Goal: Information Seeking & Learning: Check status

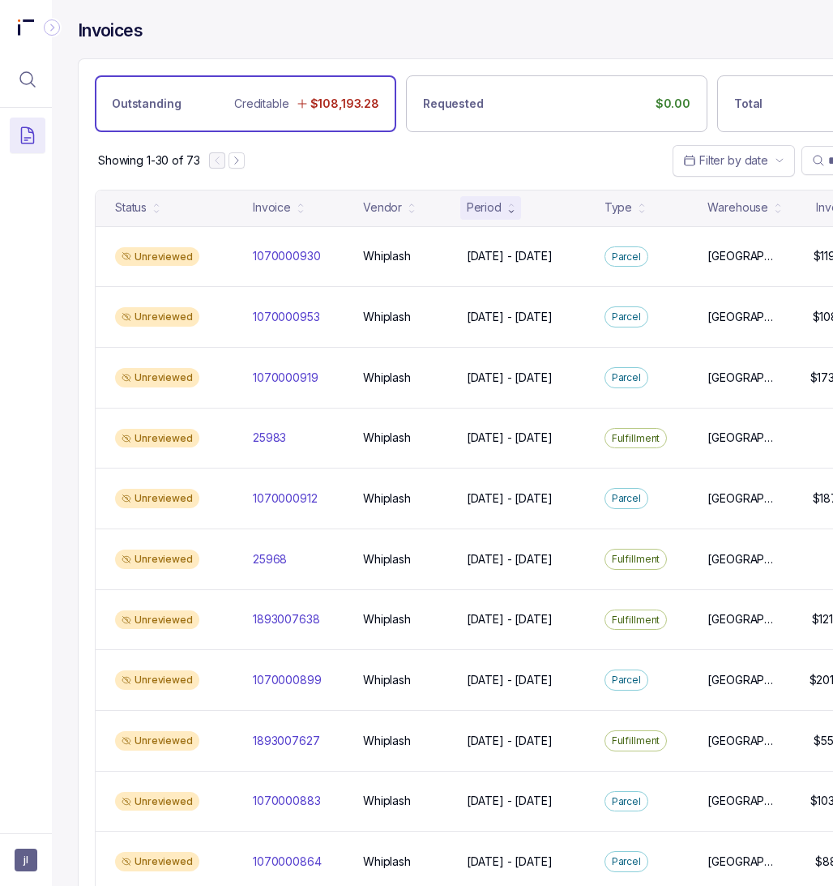
click at [650, 27] on div "Invoices" at bounding box center [557, 38] width 958 height 39
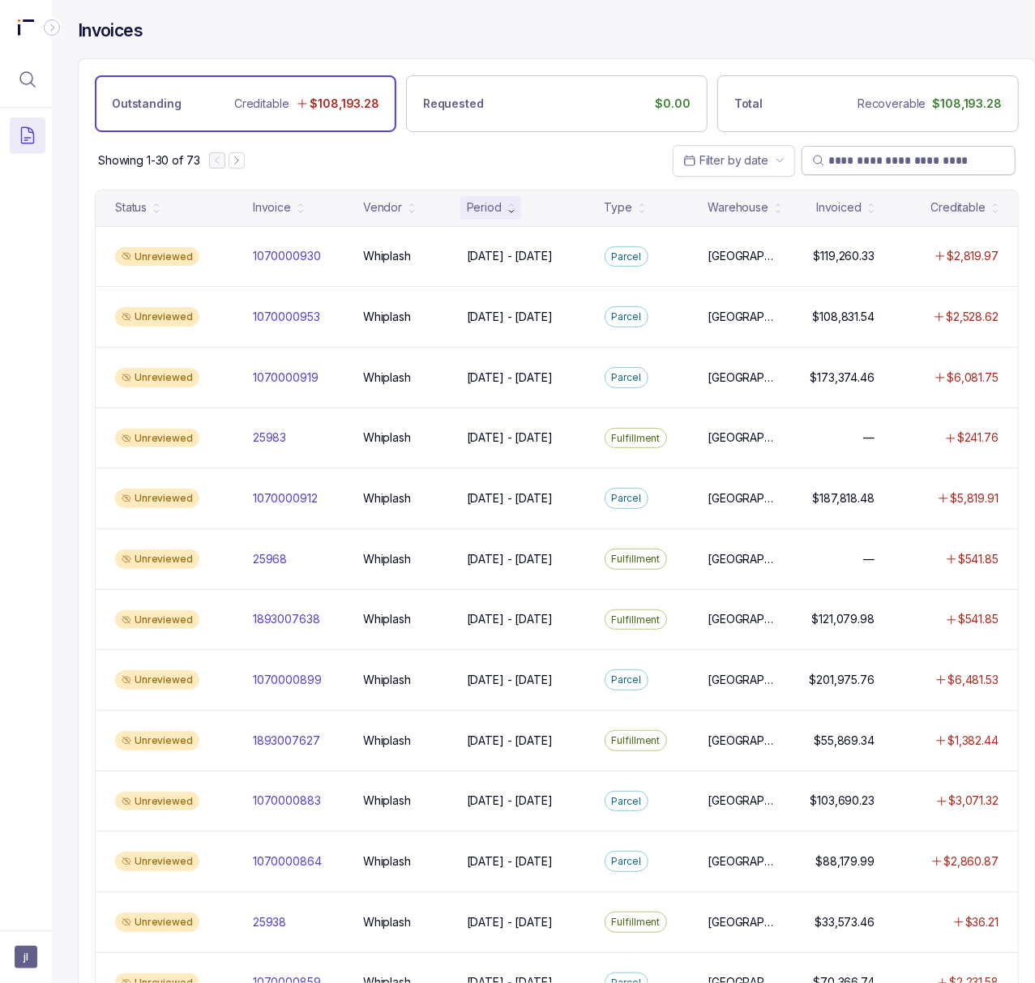
click at [832, 169] on input "search" at bounding box center [916, 160] width 177 height 16
paste input "*****"
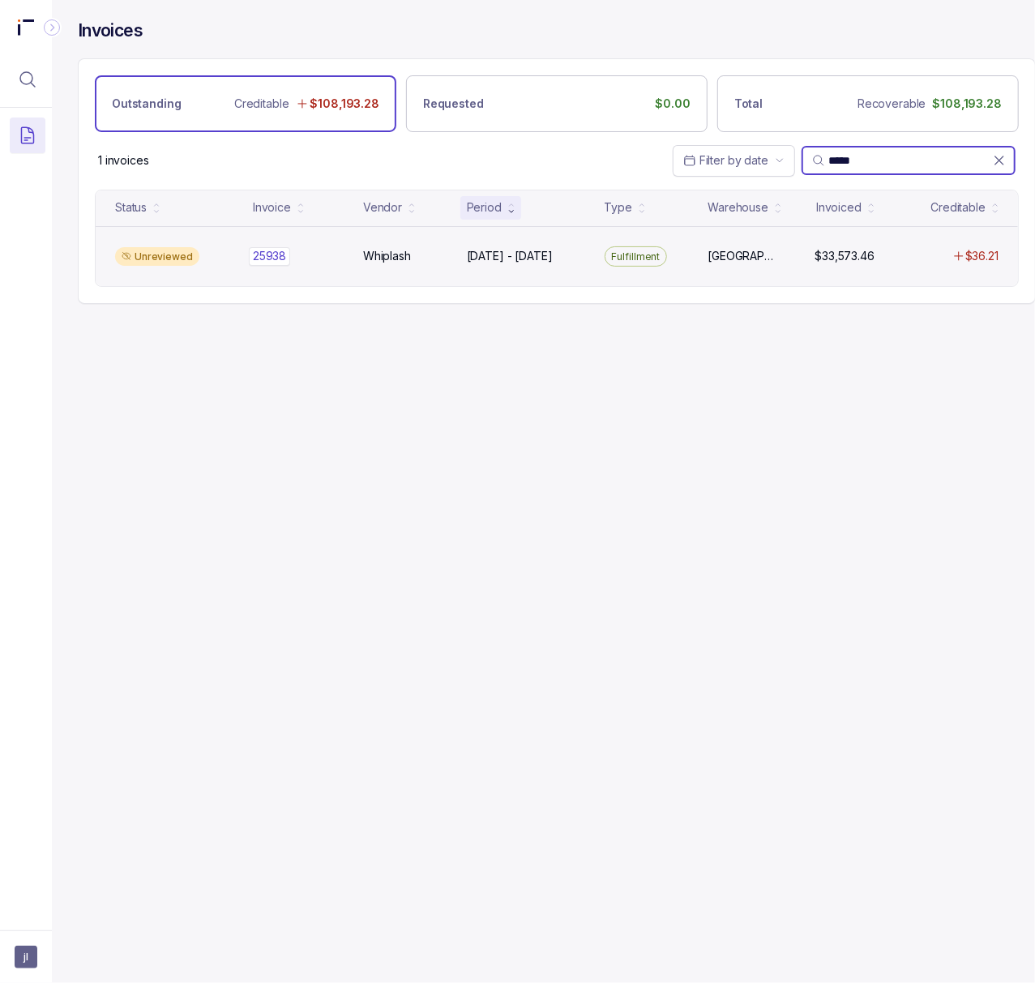
type input "*****"
click at [279, 264] on p "25938" at bounding box center [269, 256] width 41 height 18
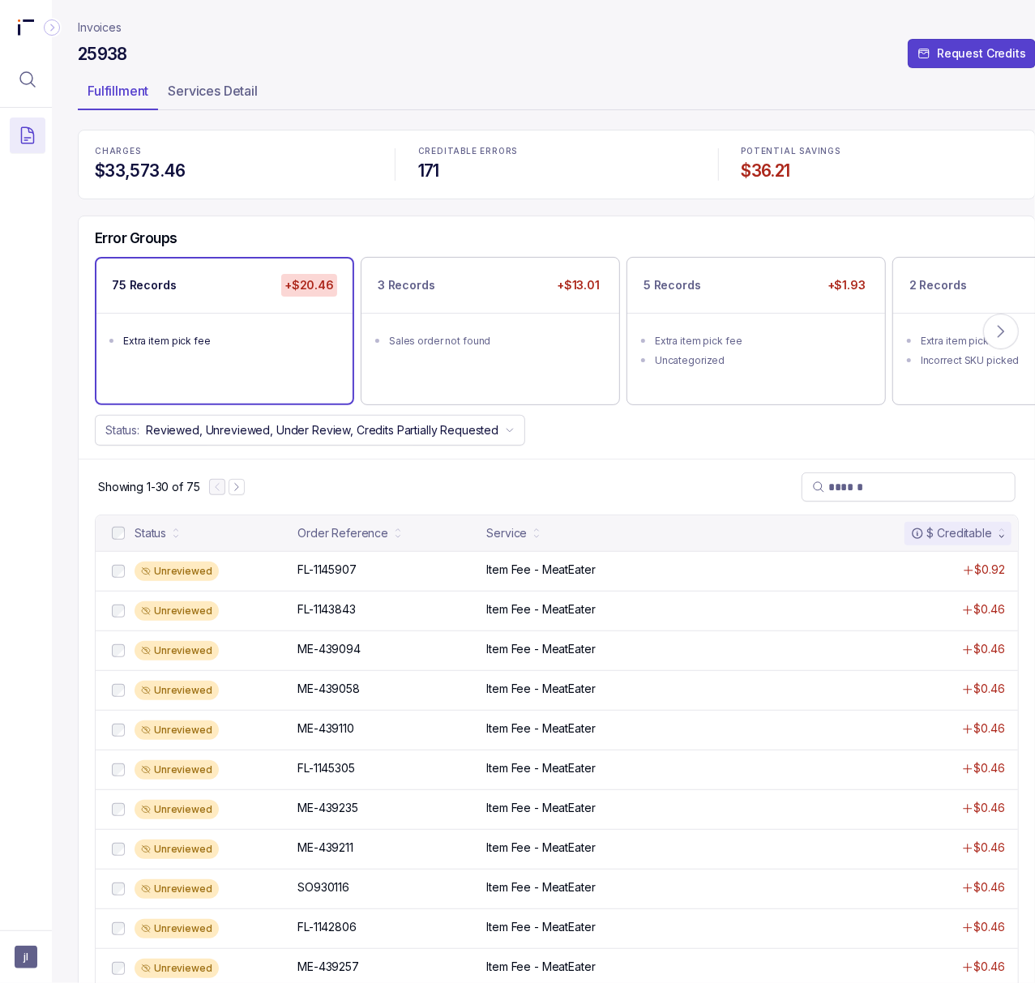
click at [109, 55] on h4 "25938" at bounding box center [102, 54] width 49 height 23
copy h4 "25938"
click at [522, 578] on p "Item Fee - MeatEater" at bounding box center [540, 569] width 109 height 16
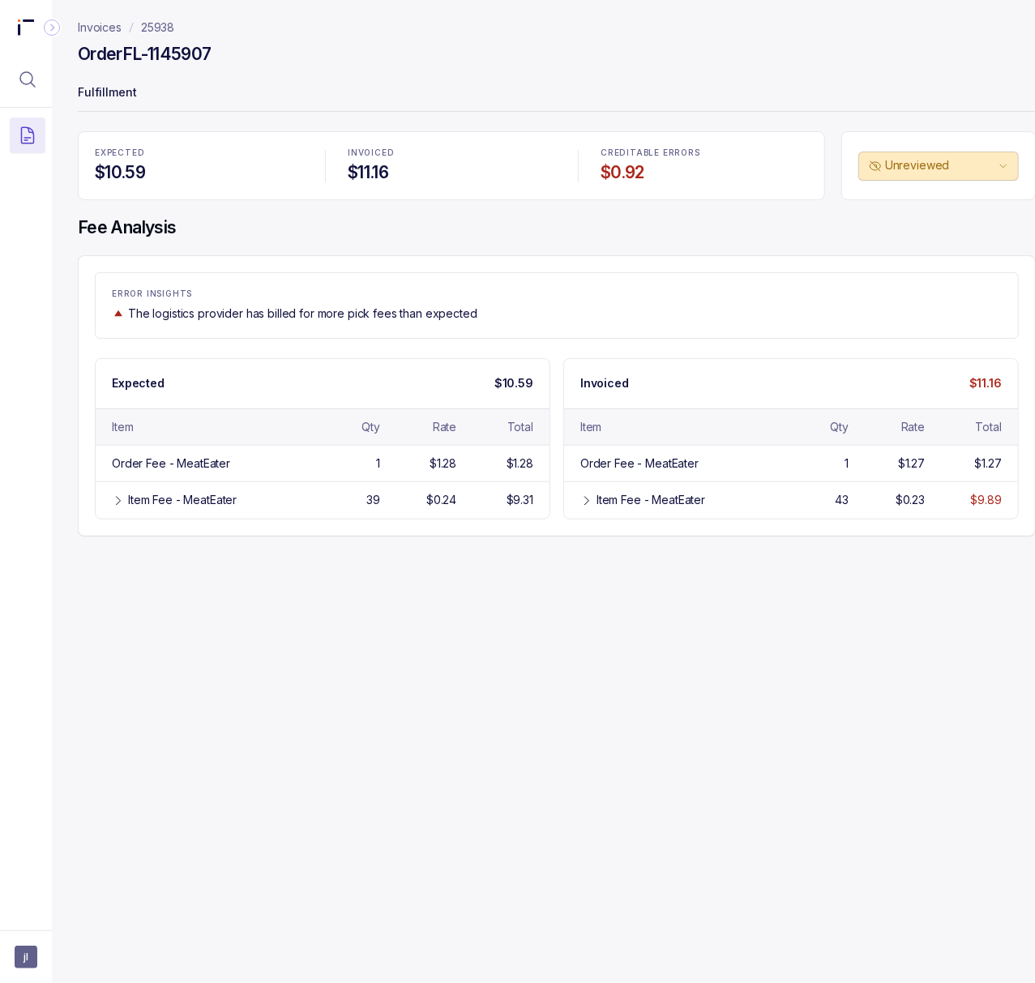
click at [192, 55] on h4 "Order FL-1145907" at bounding box center [145, 54] width 134 height 23
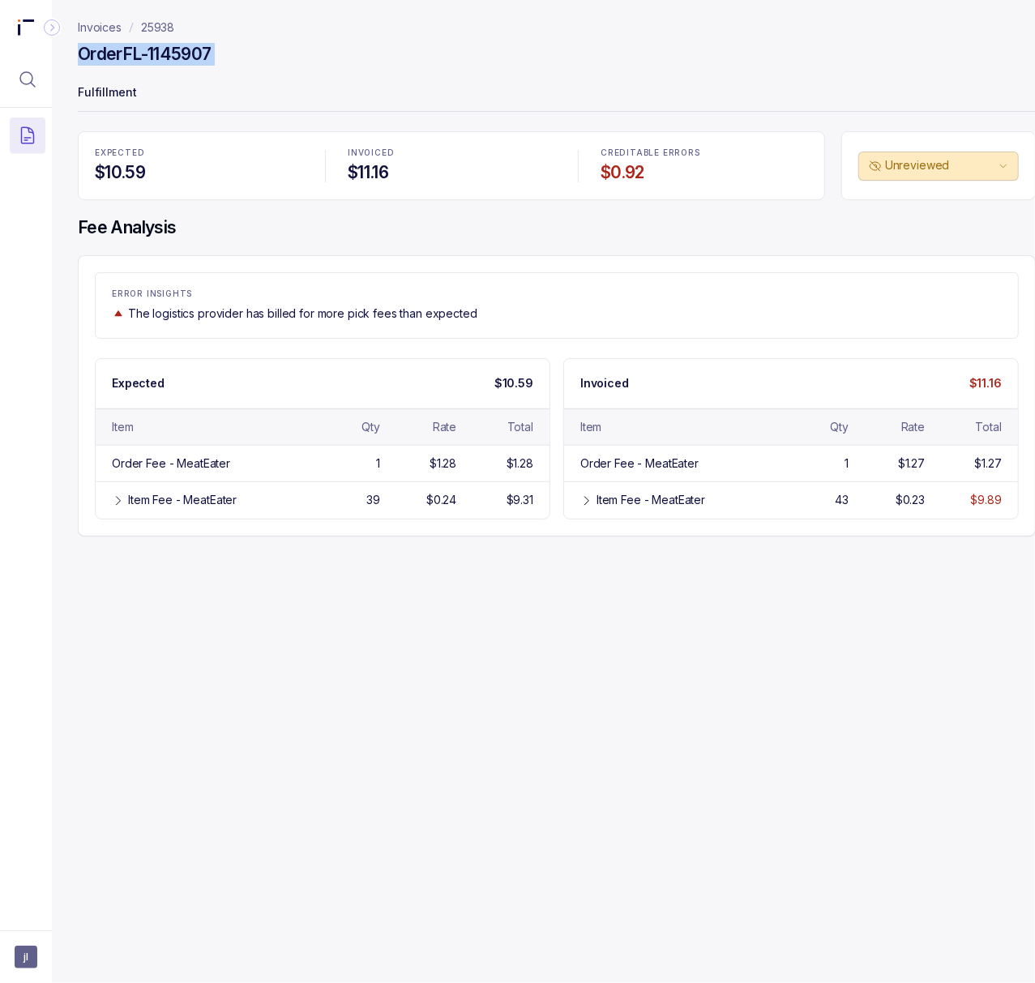
click at [152, 28] on p "25938" at bounding box center [157, 27] width 33 height 16
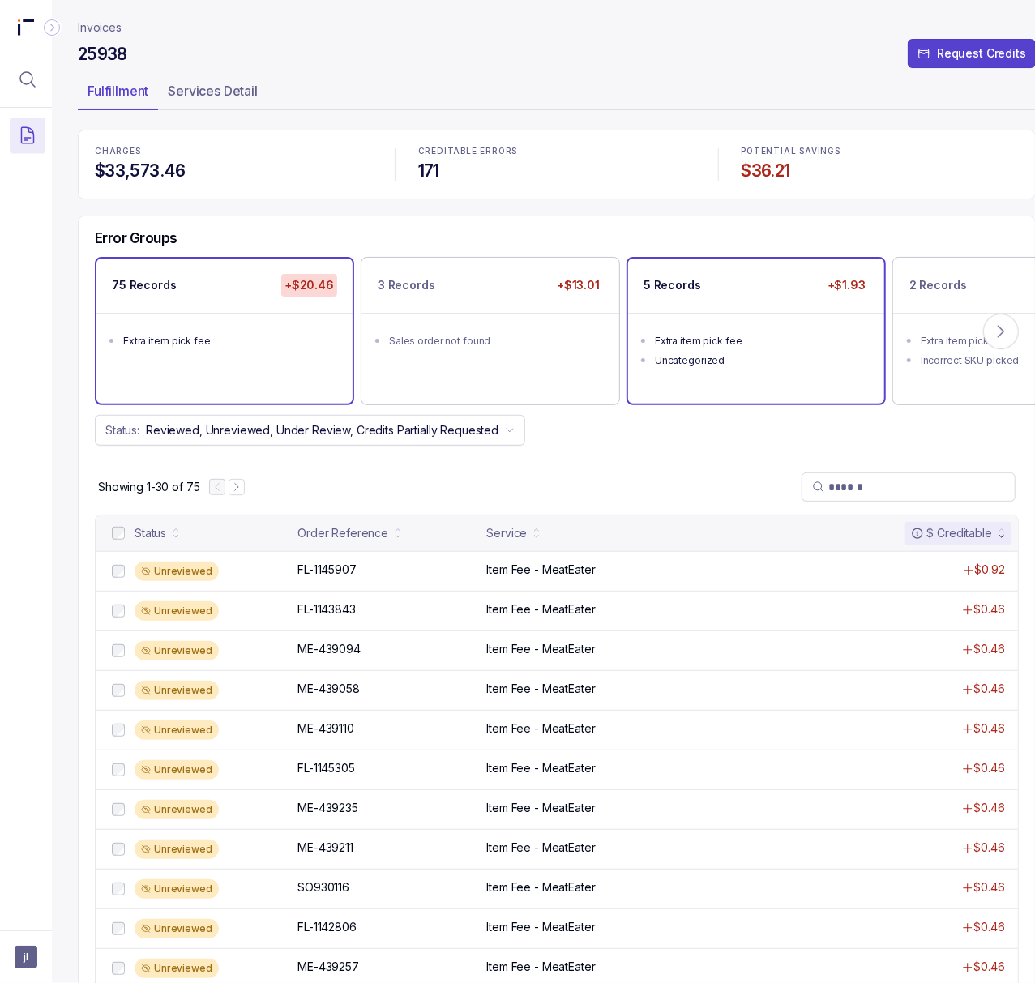
click at [689, 376] on ul "Extra item pick fee Uncategorized" at bounding box center [756, 348] width 256 height 71
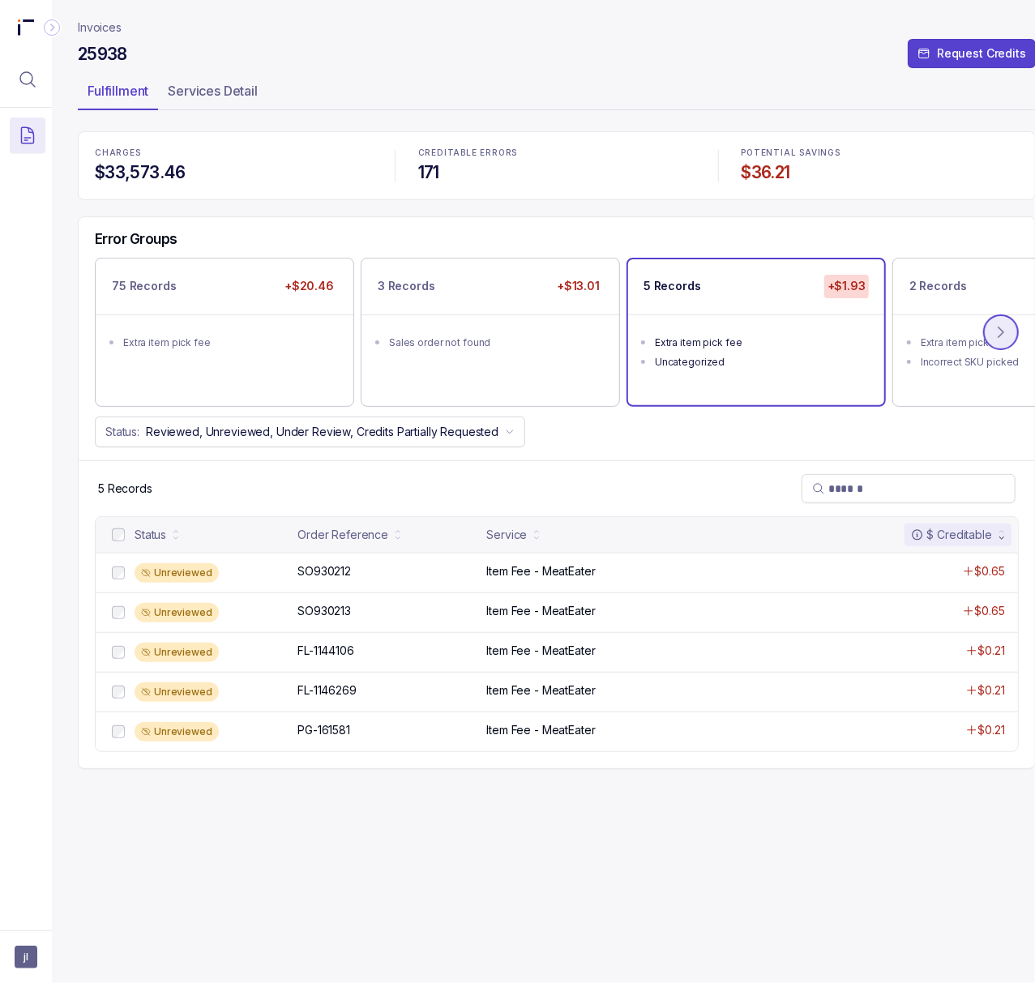
click at [832, 337] on icon at bounding box center [1001, 332] width 16 height 16
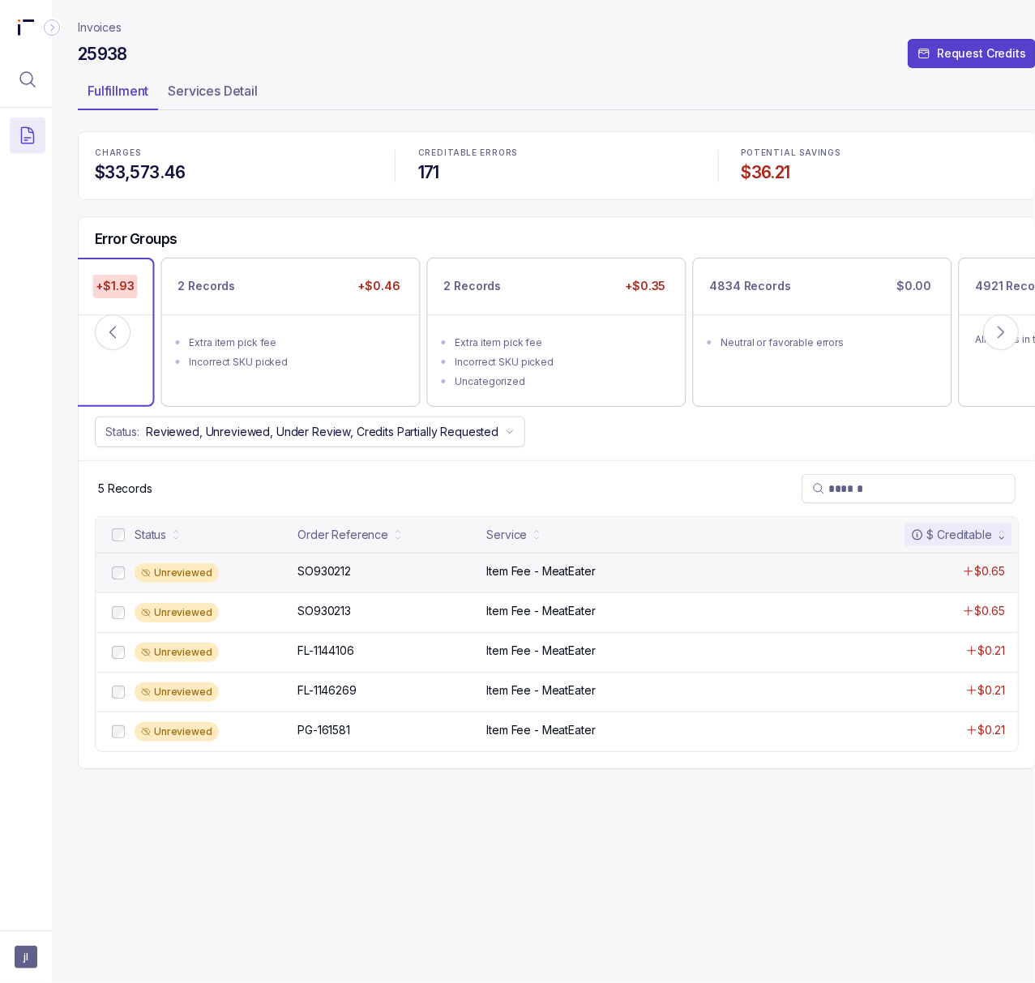
click at [544, 574] on p "Item Fee - MeatEater" at bounding box center [540, 571] width 109 height 16
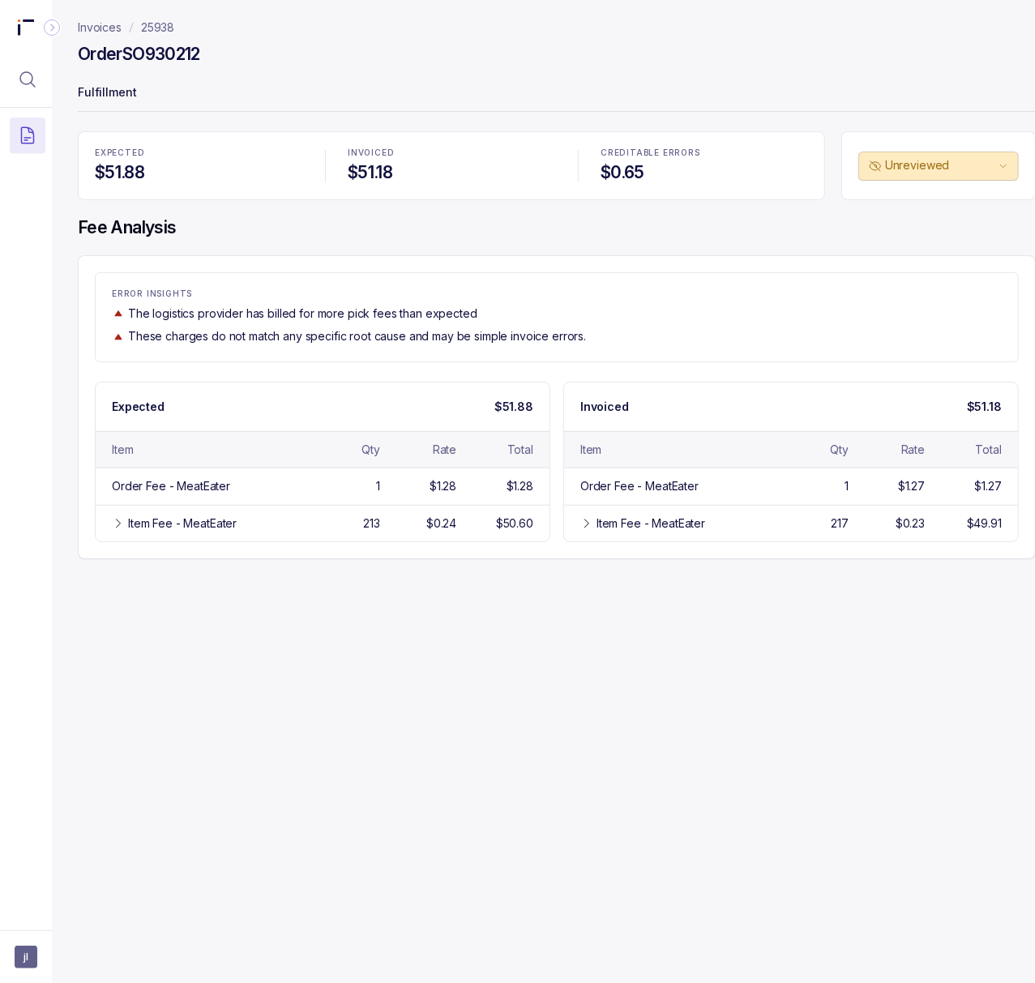
click at [162, 34] on p "25938" at bounding box center [157, 27] width 33 height 16
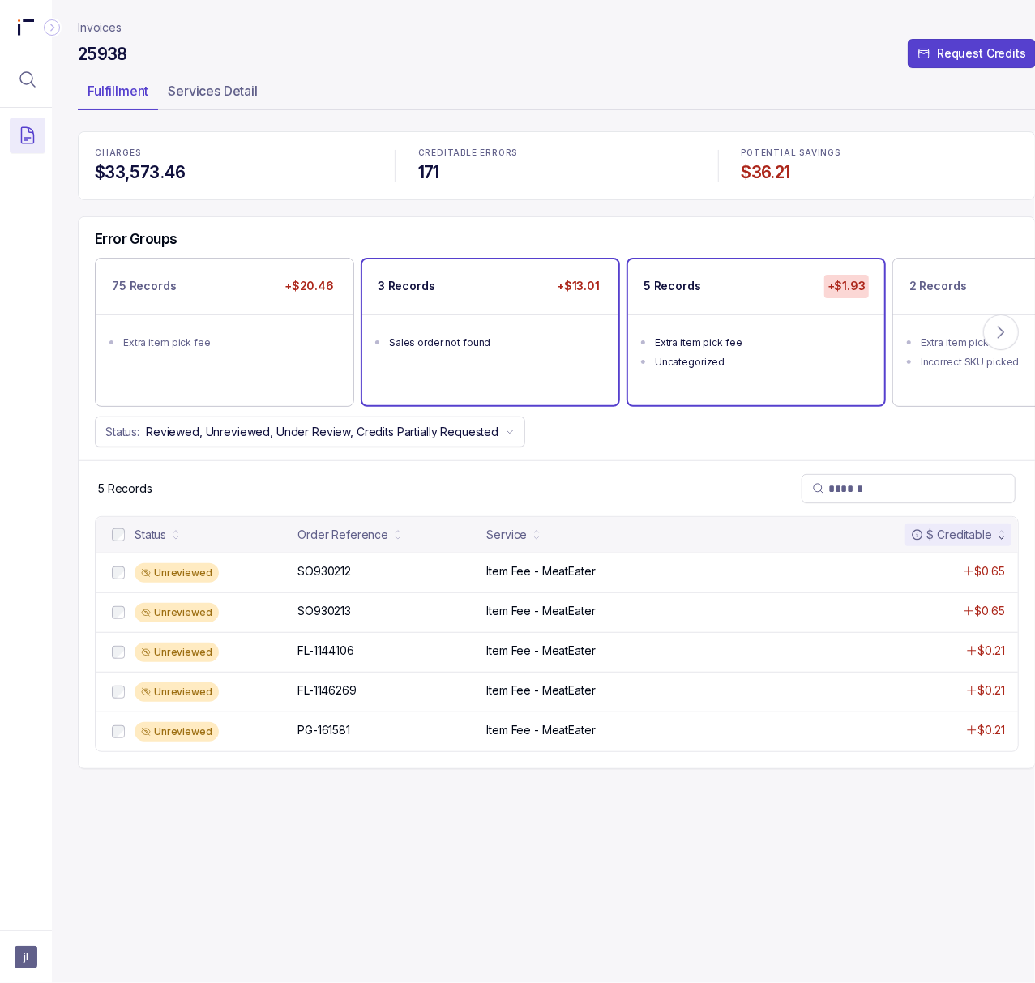
click at [500, 381] on div "3 Records +$13.01 Sales order not found" at bounding box center [490, 331] width 256 height 145
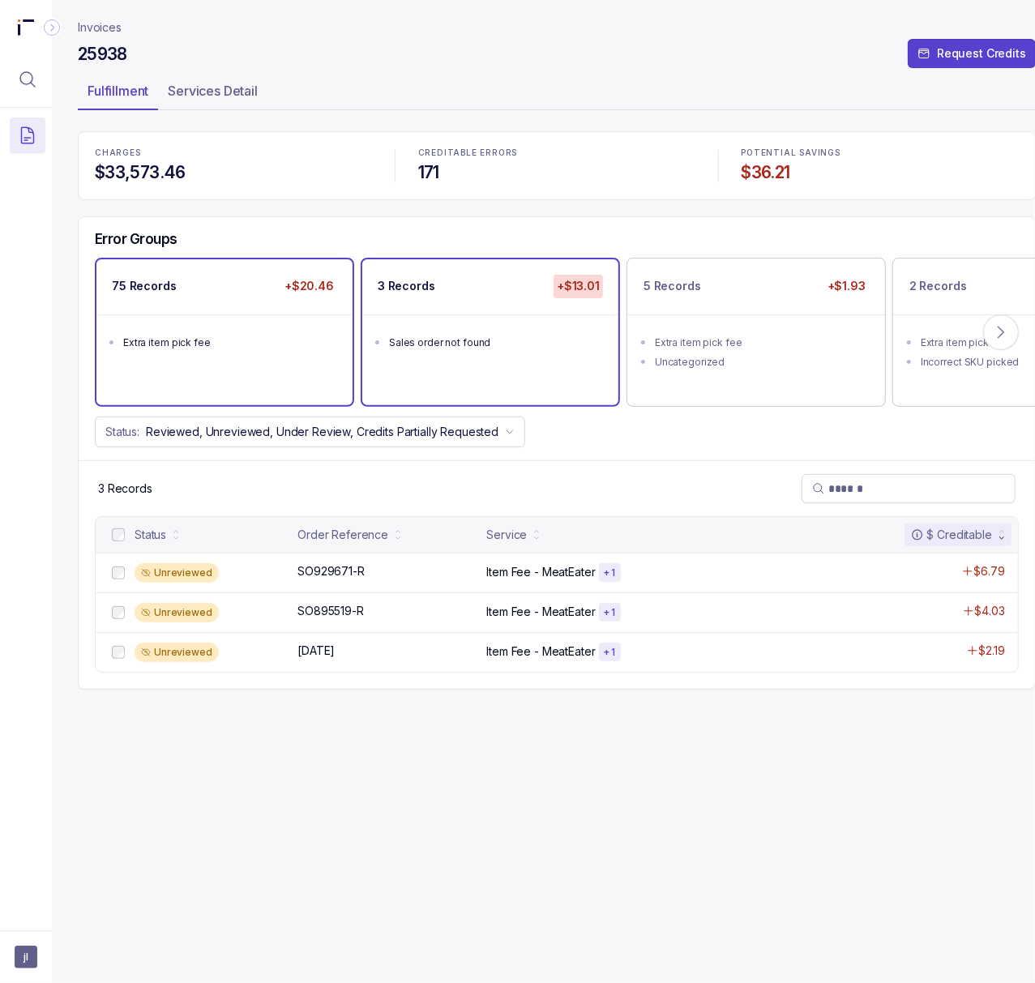
click at [217, 354] on ul "Extra item pick fee" at bounding box center [224, 340] width 256 height 52
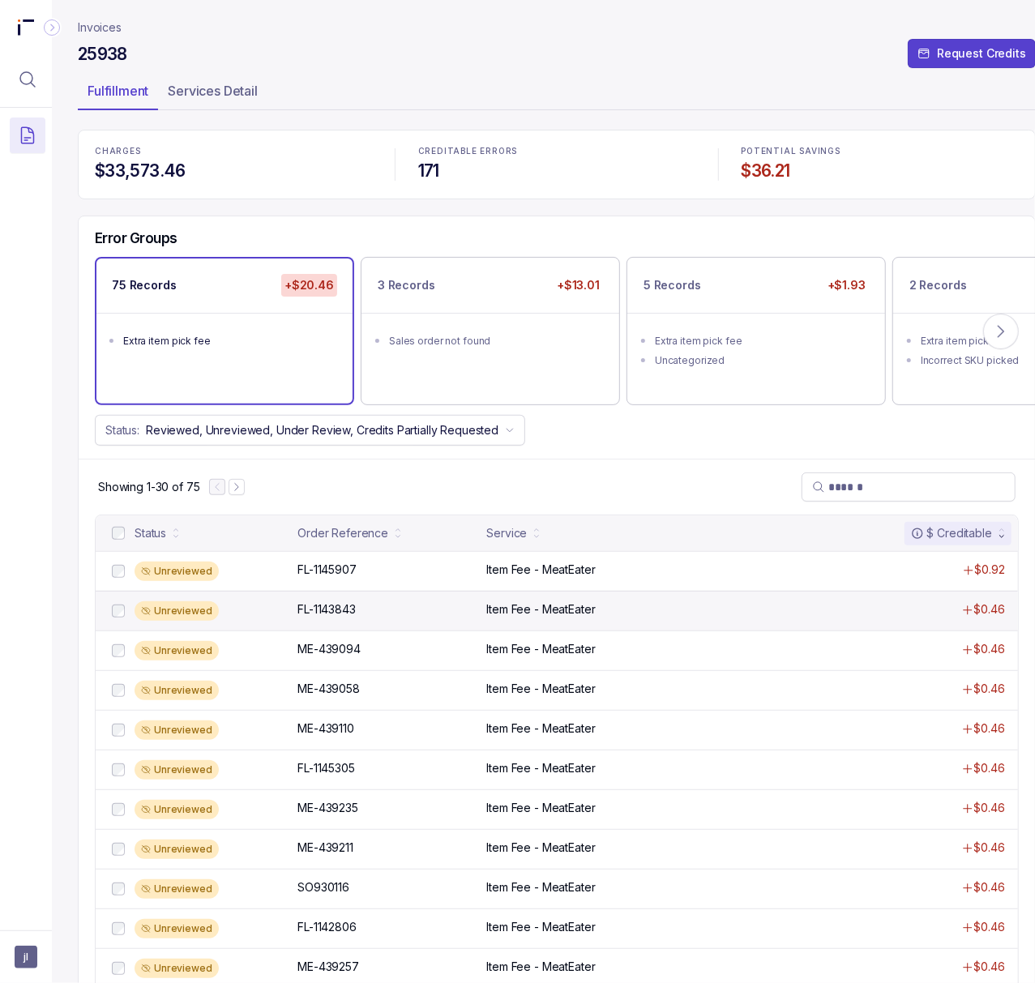
click at [501, 607] on p "Item Fee - MeatEater" at bounding box center [540, 609] width 109 height 16
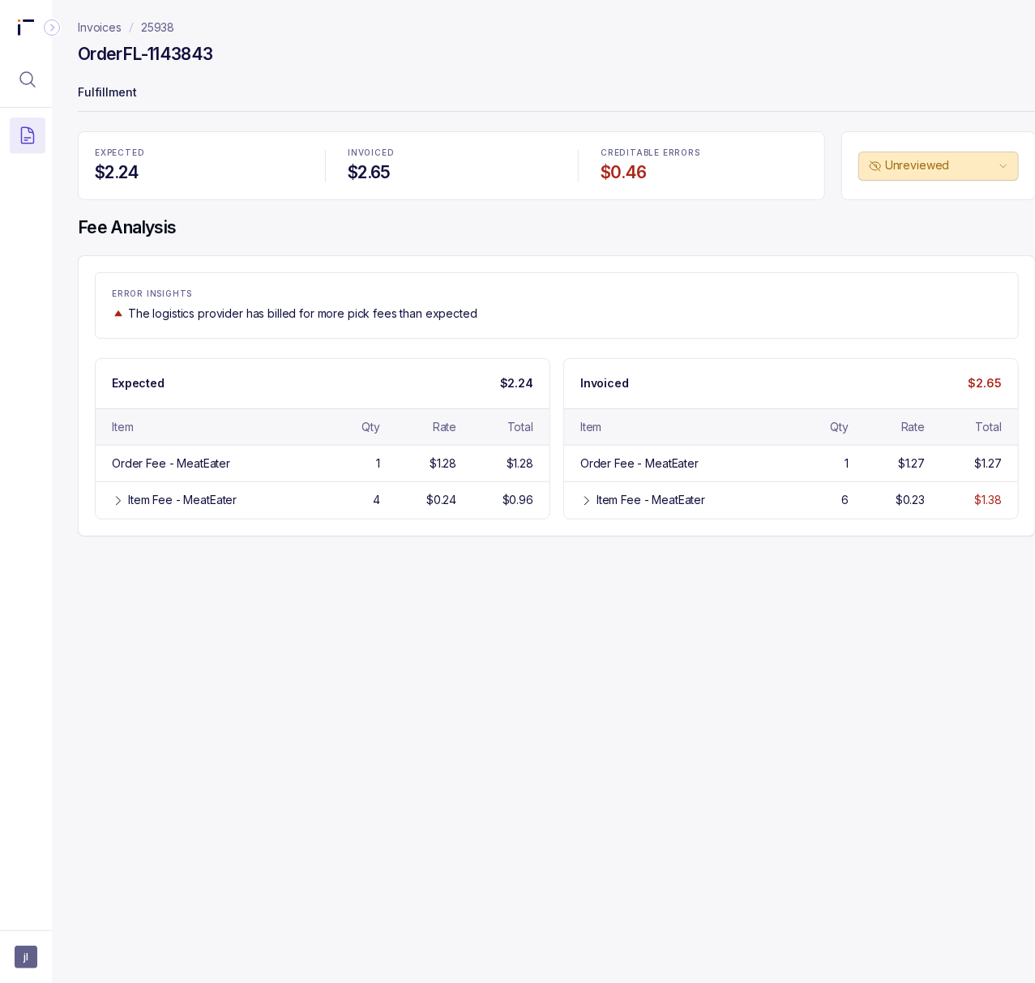
click at [154, 58] on h4 "Order FL-1143843" at bounding box center [145, 54] width 135 height 23
click at [288, 63] on div "Order FL-1143843" at bounding box center [557, 56] width 958 height 29
drag, startPoint x: 125, startPoint y: 49, endPoint x: 280, endPoint y: 62, distance: 156.1
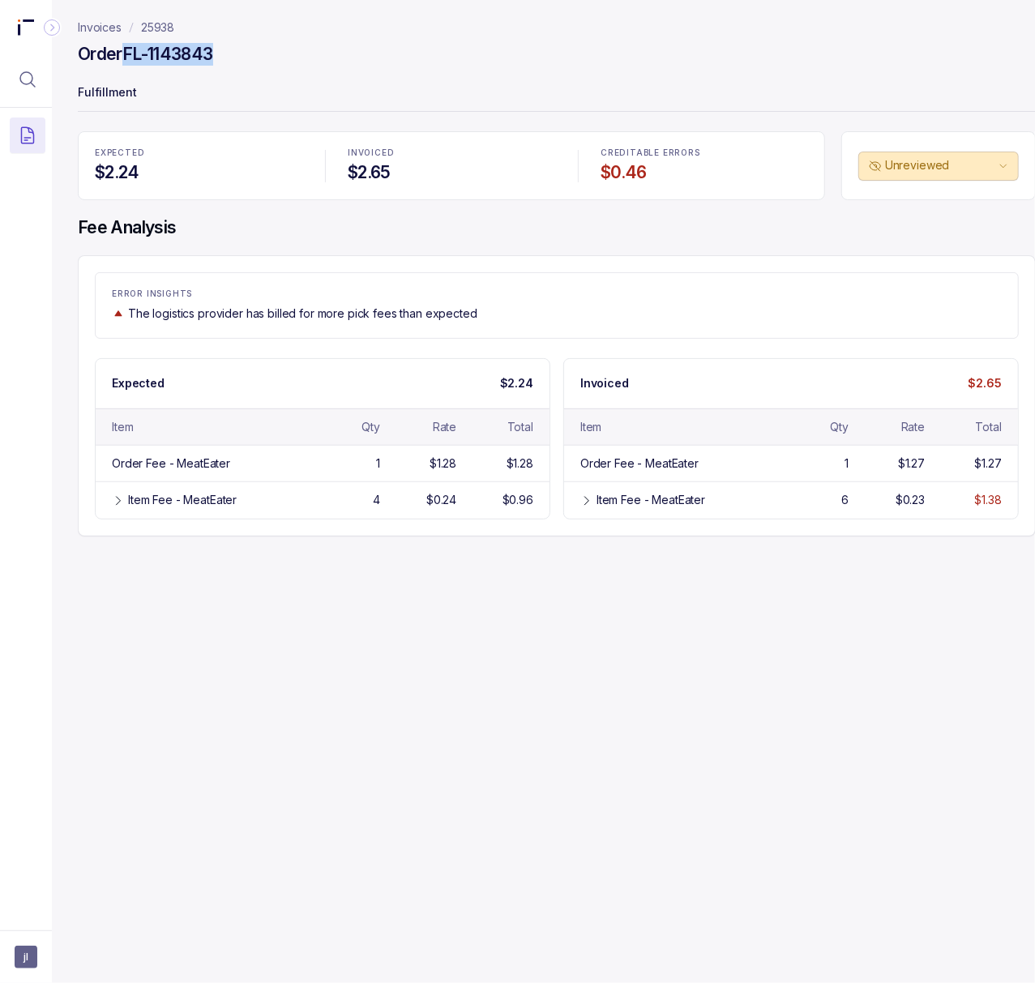
click at [280, 62] on div "Order FL-1143843" at bounding box center [557, 56] width 958 height 29
copy h4 "FL-1143843"
click at [642, 507] on div "Item Fee - MeatEater" at bounding box center [650, 500] width 109 height 16
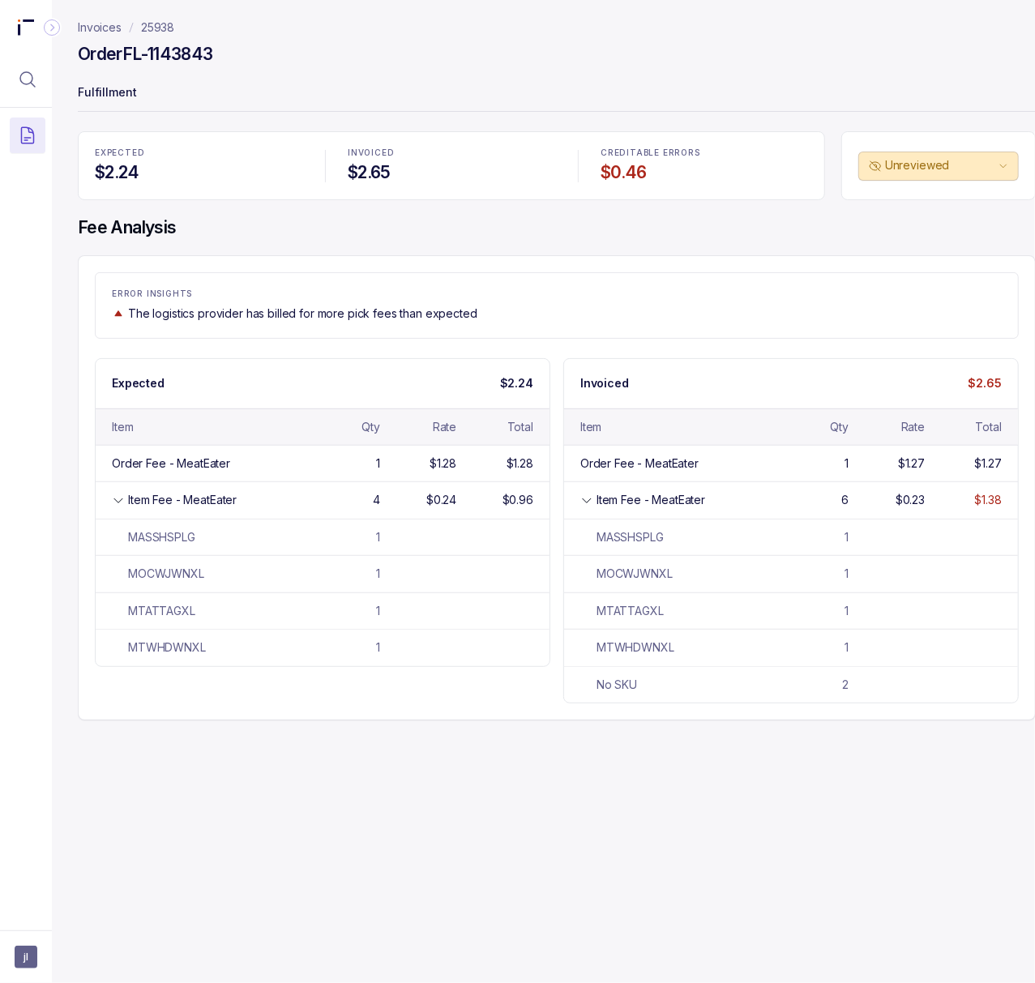
click at [600, 827] on div "Invoices 25938 Order FL-1143843 Fulfillment EXPECTED $2.24 INVOICED $2.65 CREDI…" at bounding box center [550, 491] width 997 height 983
click at [832, 250] on div "EXPECTED $2.24 INVOICED $2.65 CREDITABLE ERRORS $0.46 Unreviewed Fee Analysis E…" at bounding box center [557, 425] width 958 height 589
click at [643, 575] on div "MOCWJWNXL" at bounding box center [626, 574] width 92 height 16
copy div "MOCWJWNXL"
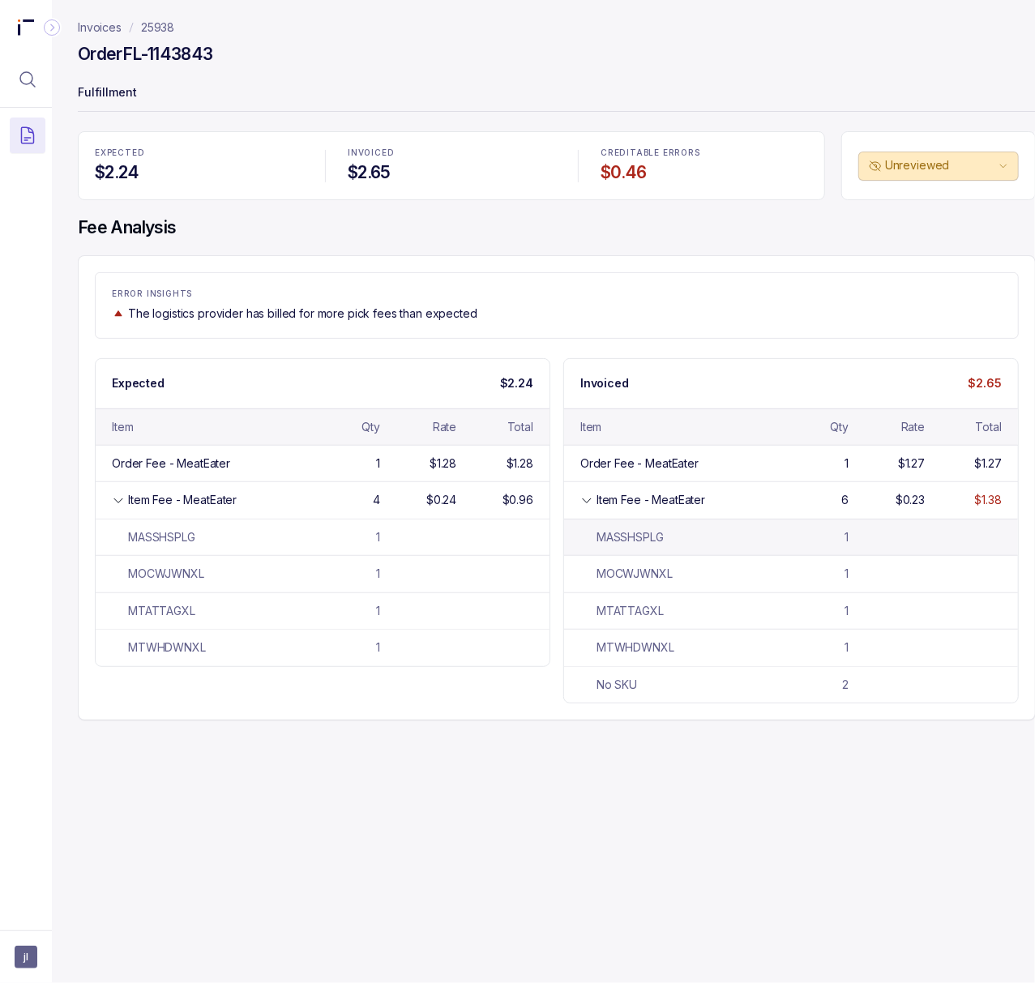
click at [630, 539] on div "MASSHSPLG" at bounding box center [621, 537] width 83 height 16
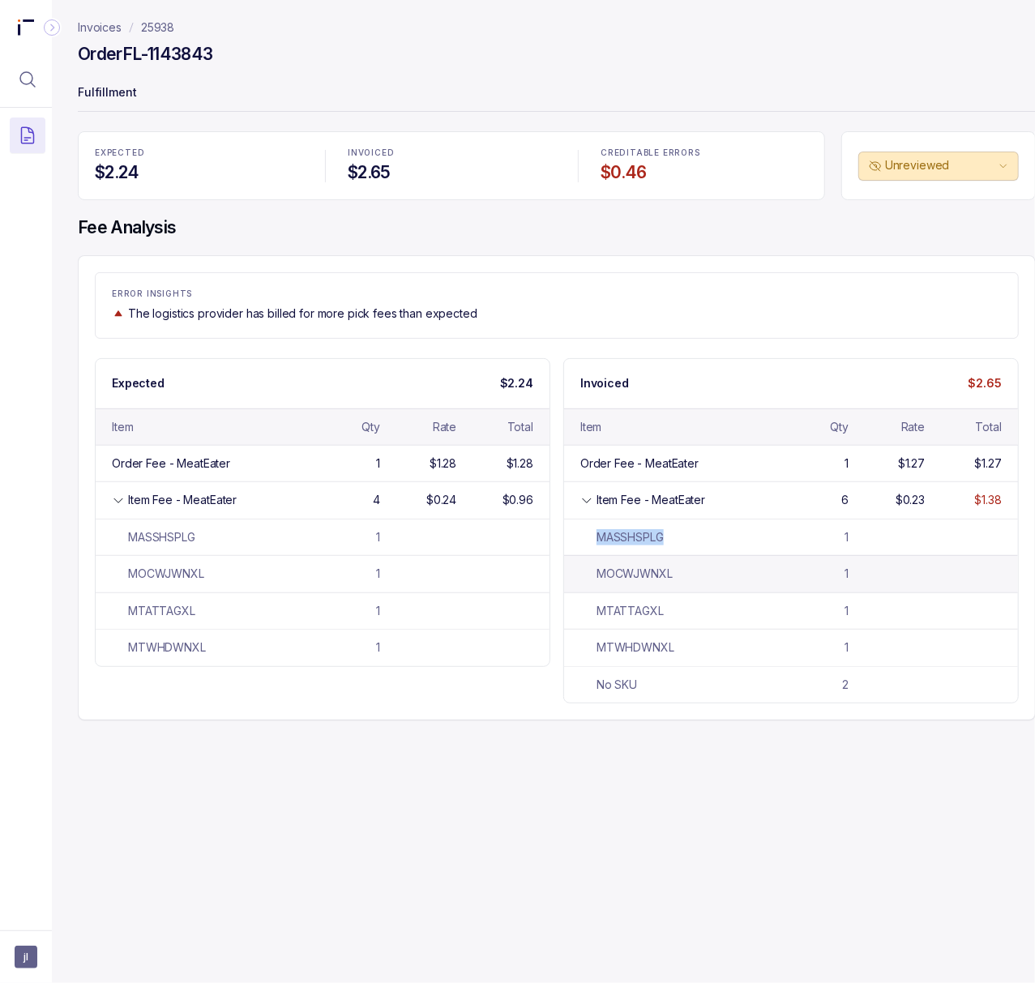
copy div "MASSHSPLG"
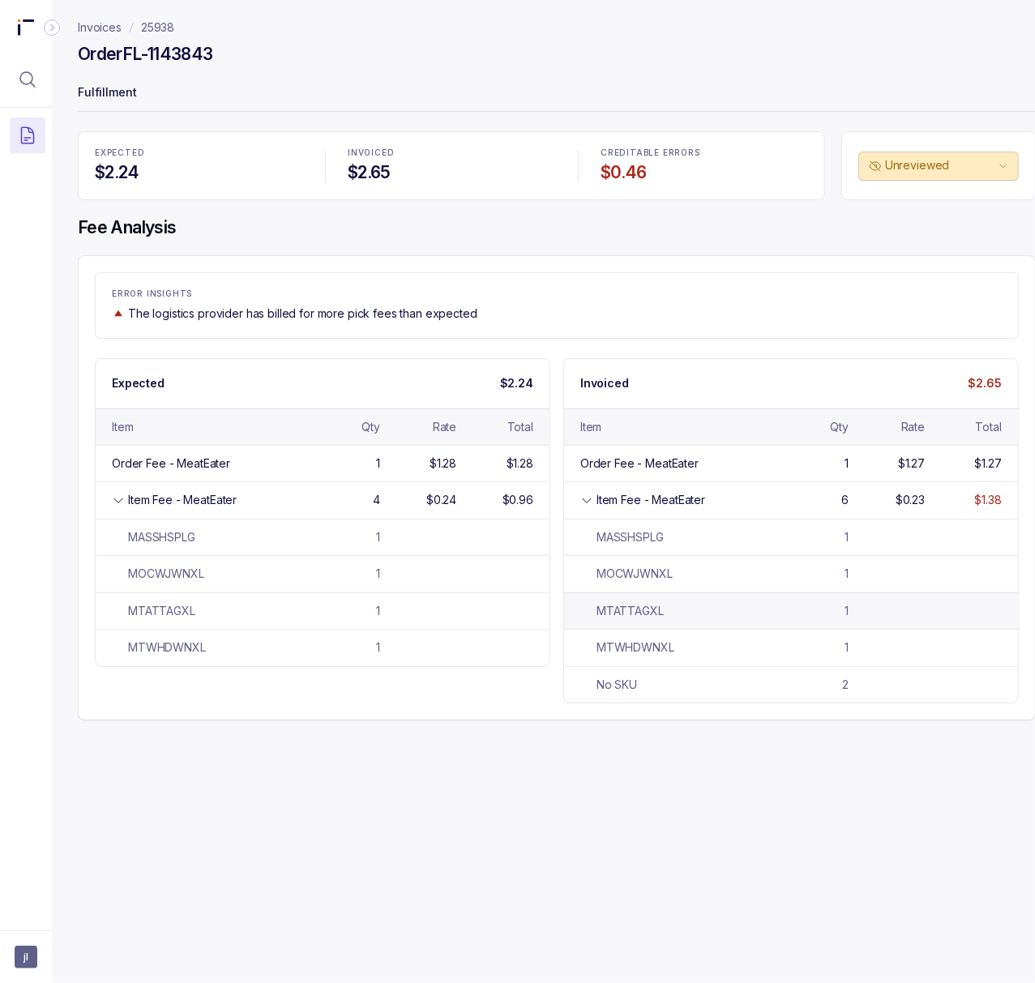
click at [639, 616] on div "MTATTAGXL" at bounding box center [621, 611] width 83 height 16
copy div "MTATTAGXL"
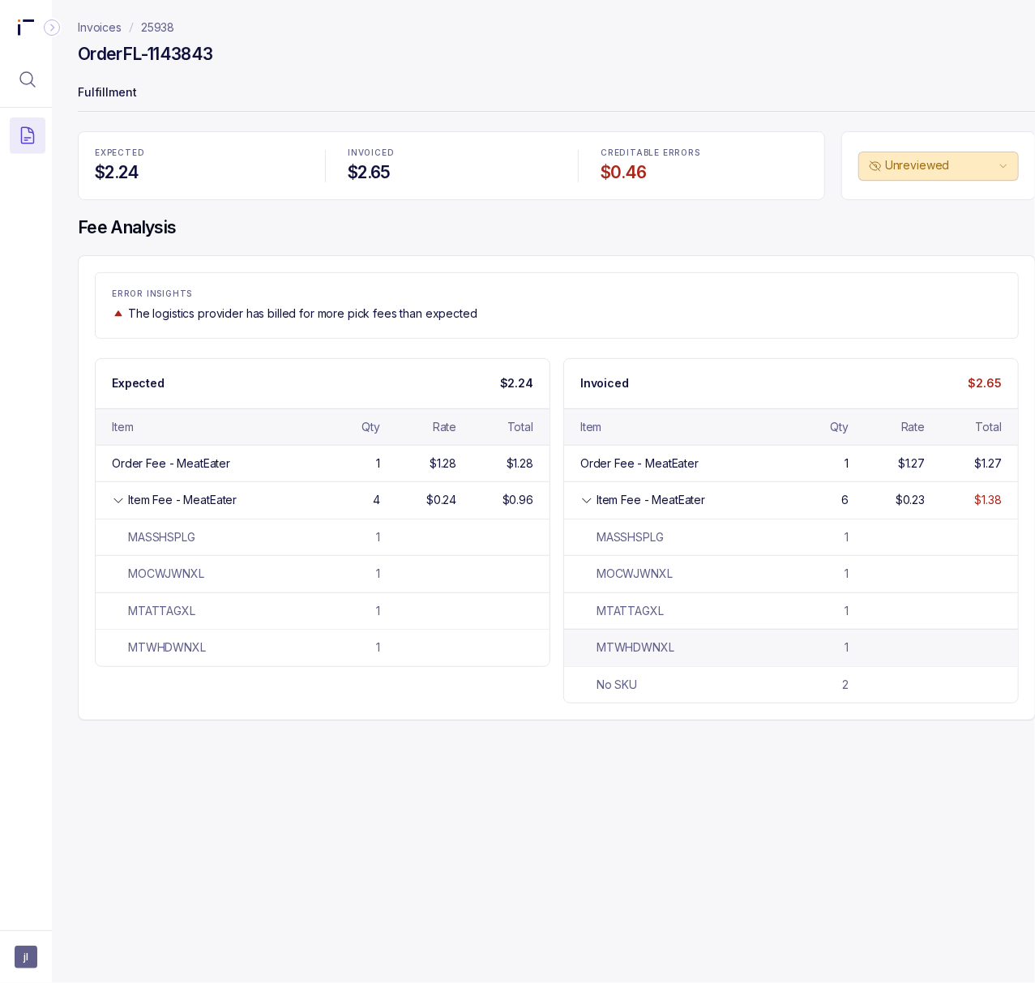
click at [622, 652] on div "MTWHDWNXL" at bounding box center [627, 647] width 94 height 16
copy div "MTWHDWNXL"
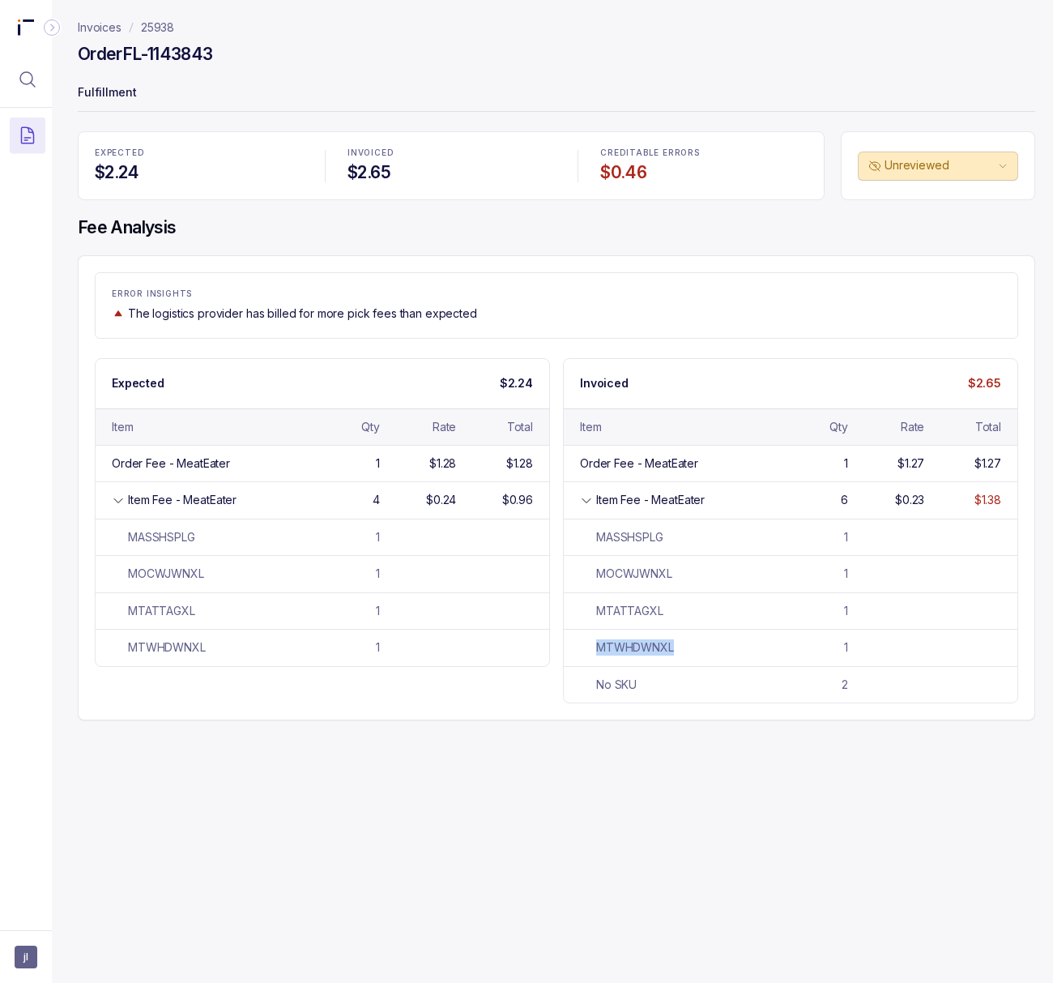
click at [166, 31] on p "25938" at bounding box center [157, 27] width 33 height 16
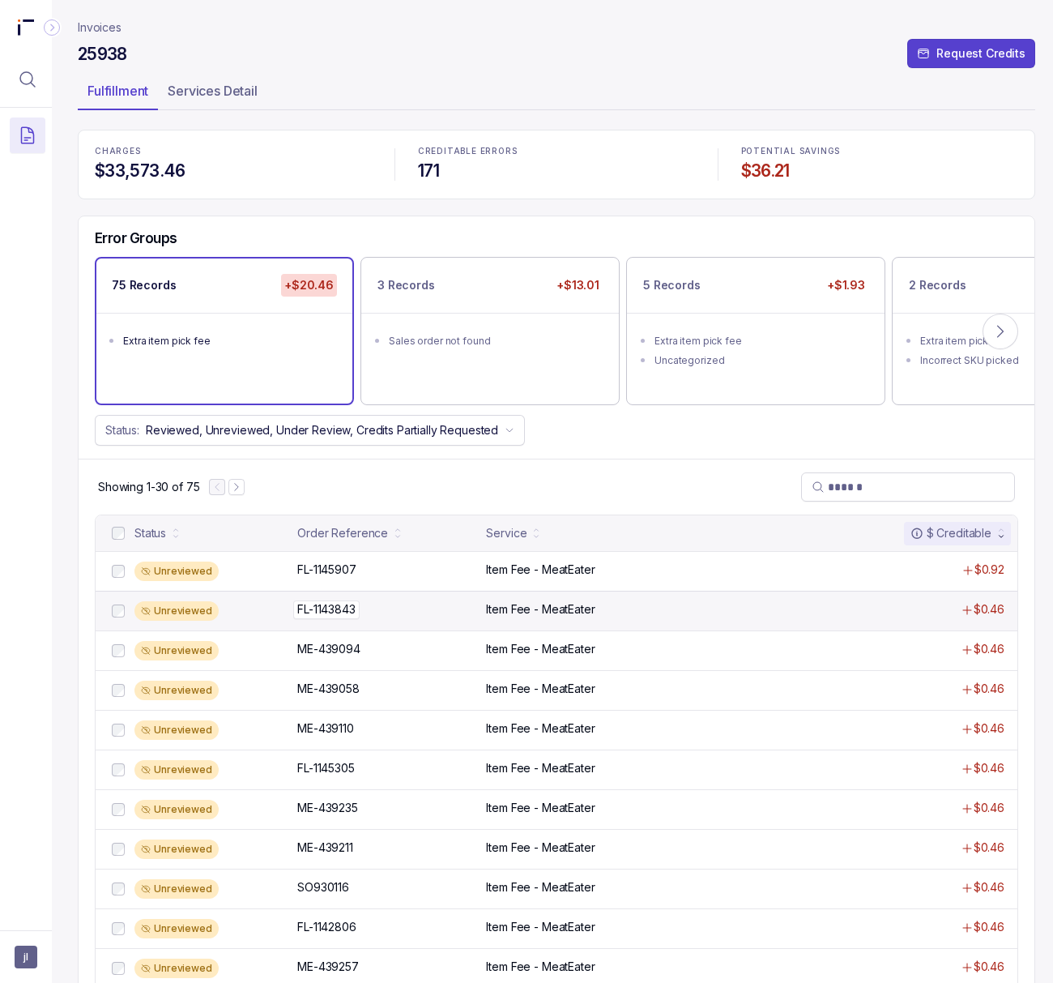
click at [350, 617] on p "FL-1143843" at bounding box center [326, 609] width 66 height 18
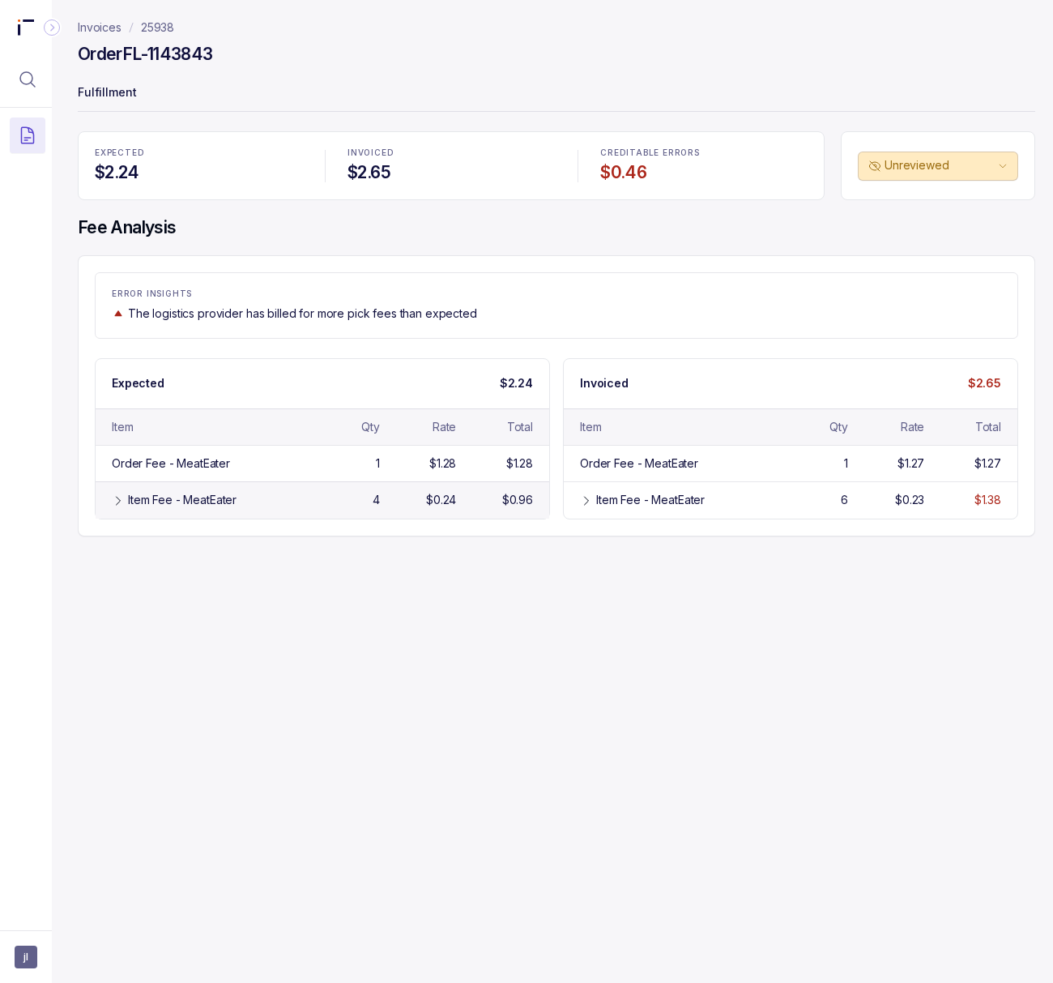
click at [228, 502] on div "Item Fee - MeatEater" at bounding box center [182, 500] width 109 height 16
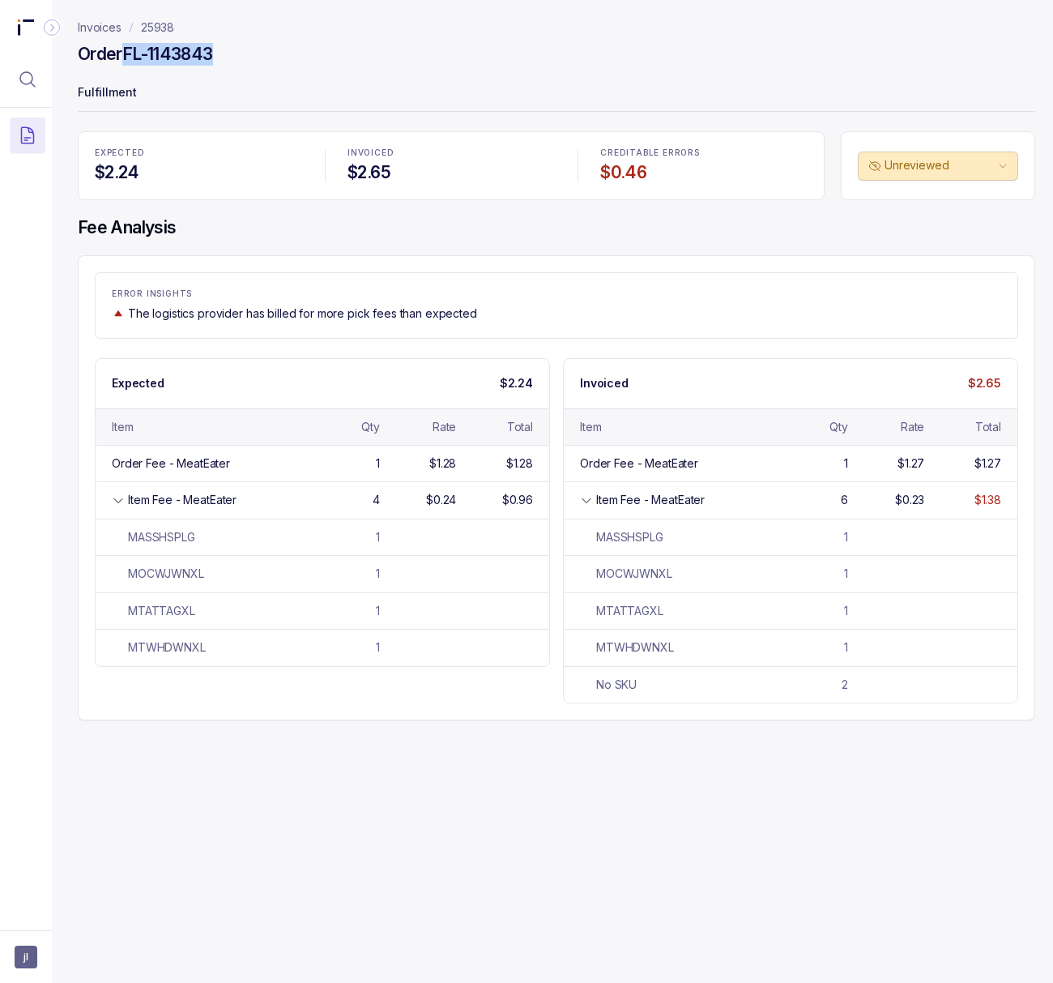
drag, startPoint x: 127, startPoint y: 52, endPoint x: 329, endPoint y: 53, distance: 201.8
click at [329, 53] on div "Order FL-1143843" at bounding box center [557, 56] width 958 height 29
copy h4 "FL-1143843"
click at [162, 27] on p "25938" at bounding box center [157, 27] width 33 height 16
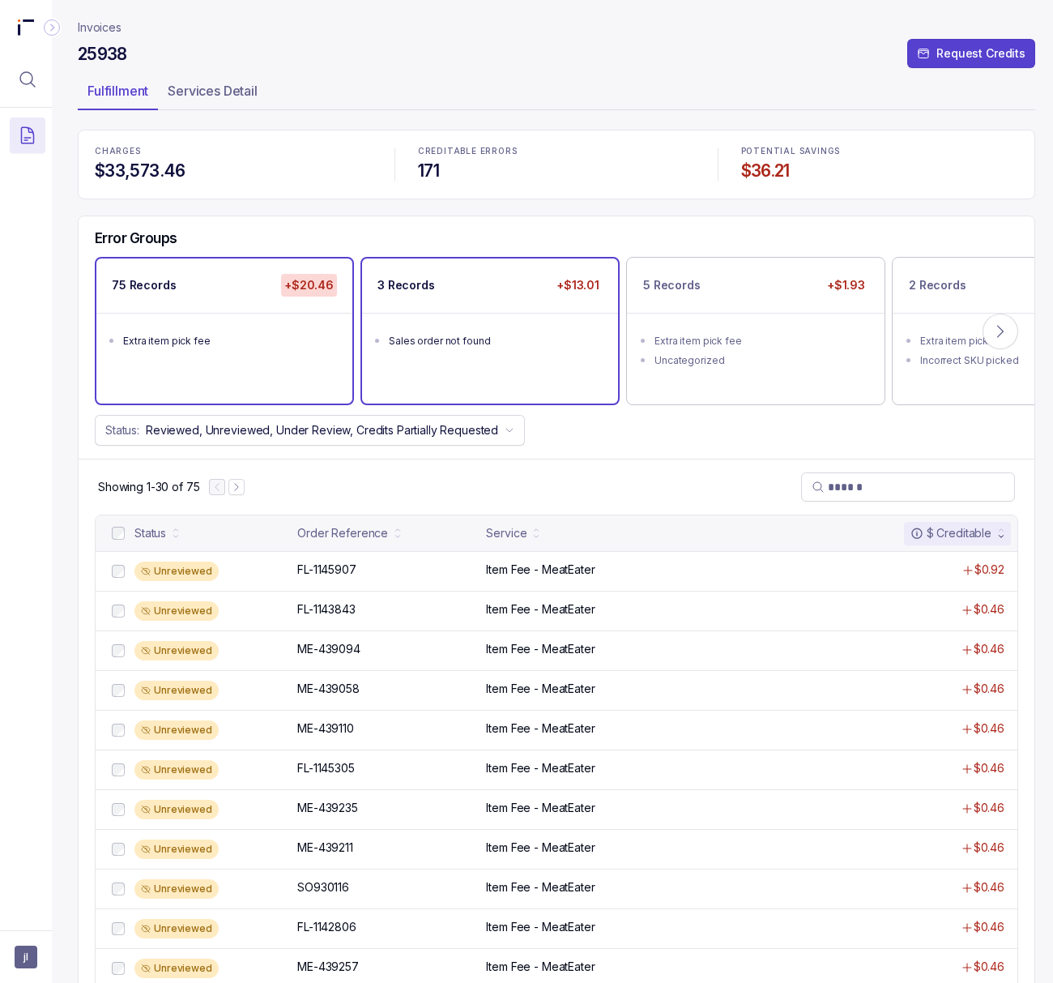
click at [468, 347] on div "Sales order not found" at bounding box center [495, 341] width 212 height 16
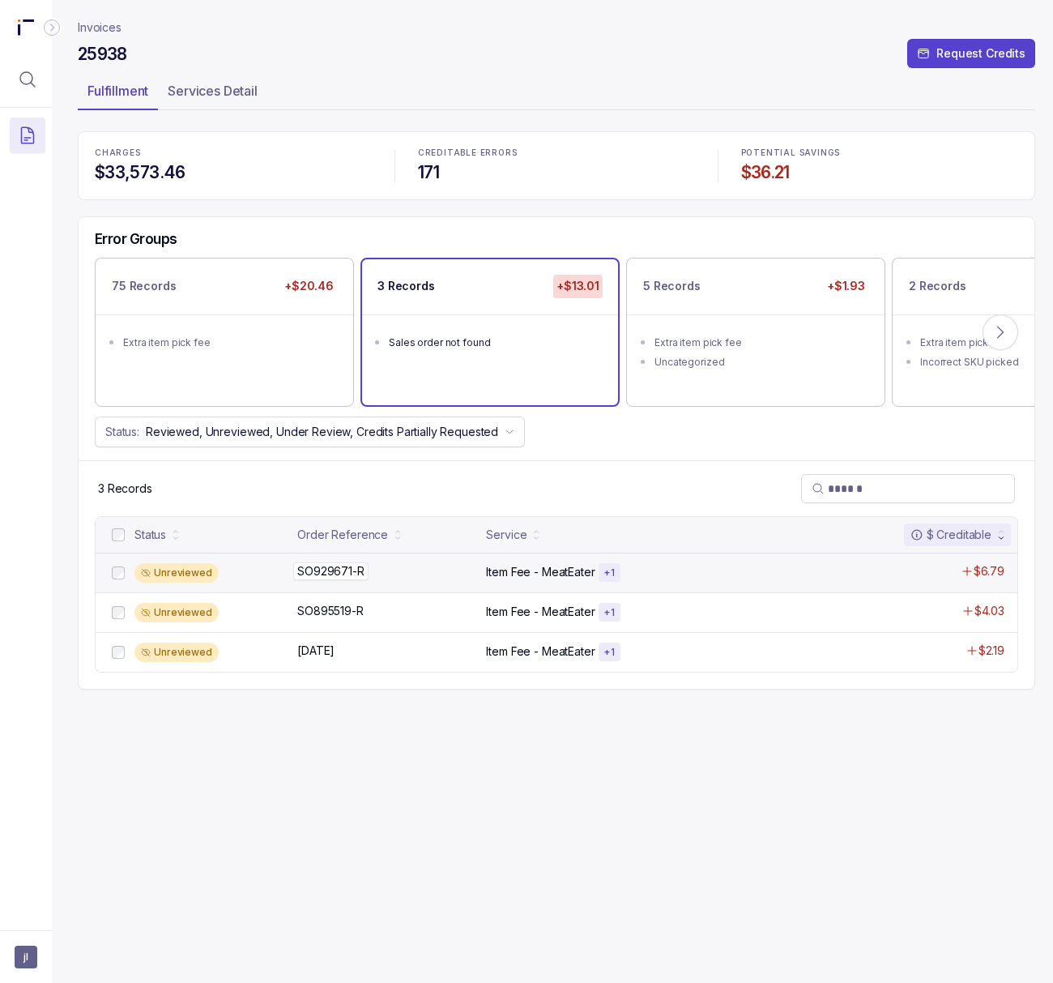
click at [344, 571] on p "SO929671-R" at bounding box center [330, 571] width 75 height 18
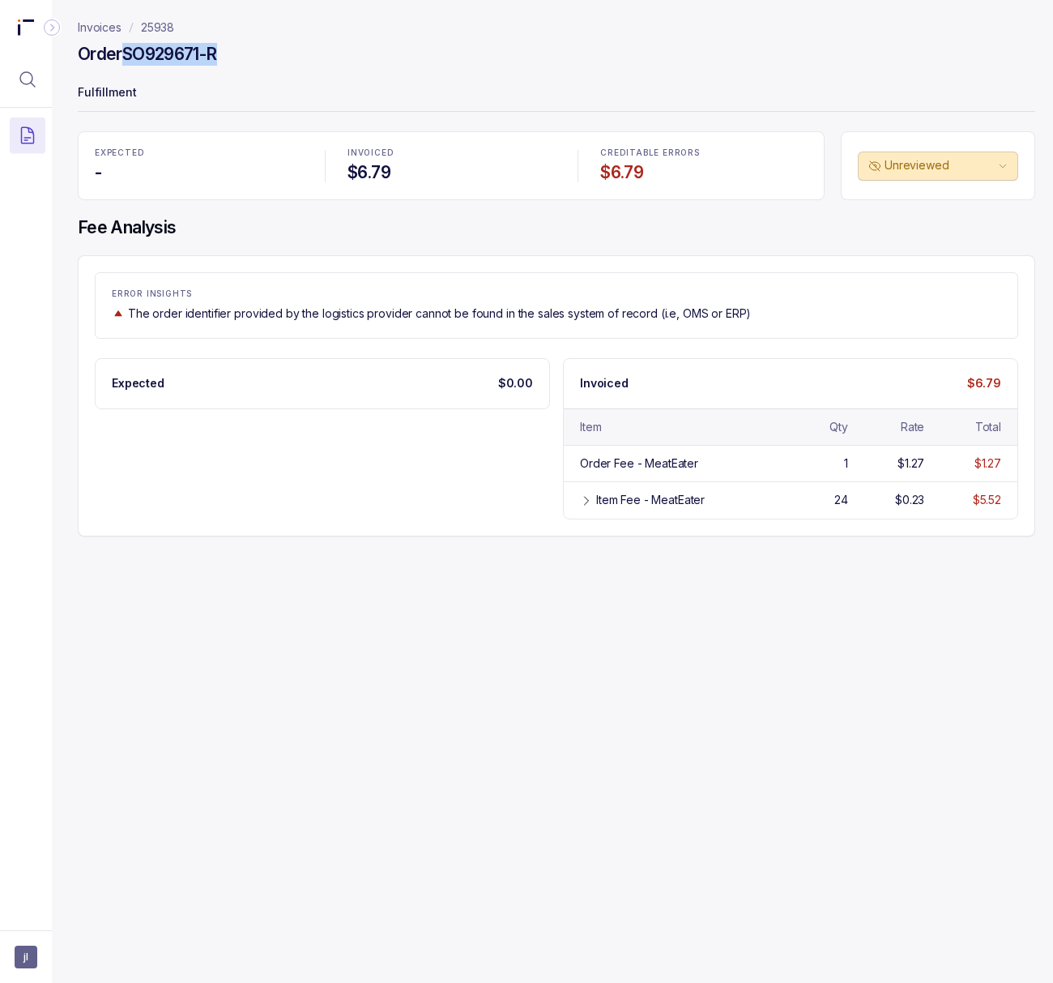
drag, startPoint x: 128, startPoint y: 49, endPoint x: 302, endPoint y: 53, distance: 174.2
click at [302, 53] on div "Order SO929671-R" at bounding box center [557, 56] width 958 height 29
copy h4 "SO929671-R"
click at [156, 26] on p "25938" at bounding box center [157, 27] width 33 height 16
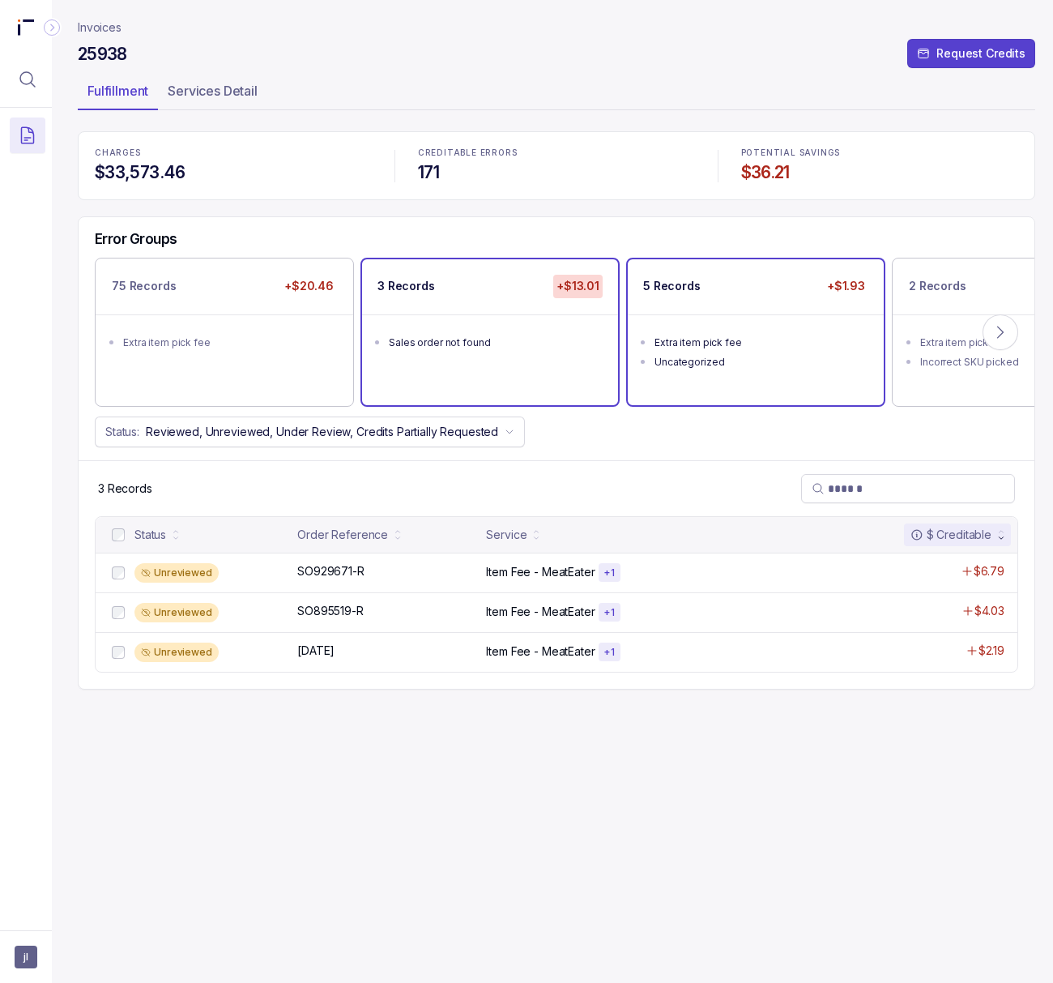
click at [737, 364] on div "Uncategorized" at bounding box center [761, 362] width 212 height 16
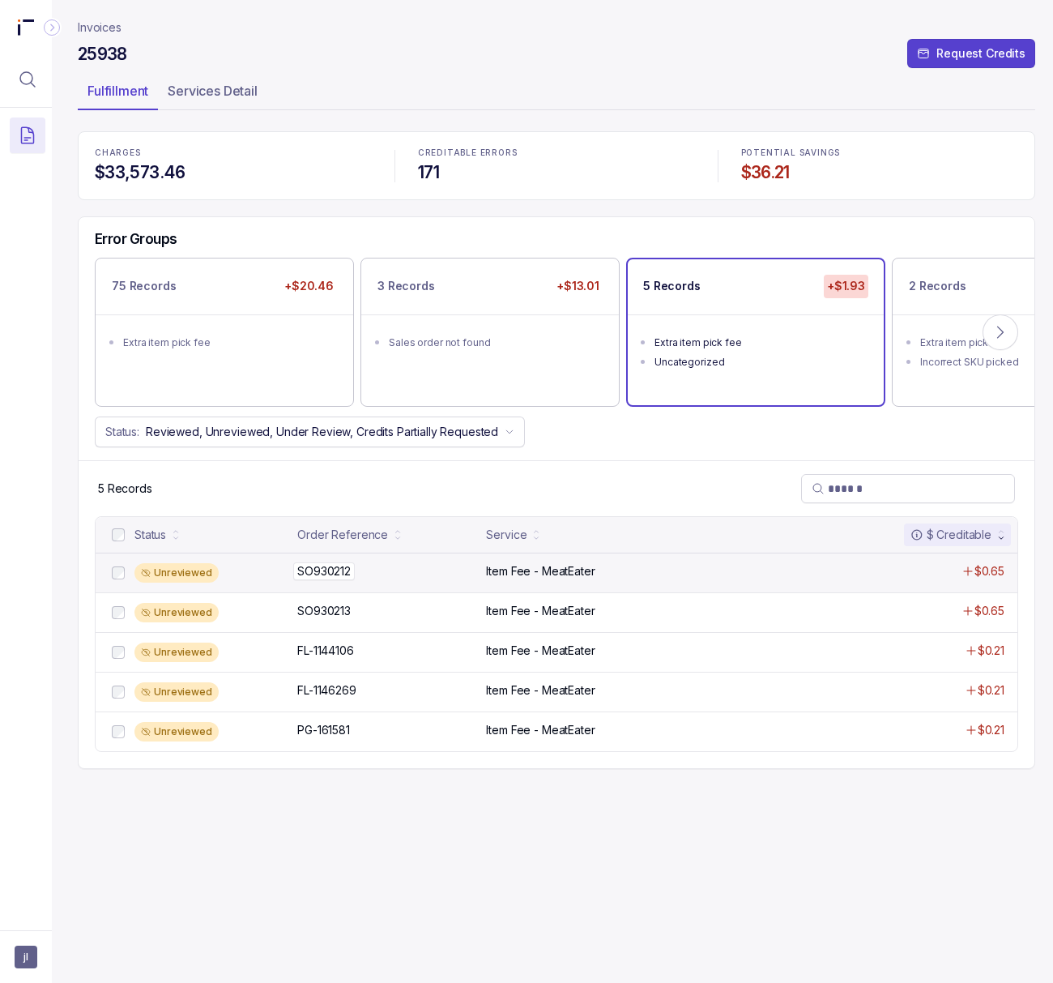
click at [334, 580] on p "SO930212" at bounding box center [324, 571] width 62 height 18
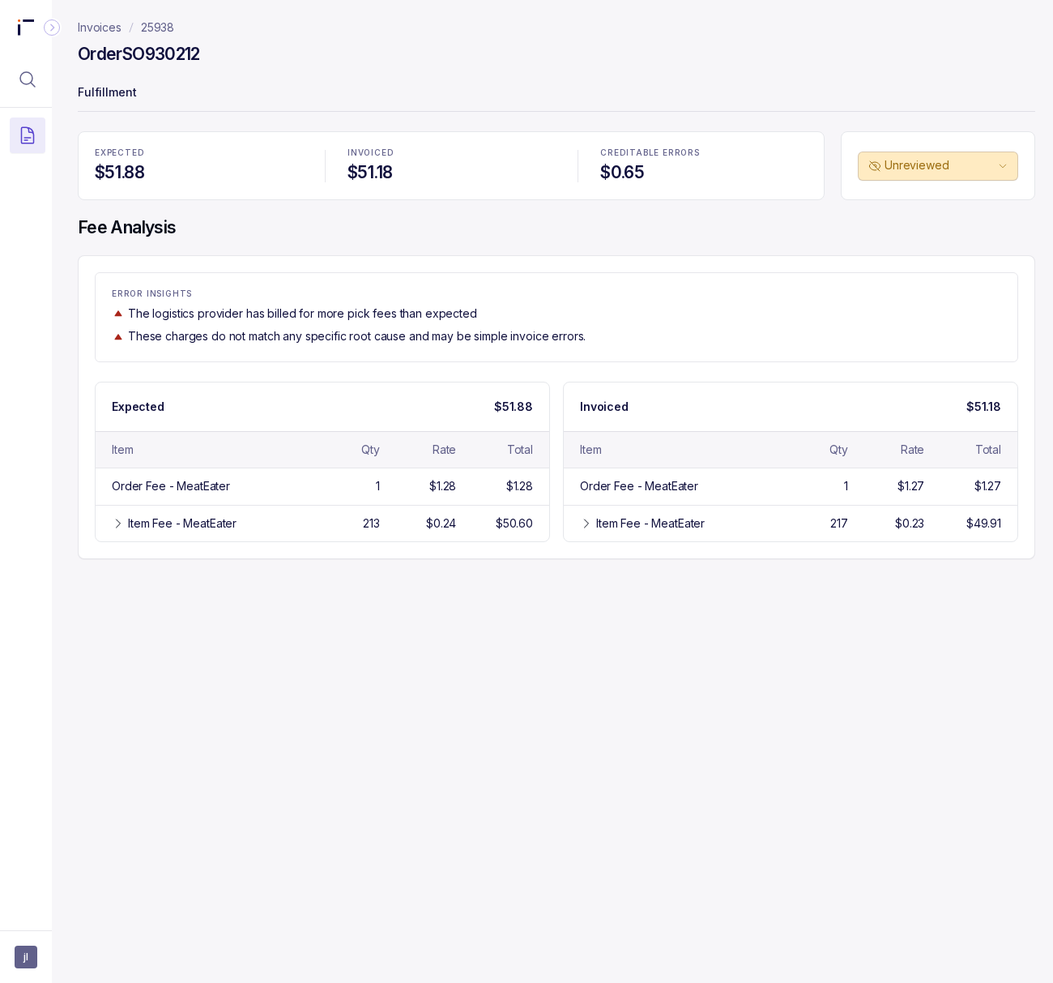
click at [144, 56] on h4 "Order SO930212" at bounding box center [139, 54] width 122 height 23
click at [669, 526] on div "Item Fee - MeatEater" at bounding box center [650, 523] width 109 height 16
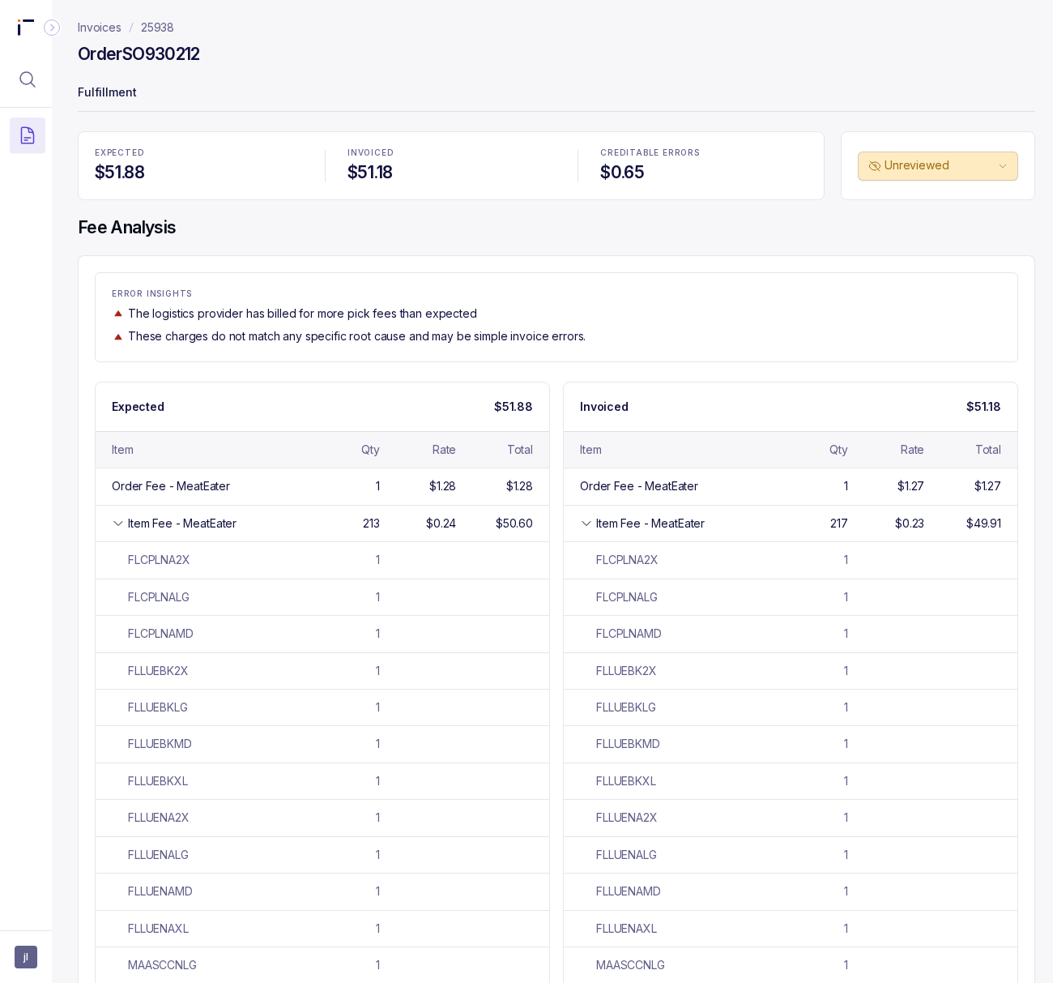
click at [162, 32] on p "25938" at bounding box center [157, 27] width 33 height 16
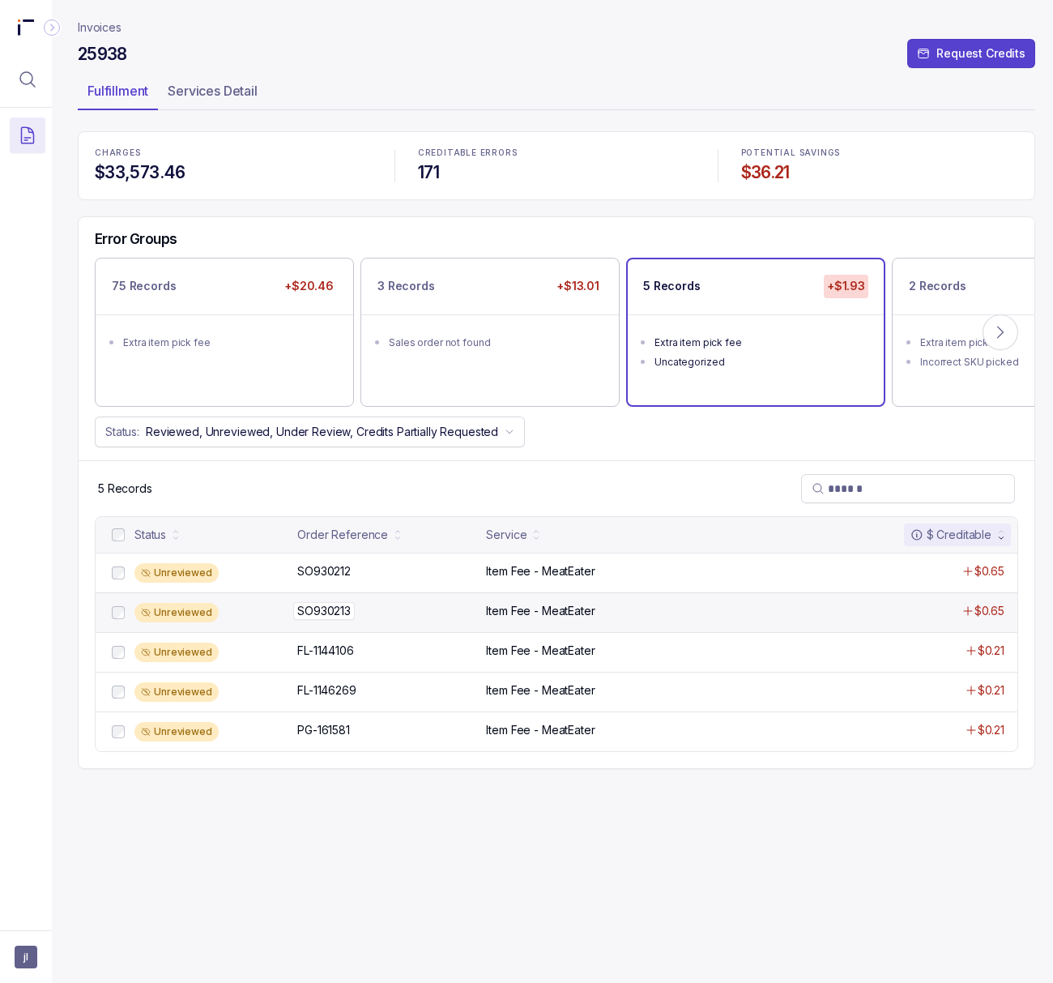
click at [329, 617] on p "SO930213" at bounding box center [324, 611] width 62 height 18
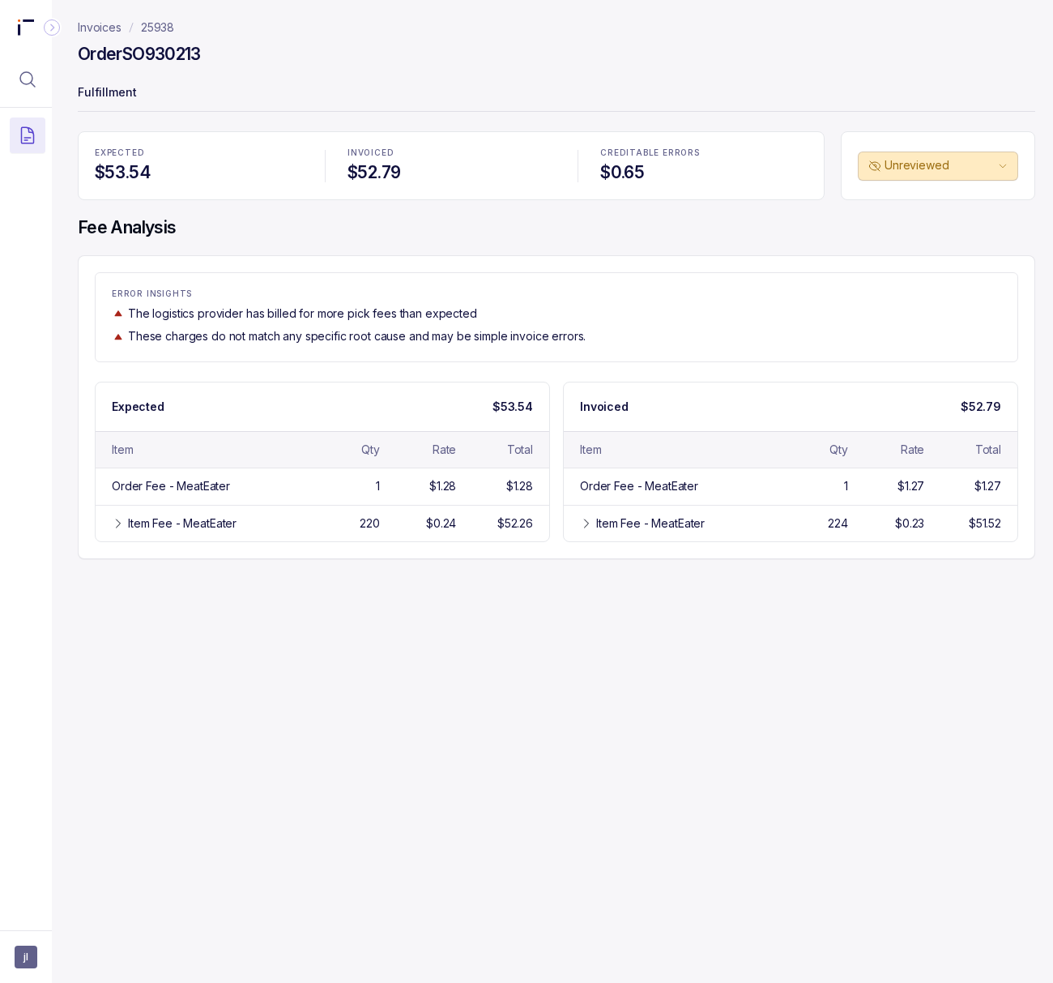
click at [165, 29] on p "25938" at bounding box center [157, 27] width 33 height 16
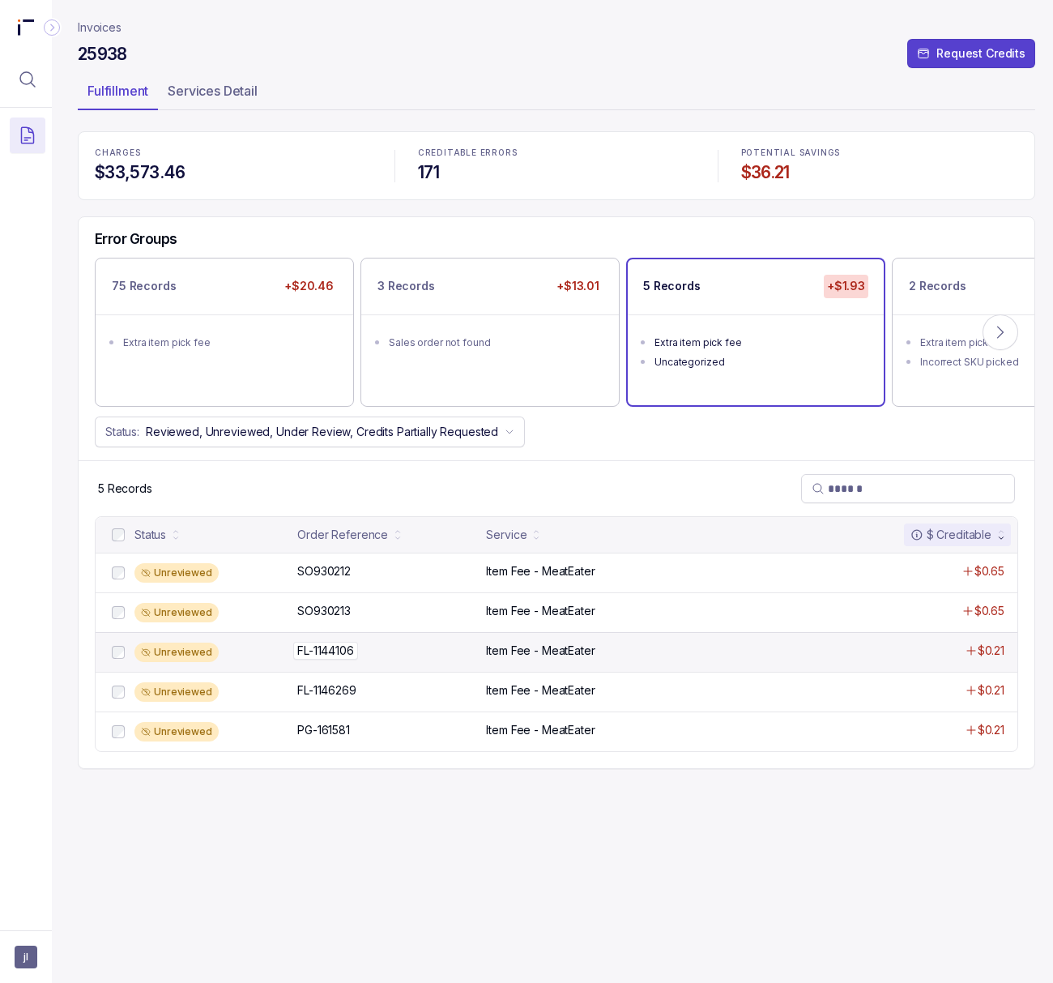
click at [335, 655] on p "FL-1144106" at bounding box center [325, 651] width 65 height 18
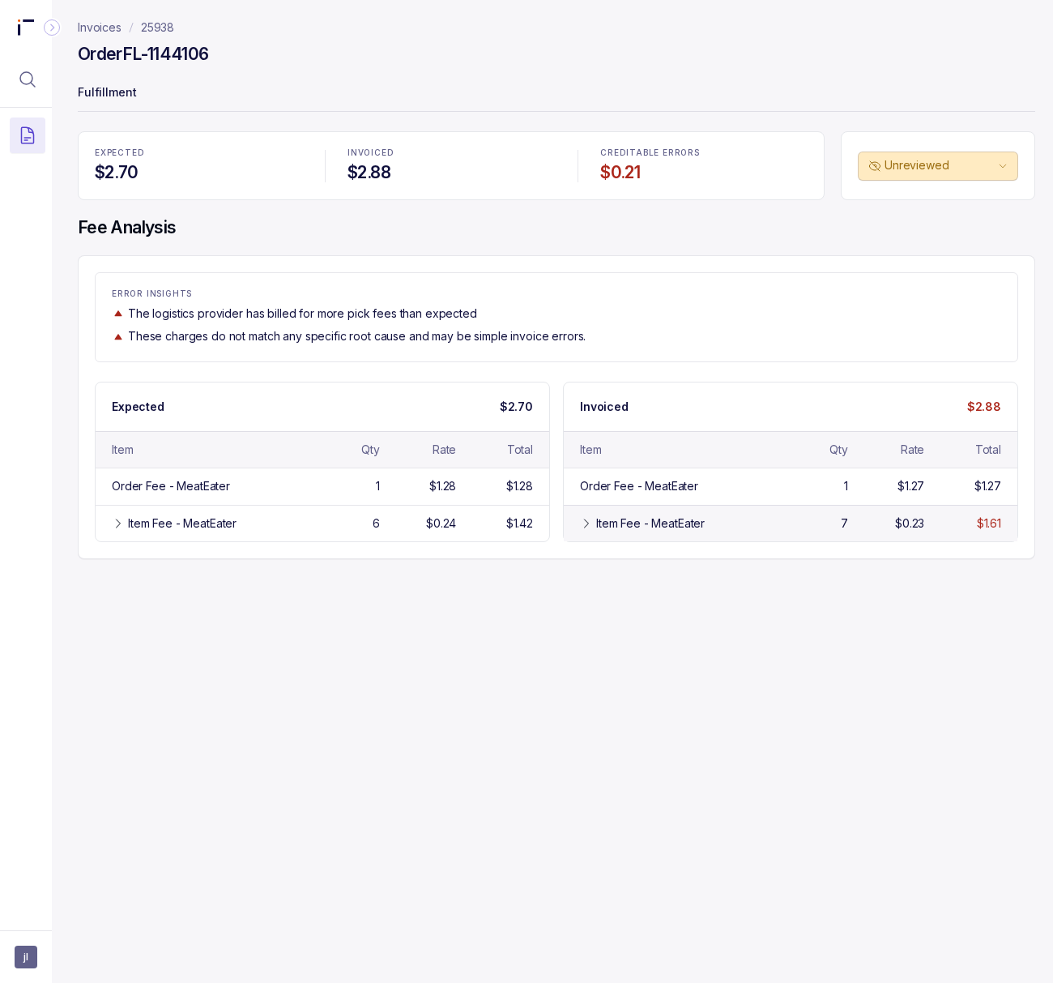
click at [582, 532] on div "Item Fee - MeatEater" at bounding box center [675, 523] width 191 height 16
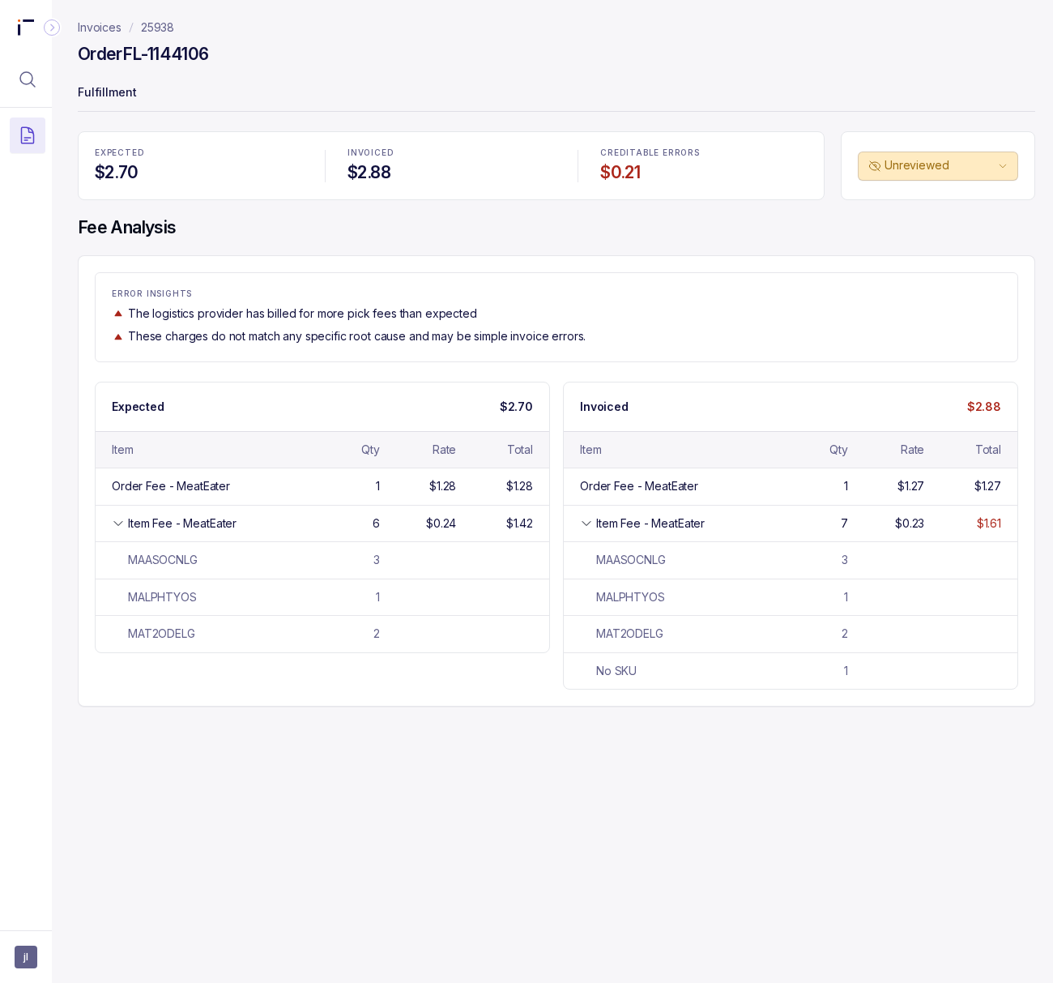
click at [179, 52] on h4 "Order FL-1144106" at bounding box center [143, 54] width 131 height 23
click at [125, 58] on h4 "Order FL-1144106" at bounding box center [143, 54] width 131 height 23
drag, startPoint x: 128, startPoint y: 53, endPoint x: 258, endPoint y: 57, distance: 129.7
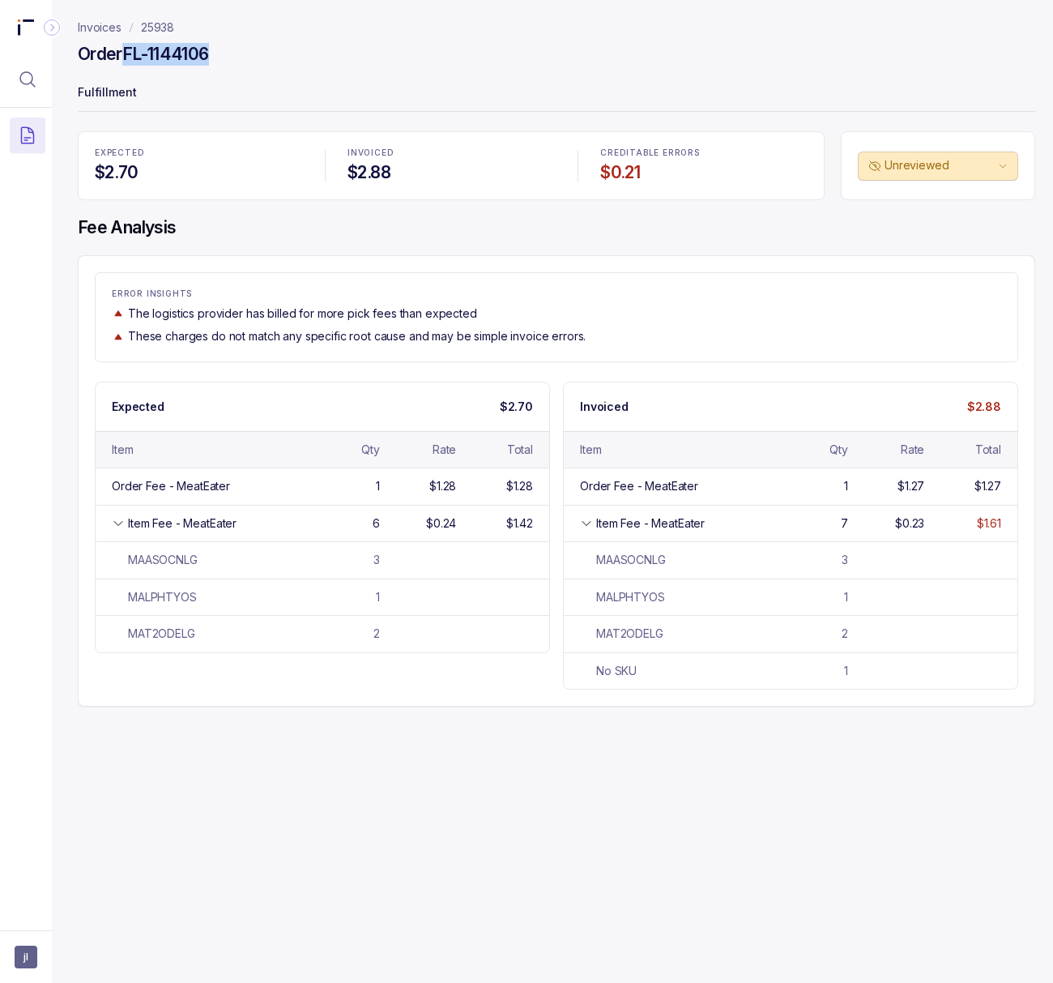
click at [258, 57] on div "Order FL-1144106" at bounding box center [557, 56] width 958 height 29
click at [146, 27] on p "25938" at bounding box center [157, 27] width 33 height 16
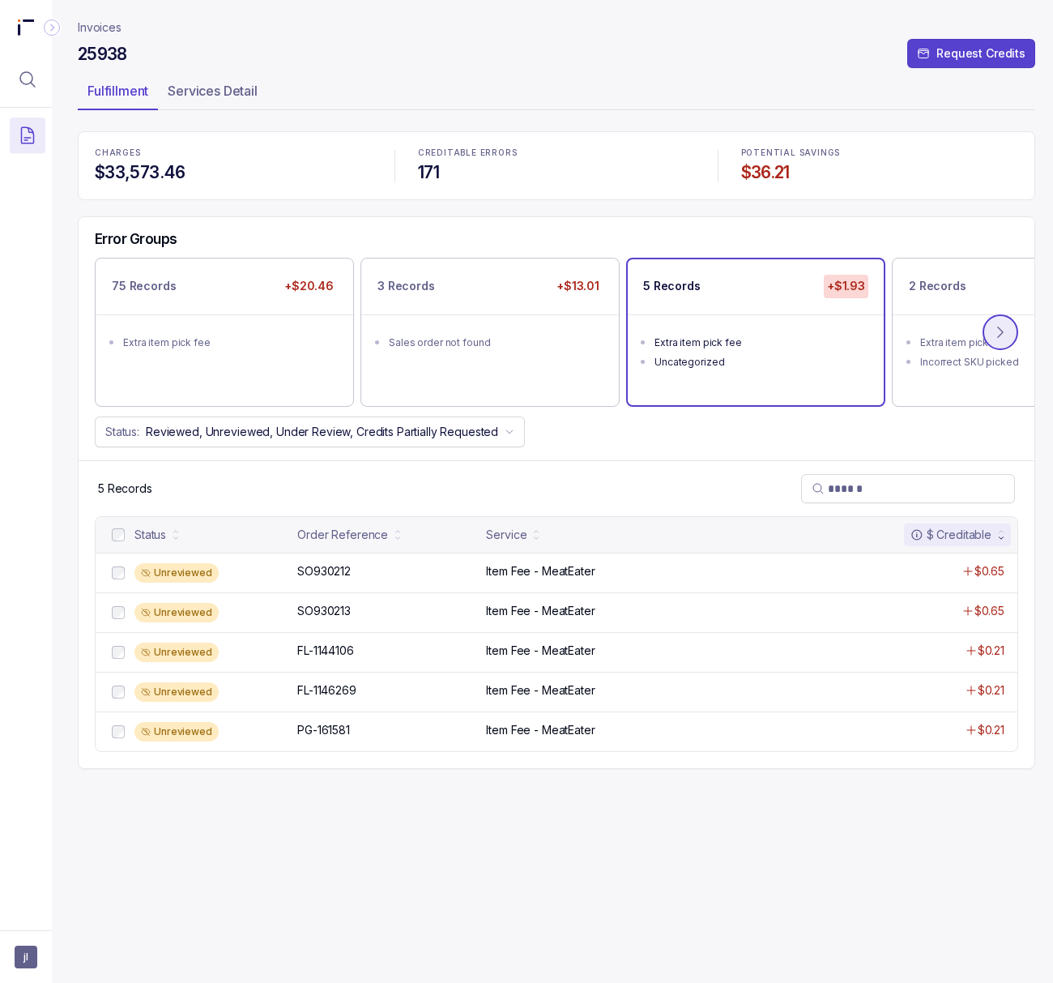
click at [832, 335] on button at bounding box center [1001, 332] width 36 height 36
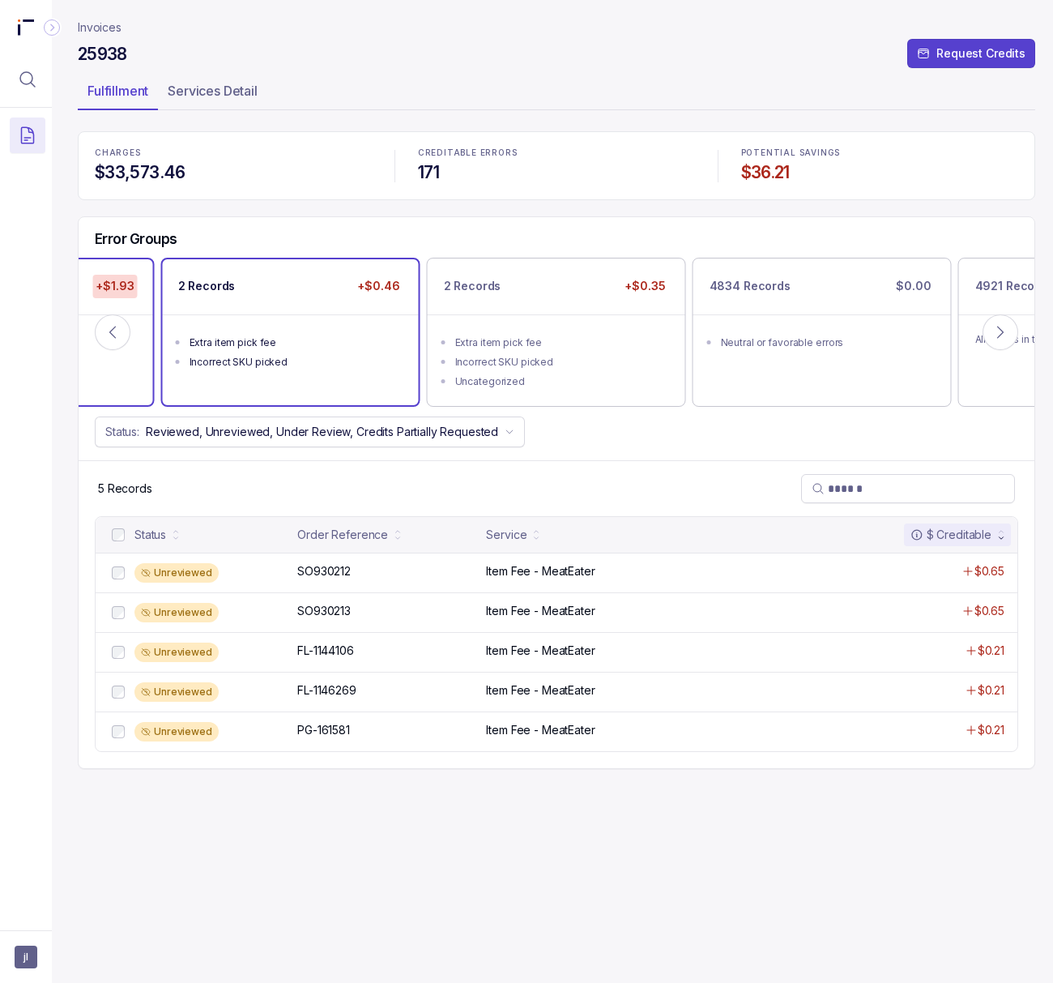
click at [335, 356] on div "Incorrect SKU picked" at bounding box center [296, 362] width 212 height 16
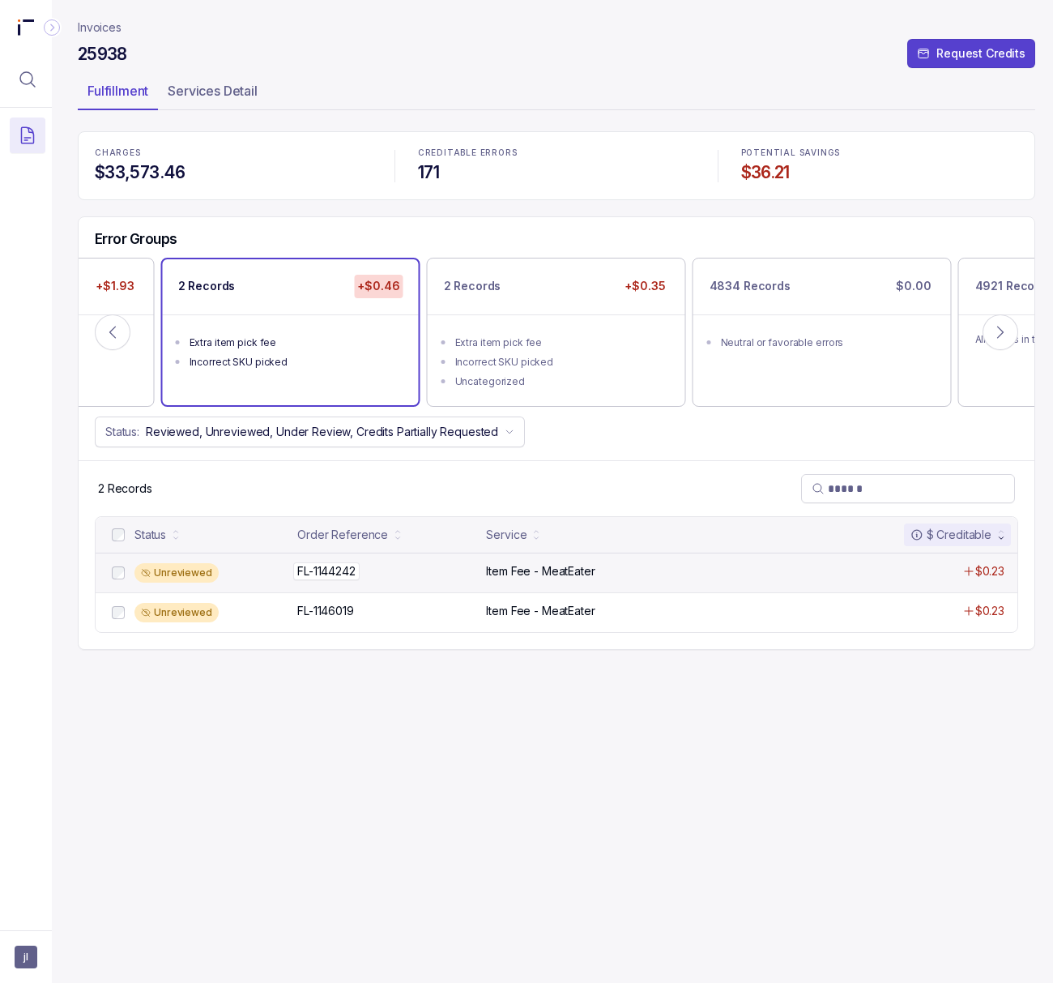
click at [340, 574] on p "FL-1144242" at bounding box center [326, 571] width 66 height 18
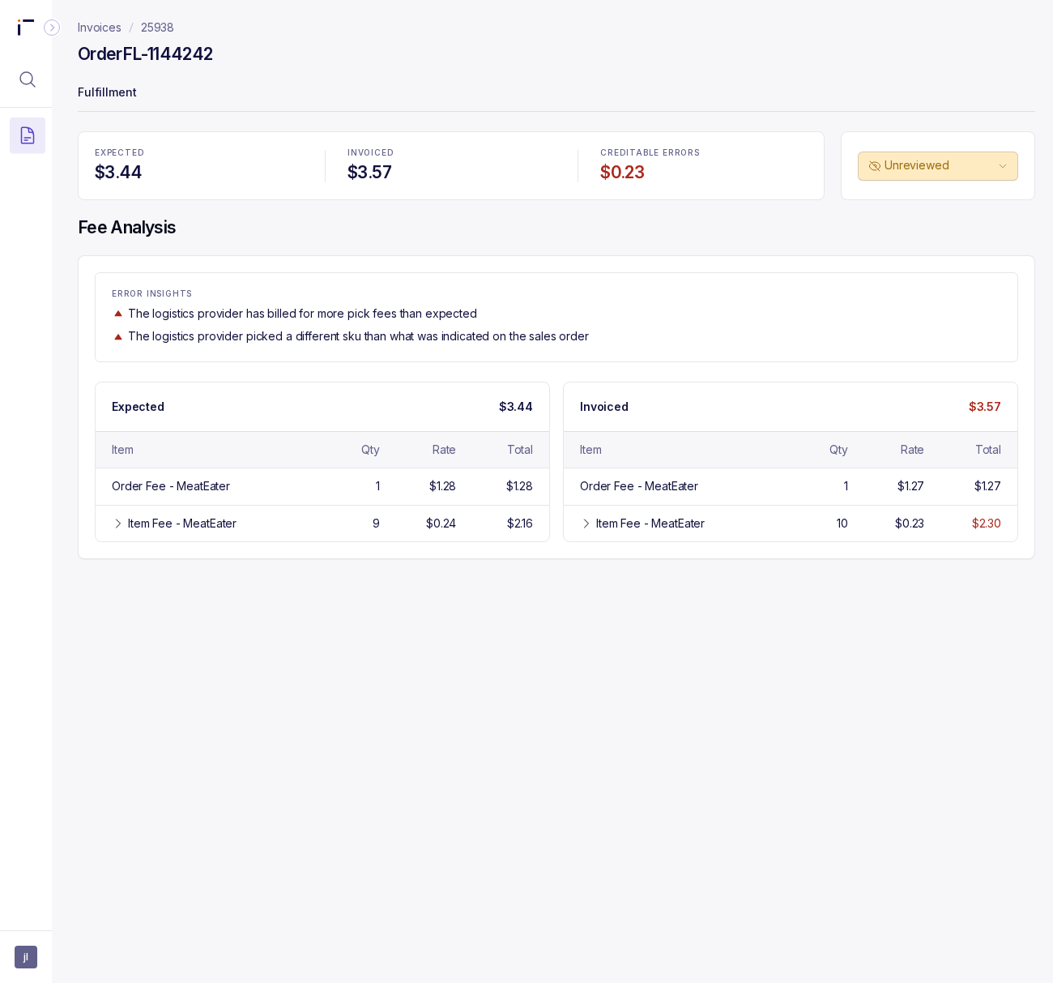
click at [160, 27] on p "25938" at bounding box center [157, 27] width 33 height 16
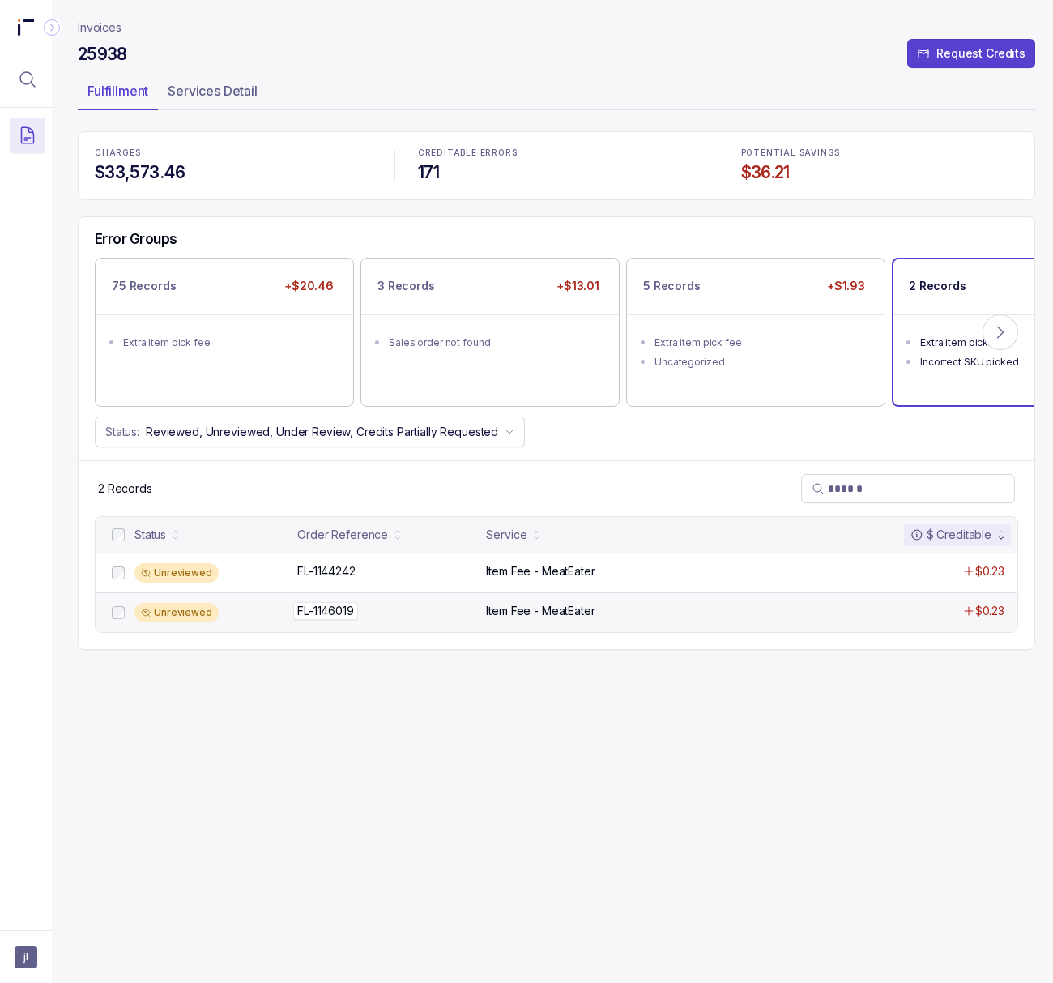
click at [335, 606] on p "FL-1146019" at bounding box center [325, 611] width 65 height 18
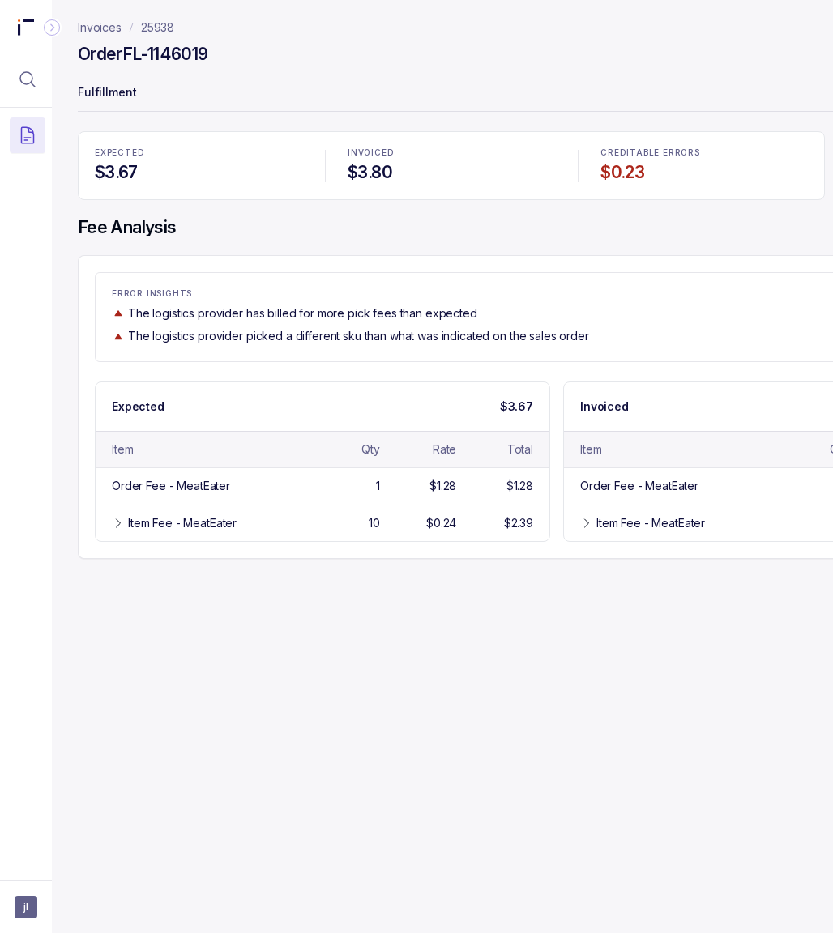
click at [526, 85] on p "Fulfillment" at bounding box center [557, 94] width 958 height 32
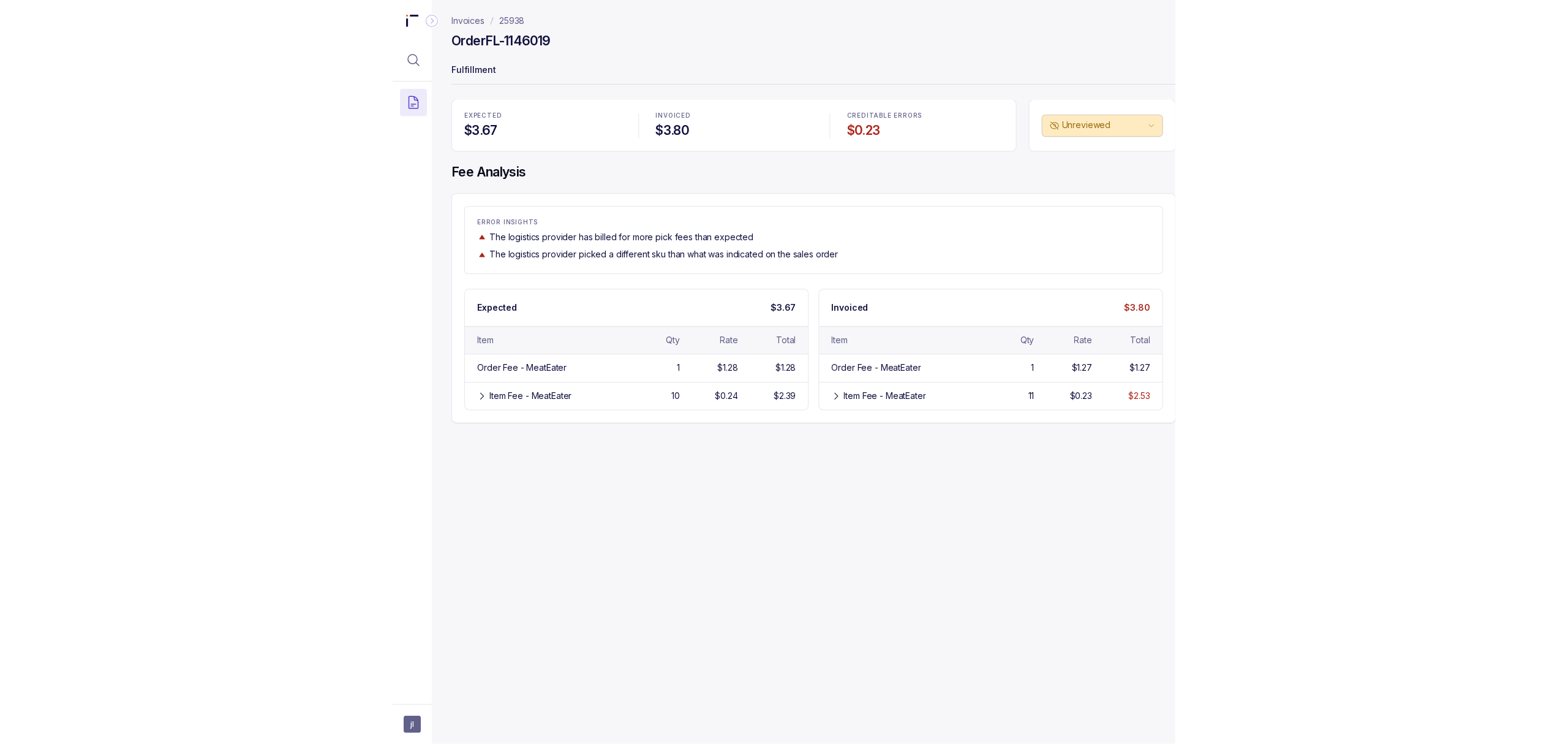
scroll to position [0, 11]
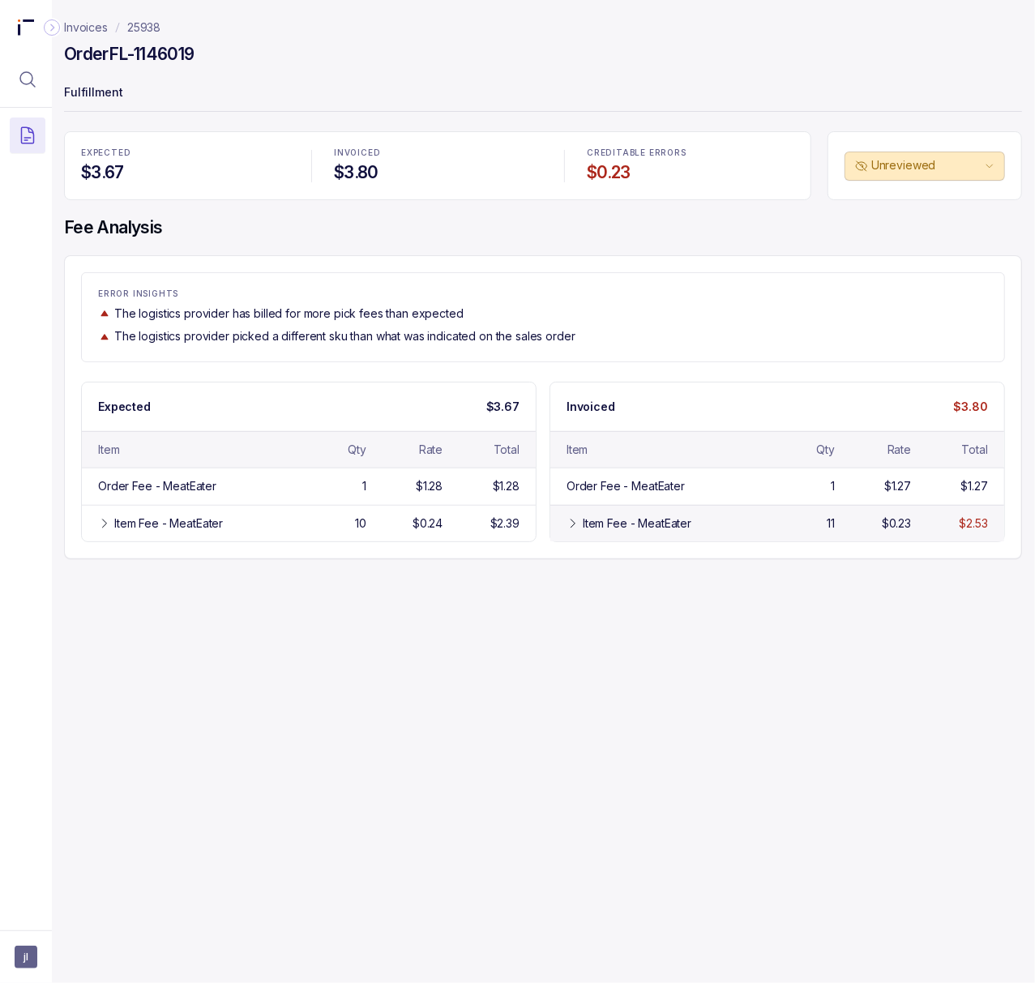
click at [557, 523] on div "Item Fee - MeatEater 11 $0.23 $2.53" at bounding box center [777, 523] width 454 height 36
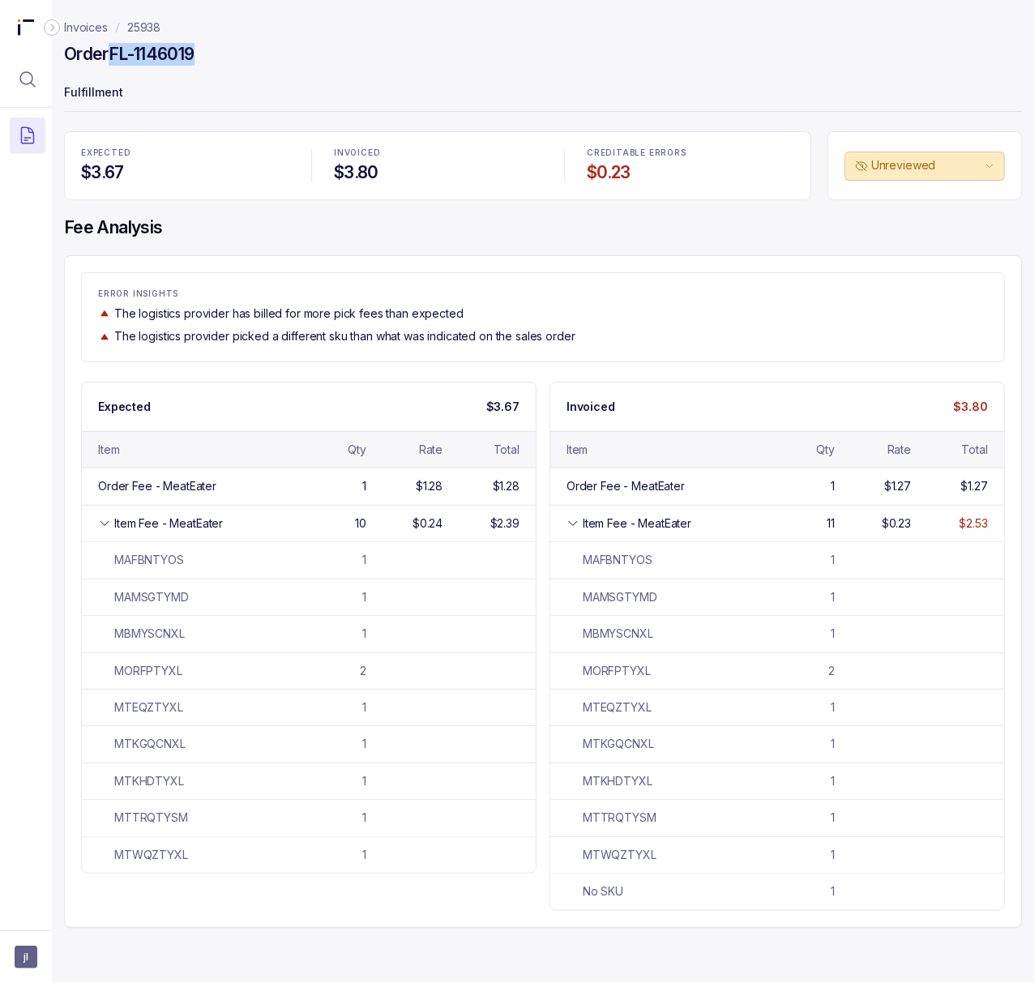
drag, startPoint x: 112, startPoint y: 50, endPoint x: 245, endPoint y: 56, distance: 133.0
click at [245, 56] on div "Order FL-1146019" at bounding box center [543, 56] width 958 height 29
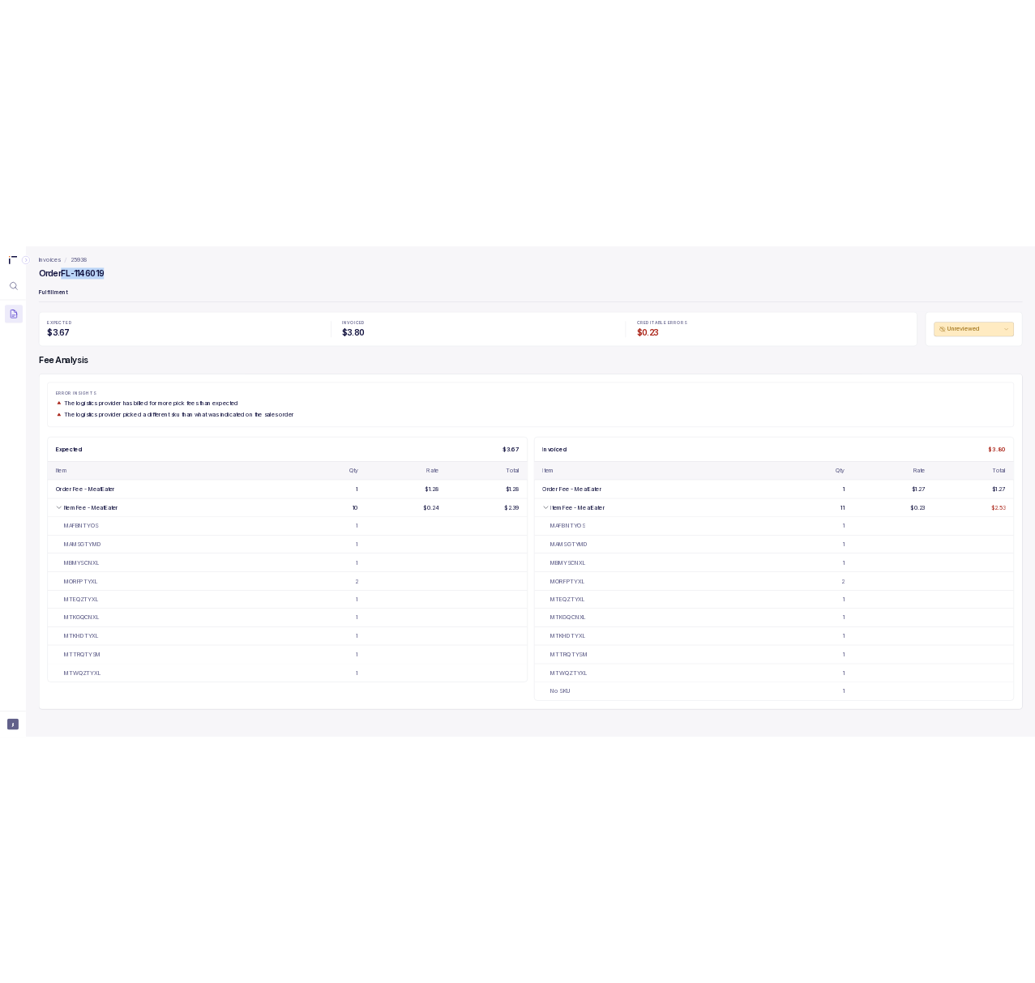
scroll to position [0, 0]
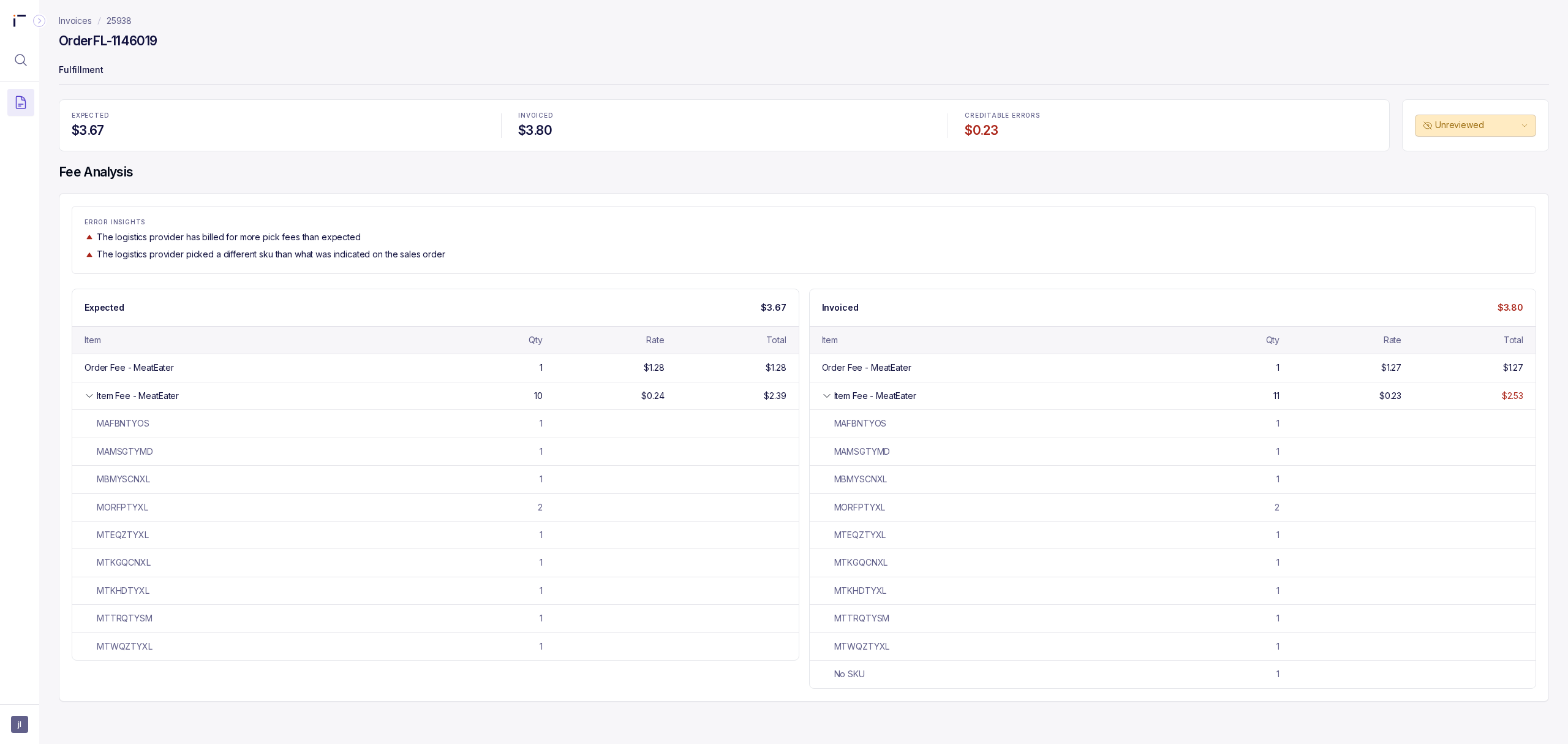
click at [629, 213] on div "ERROR INSIGHTS The logistics provider has billed for more pick fees than expect…" at bounding box center [804, 239] width 1464 height 67
drag, startPoint x: 832, startPoint y: 677, endPoint x: 866, endPoint y: 677, distance: 34.0
click at [629, 669] on div "No SKU" at bounding box center [990, 674] width 336 height 12
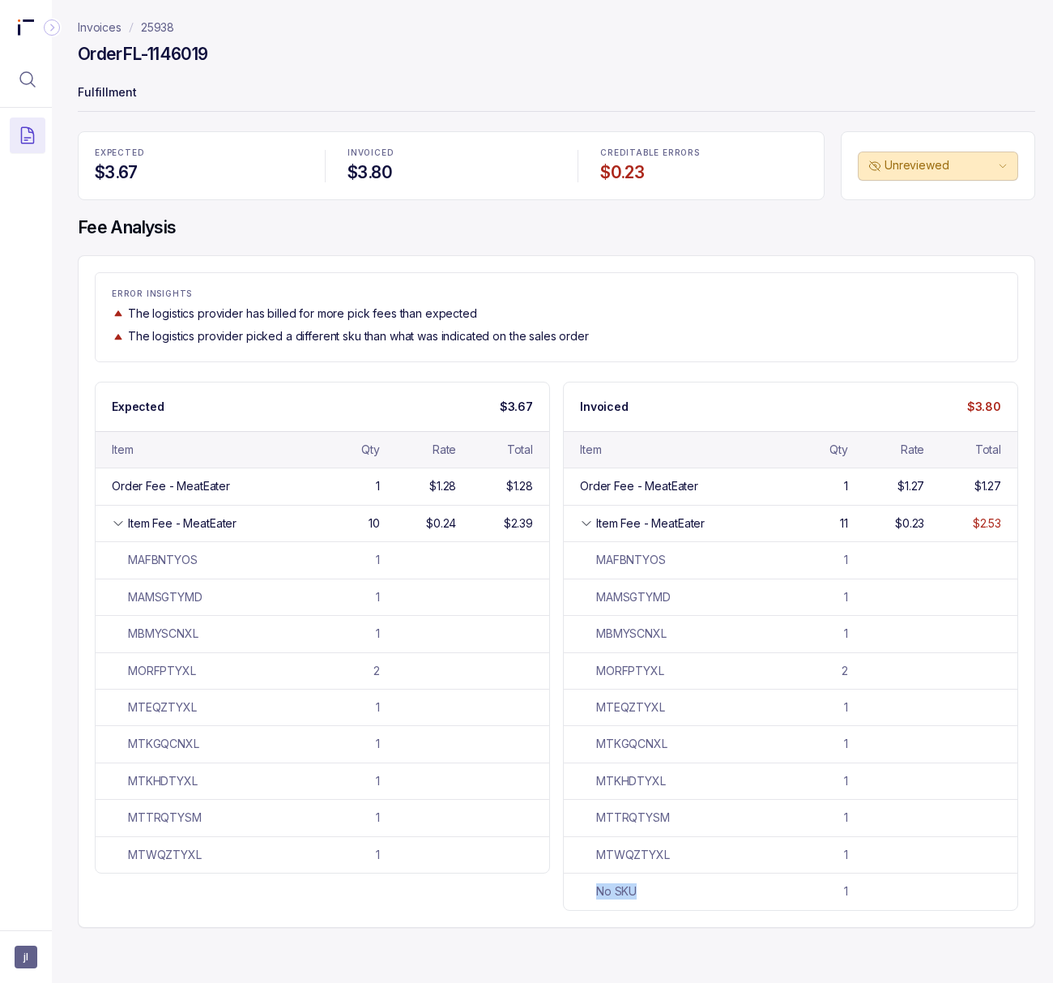
click at [163, 27] on p "25938" at bounding box center [157, 27] width 33 height 16
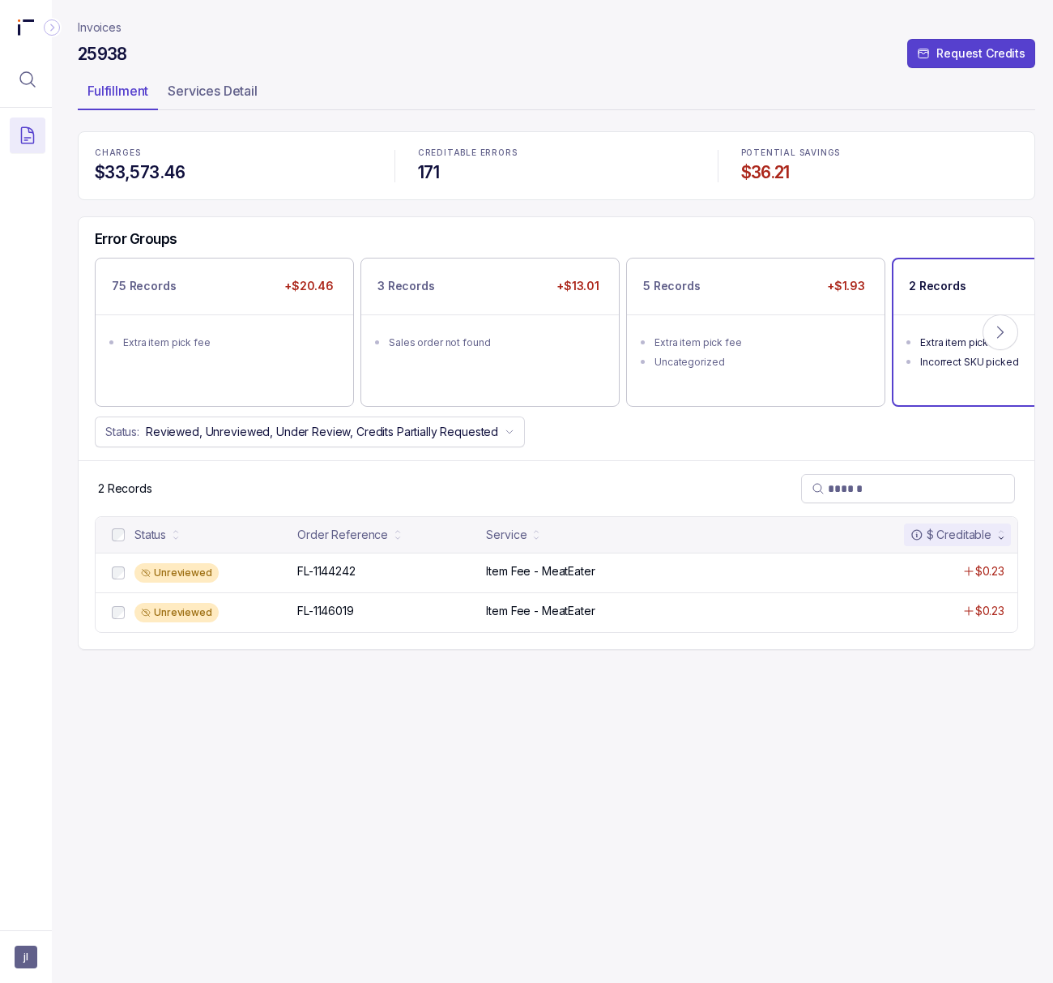
click at [105, 24] on p "Invoices" at bounding box center [100, 27] width 44 height 16
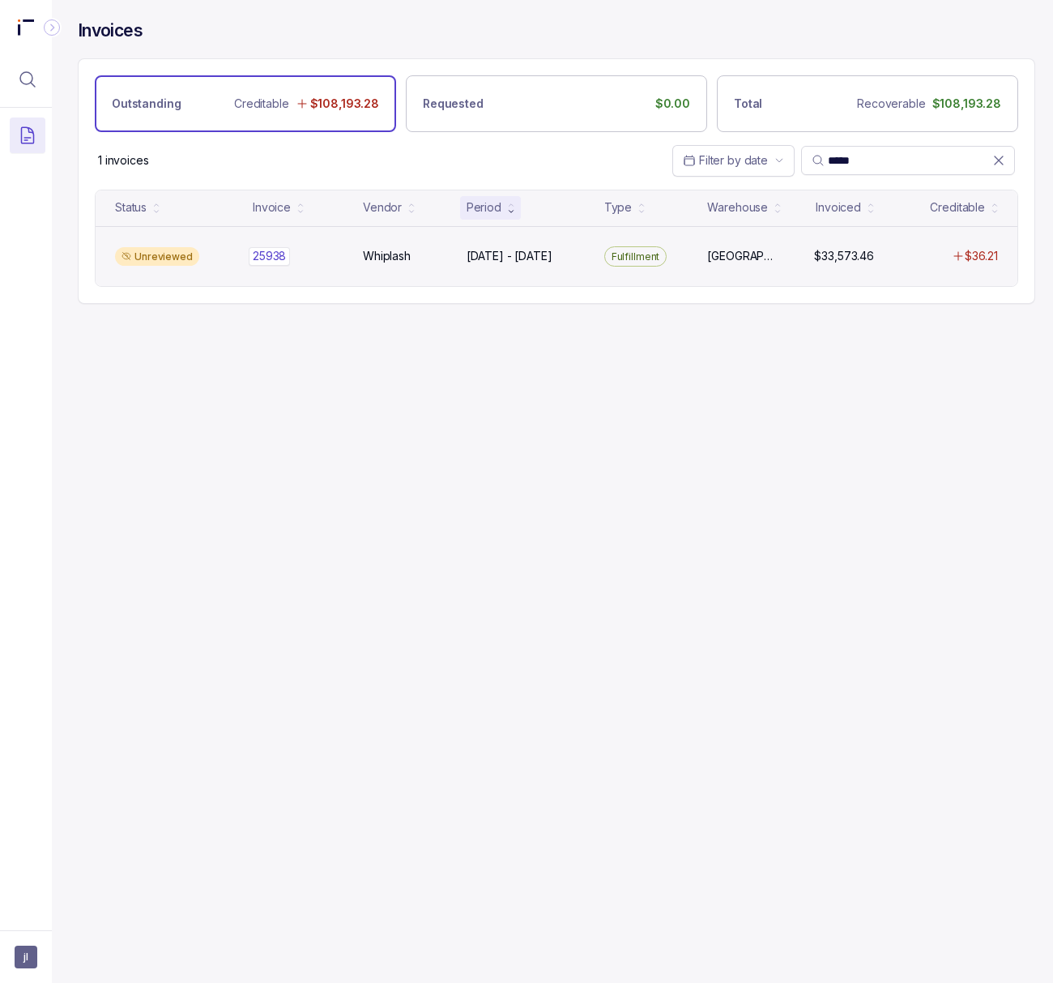
click at [275, 254] on p "25938" at bounding box center [269, 256] width 41 height 18
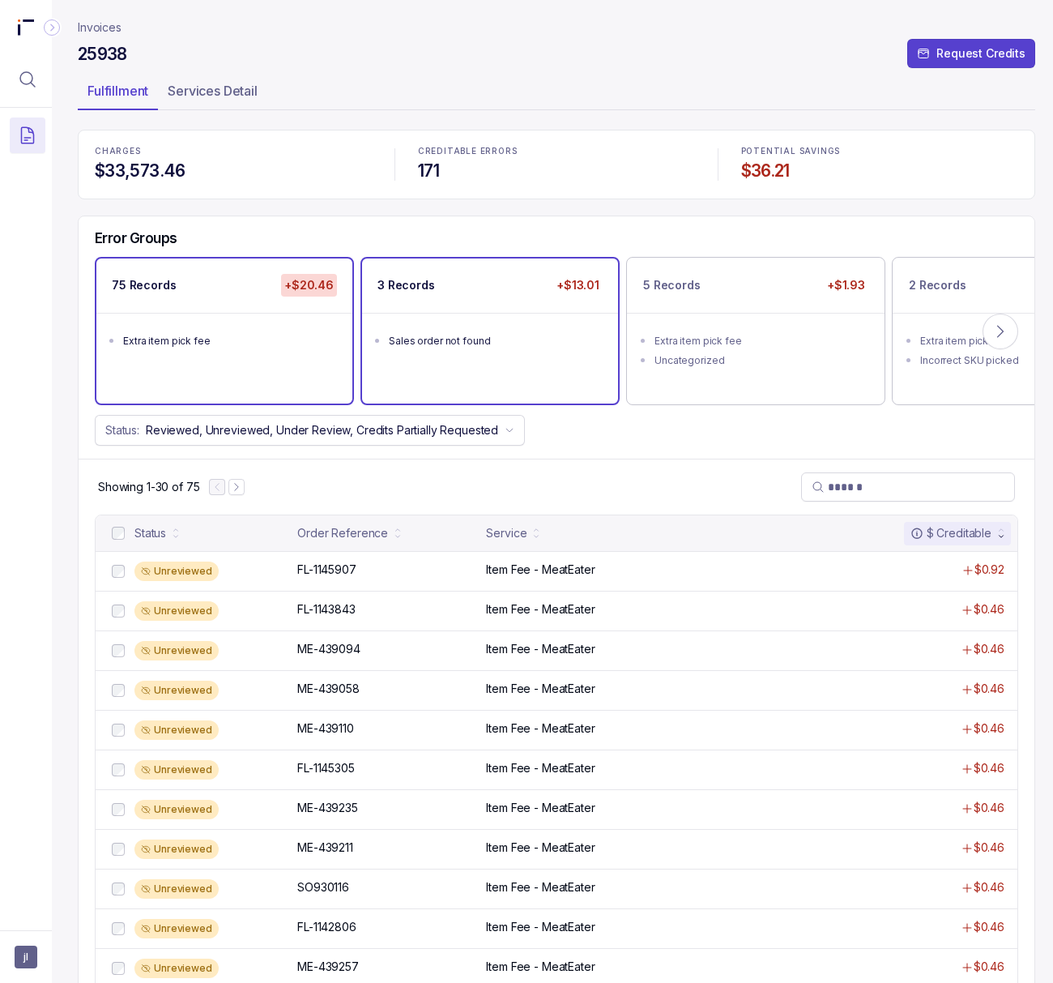
click at [428, 361] on ul "Sales order not found" at bounding box center [490, 339] width 256 height 52
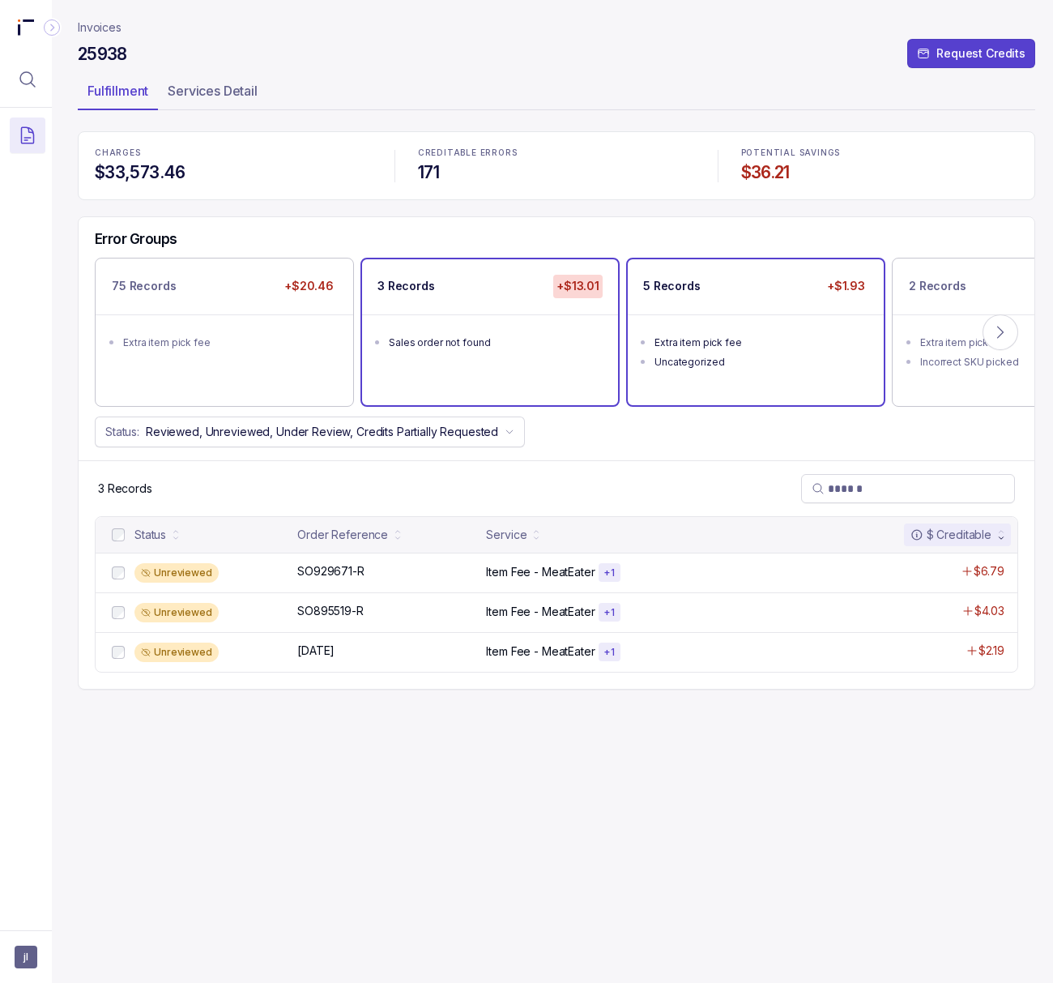
click at [789, 331] on li "Extra item pick fee" at bounding box center [767, 340] width 225 height 19
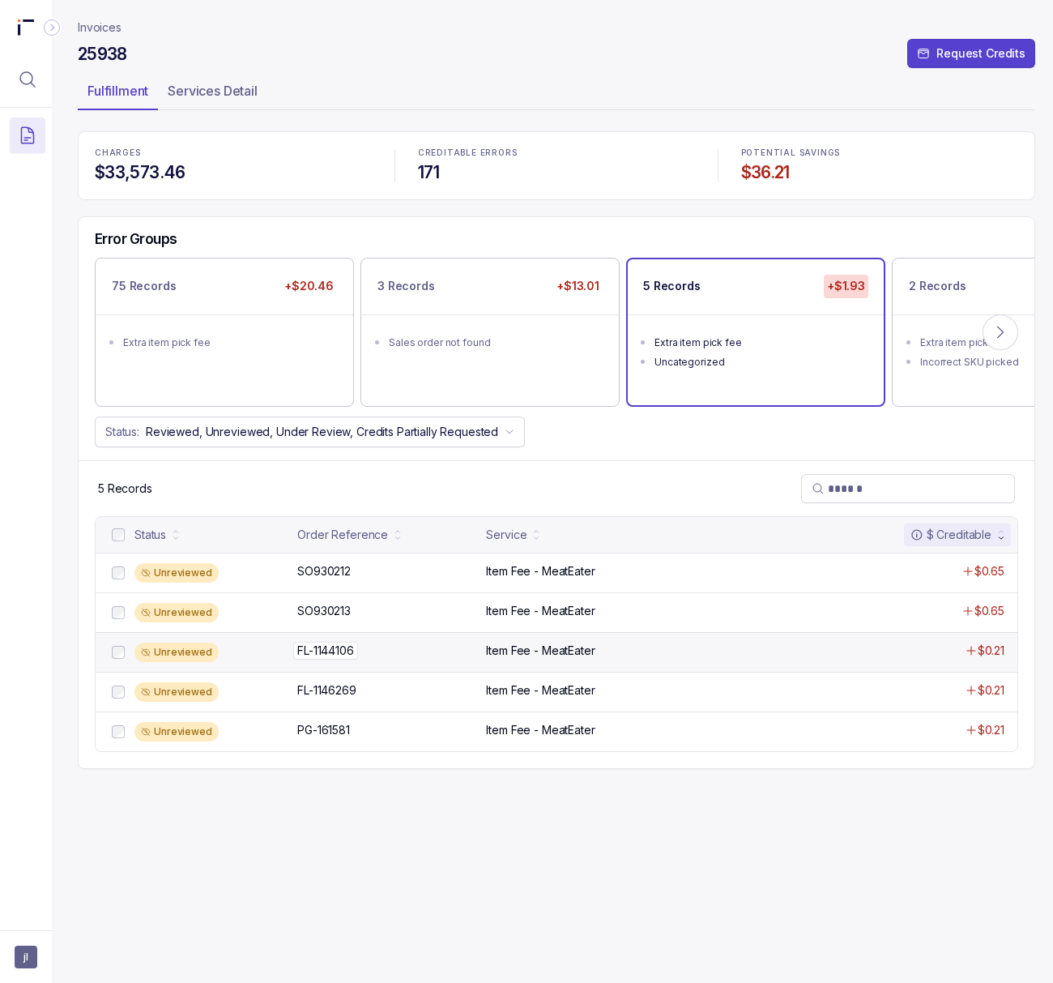
click at [348, 655] on p "FL-1144106" at bounding box center [325, 651] width 65 height 18
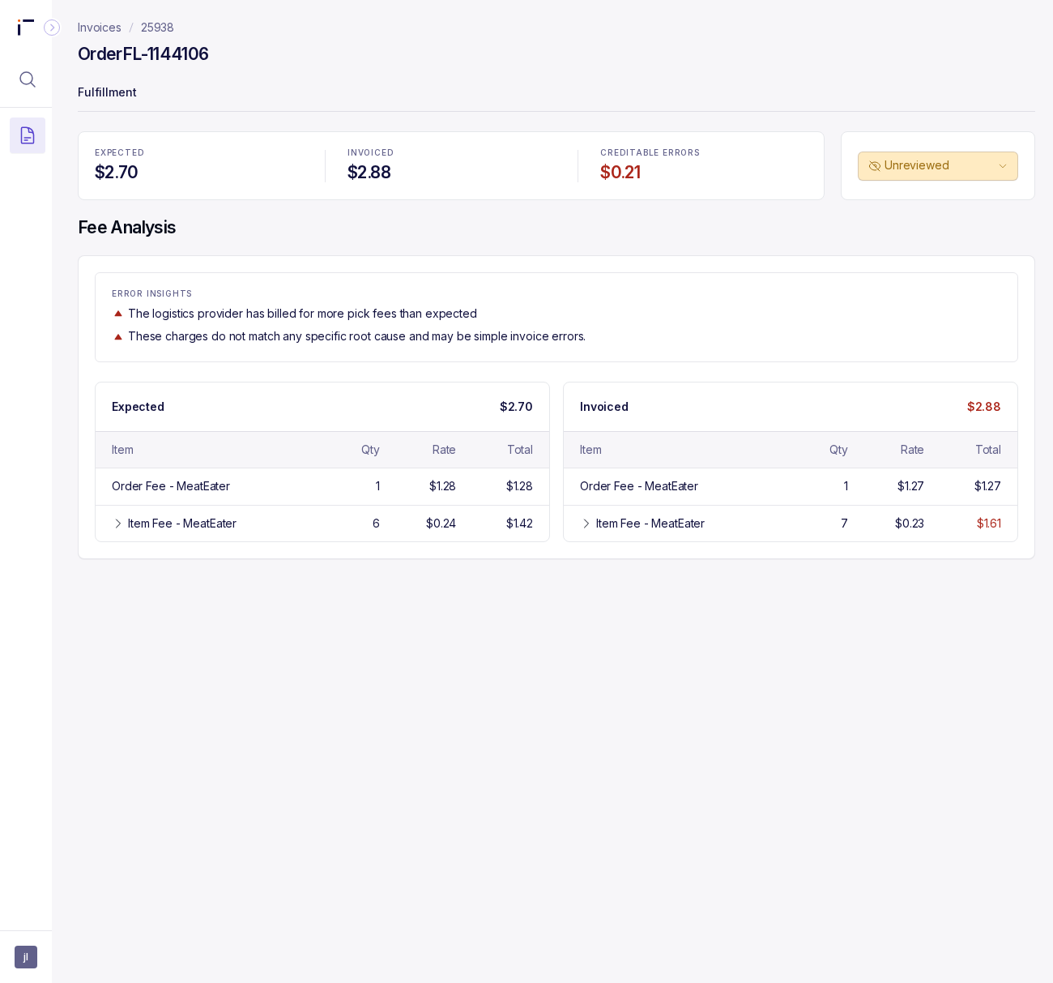
click at [643, 885] on div "Invoices 25938 Order FL-1144106 Fulfillment EXPECTED $2.70 INVOICED $2.88 CREDI…" at bounding box center [550, 491] width 997 height 983
click at [807, 671] on div "Invoices 25938 Order FL-1144106 Fulfillment EXPECTED $2.70 INVOICED $2.88 CREDI…" at bounding box center [550, 491] width 997 height 983
click at [707, 536] on div "Item Fee - MeatEater 7 $0.23 $1.61" at bounding box center [791, 523] width 454 height 36
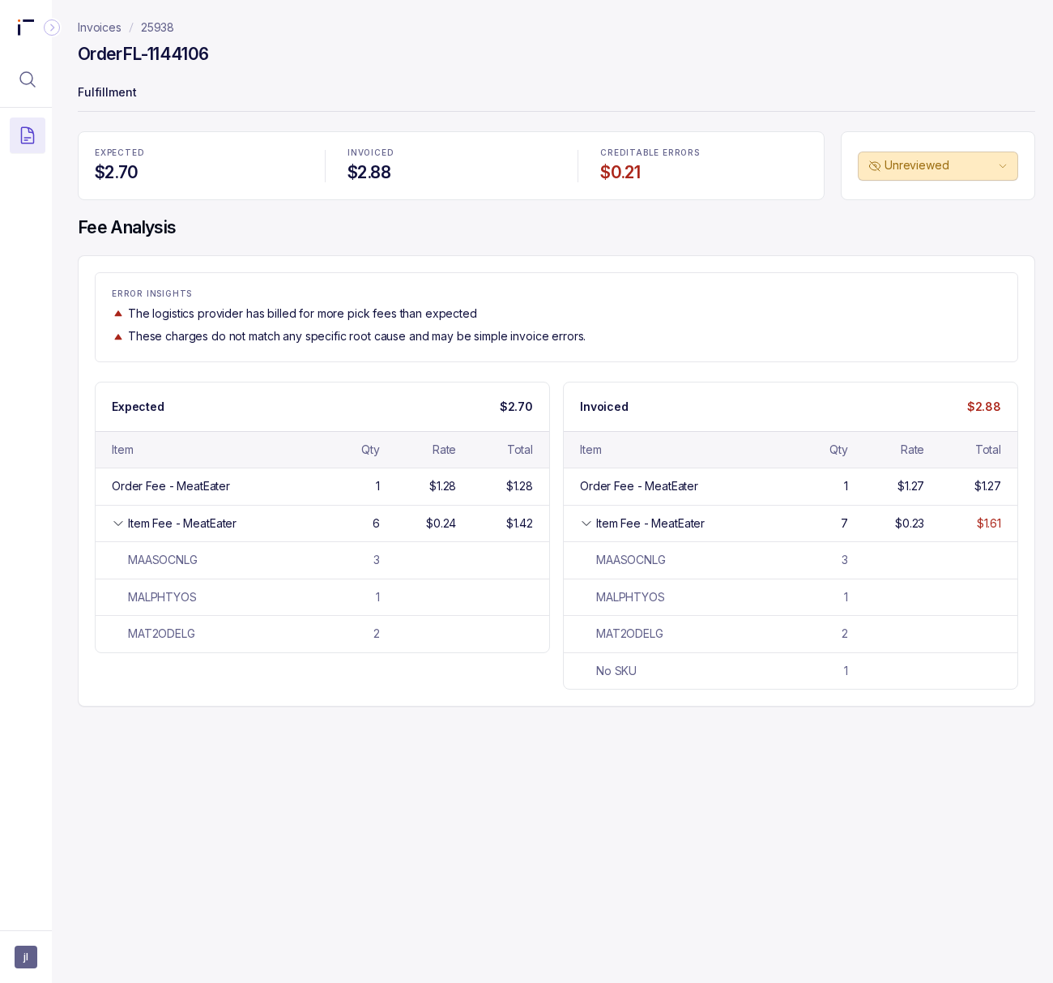
click at [166, 23] on p "25938" at bounding box center [157, 27] width 33 height 16
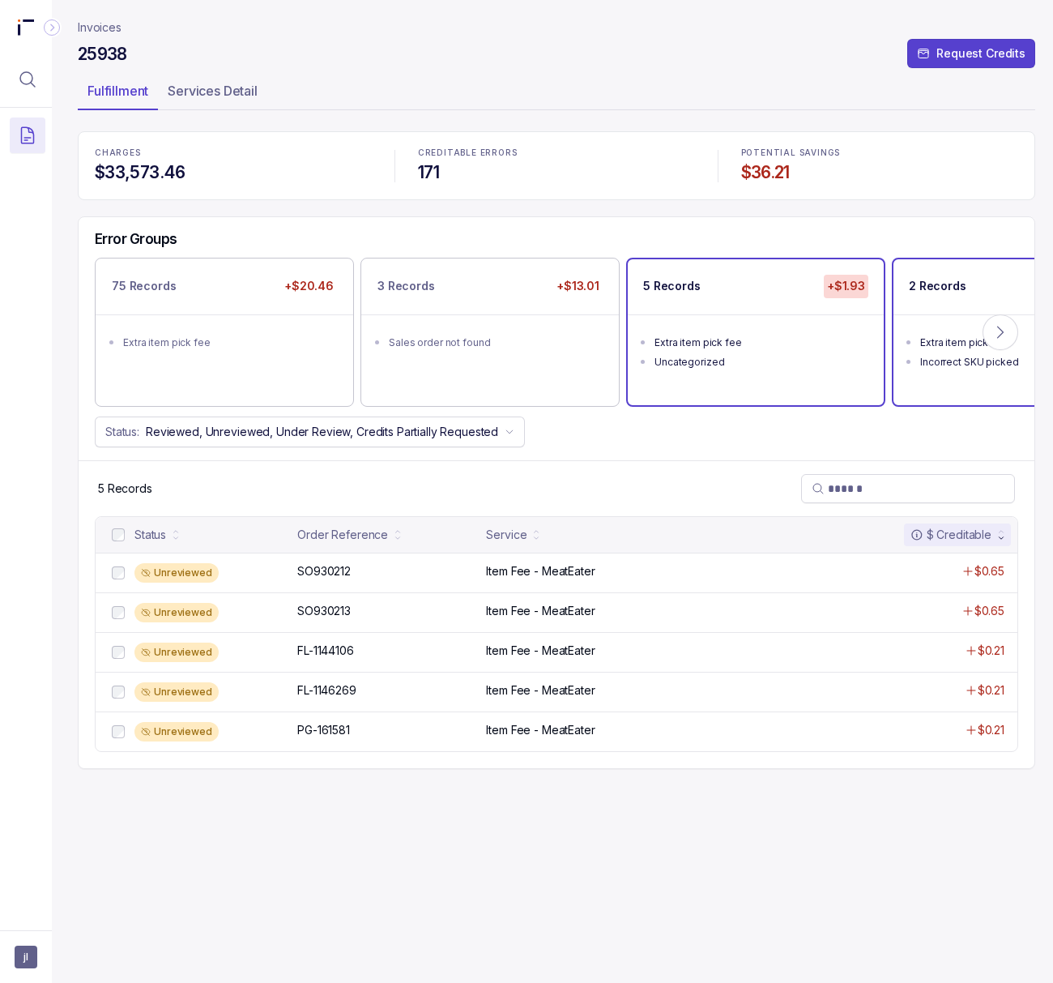
click at [832, 373] on ul "Extra item pick fee Incorrect SKU picked" at bounding box center [1022, 349] width 256 height 71
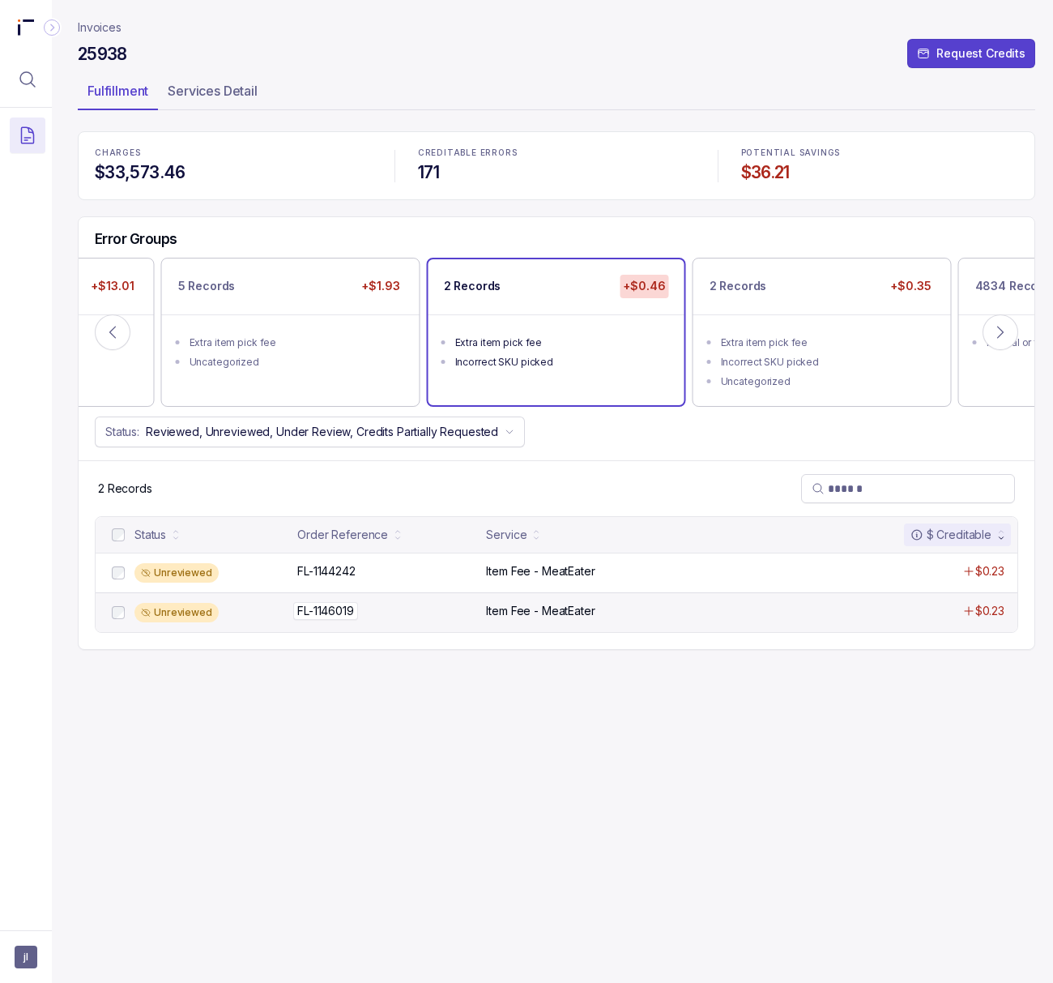
click at [348, 614] on p "FL-1146019" at bounding box center [325, 611] width 65 height 18
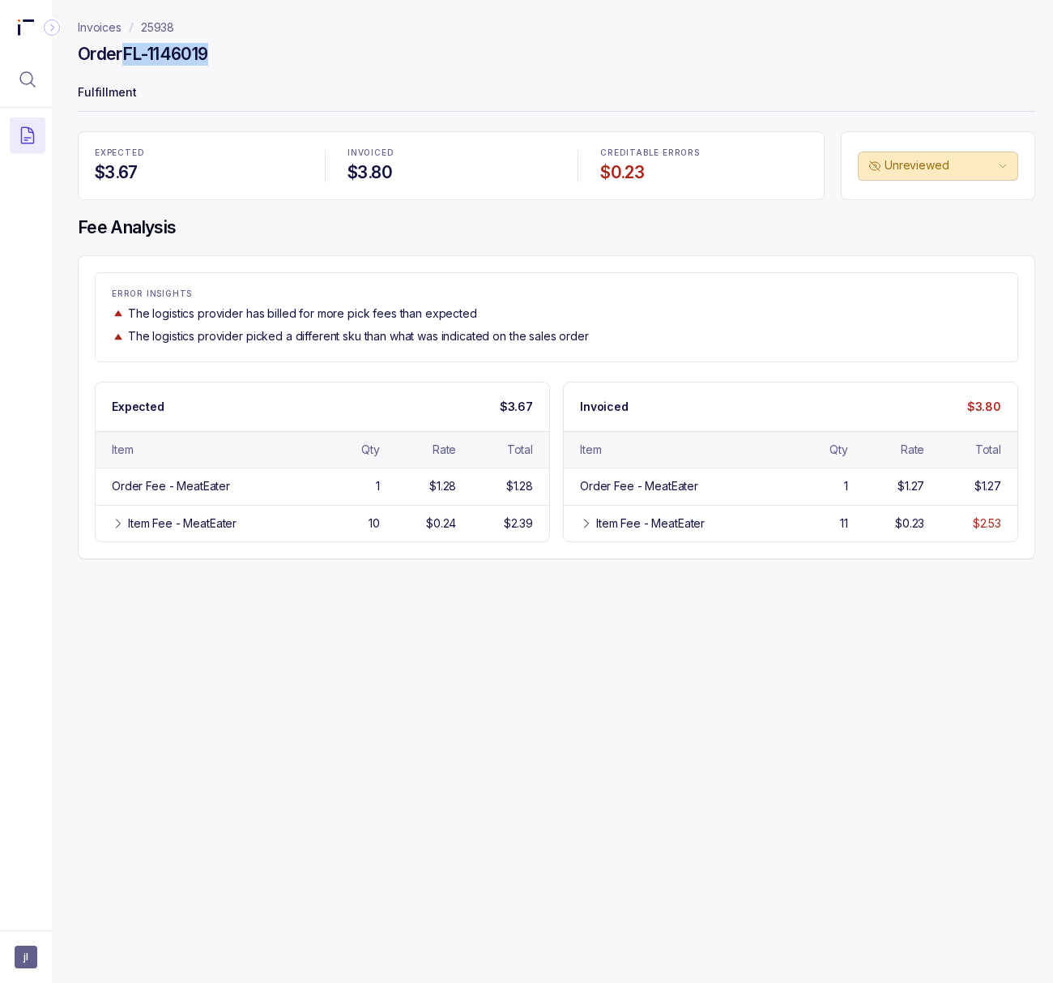
drag, startPoint x: 134, startPoint y: 53, endPoint x: 295, endPoint y: 69, distance: 162.0
click at [295, 69] on div "Order FL-1146019" at bounding box center [557, 56] width 958 height 29
click at [458, 520] on div "Item Fee - MeatEater 10 $0.24 $2.39" at bounding box center [323, 523] width 454 height 36
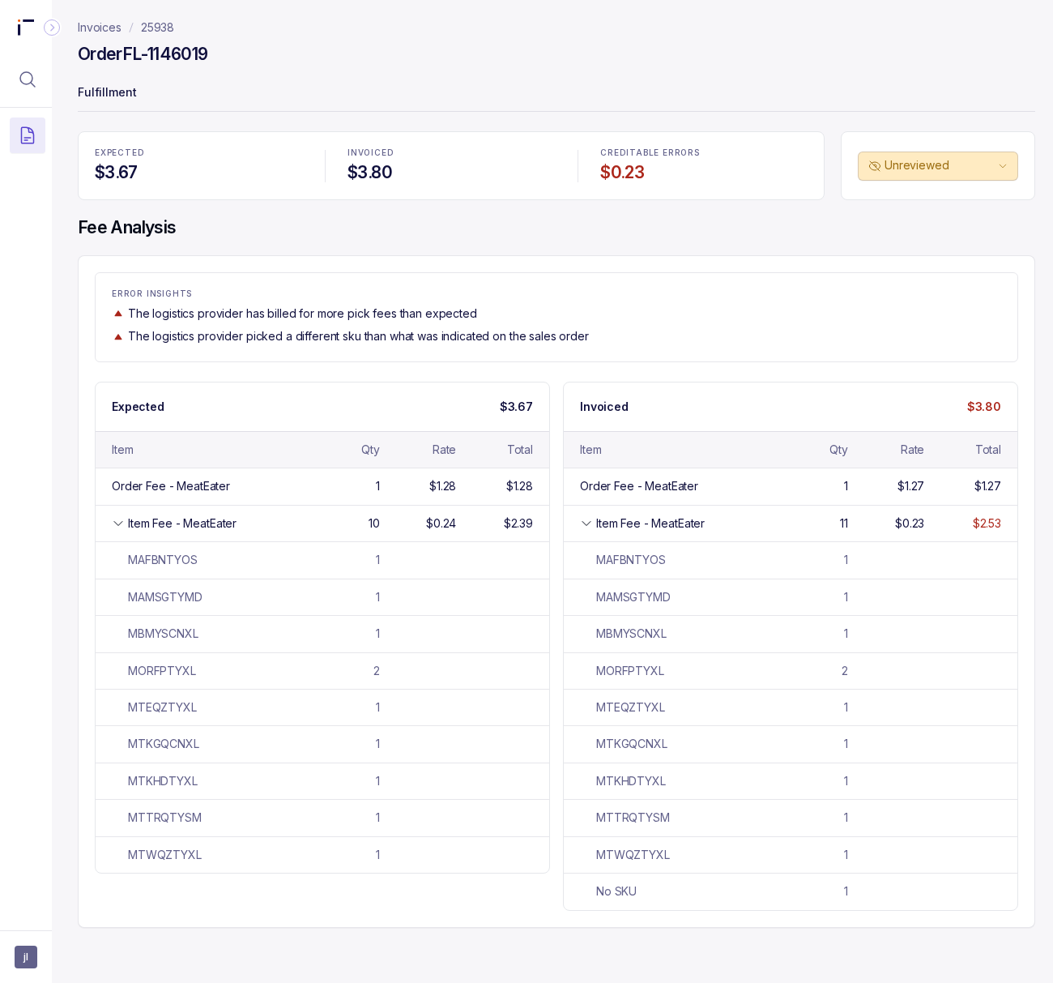
click at [707, 347] on div "ERROR INSIGHTS The logistics provider has billed for more pick fees than expect…" at bounding box center [557, 316] width 924 height 89
click at [154, 28] on p "25938" at bounding box center [157, 27] width 33 height 16
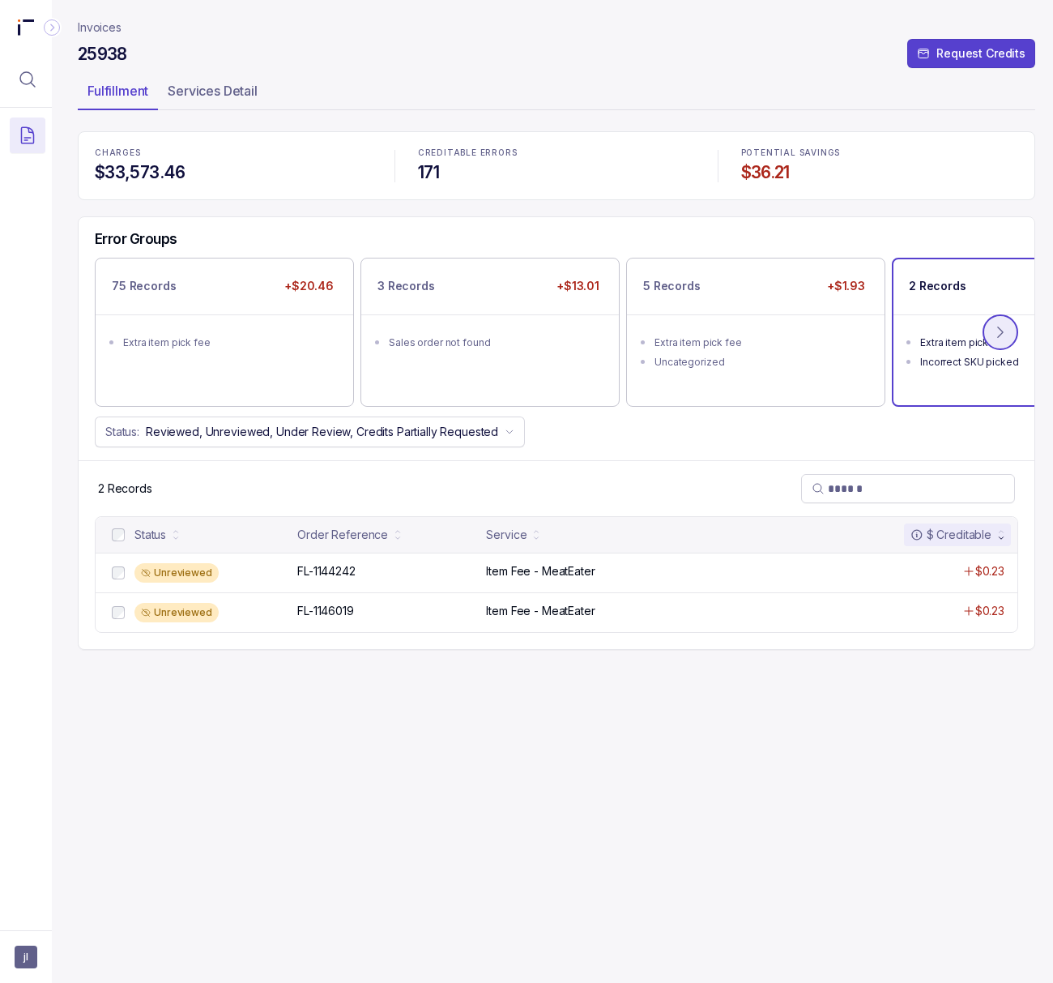
click at [832, 334] on button at bounding box center [1001, 332] width 36 height 36
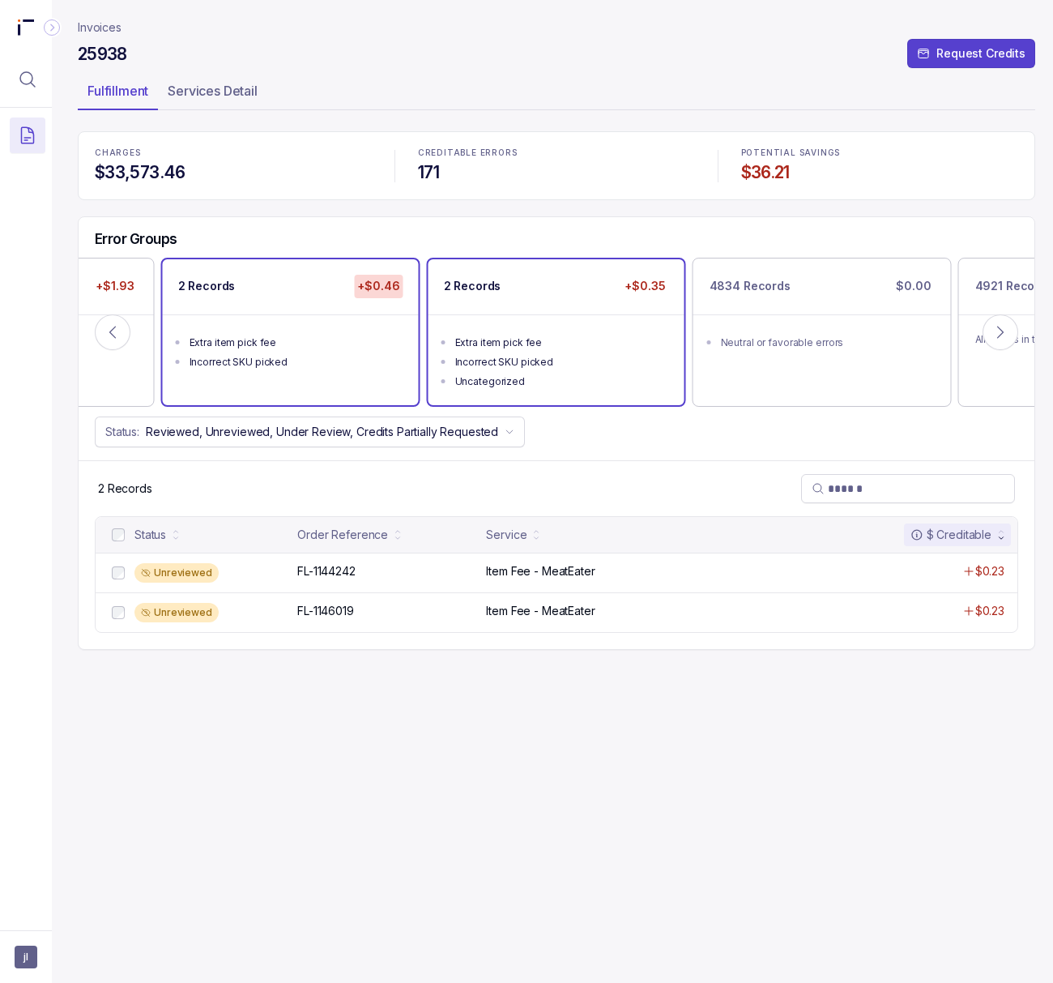
click at [551, 363] on div "Incorrect SKU picked" at bounding box center [561, 362] width 212 height 16
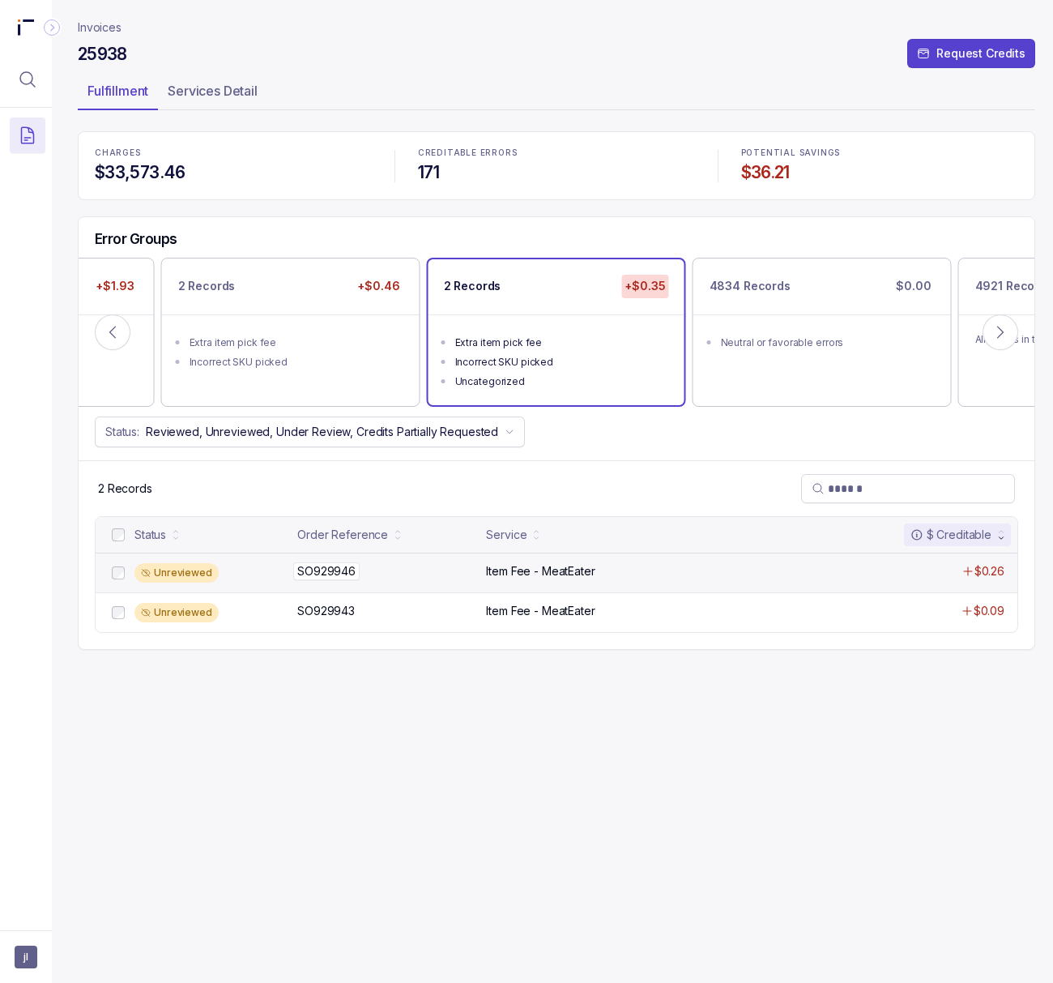
click at [331, 574] on p "SO929946" at bounding box center [326, 571] width 66 height 18
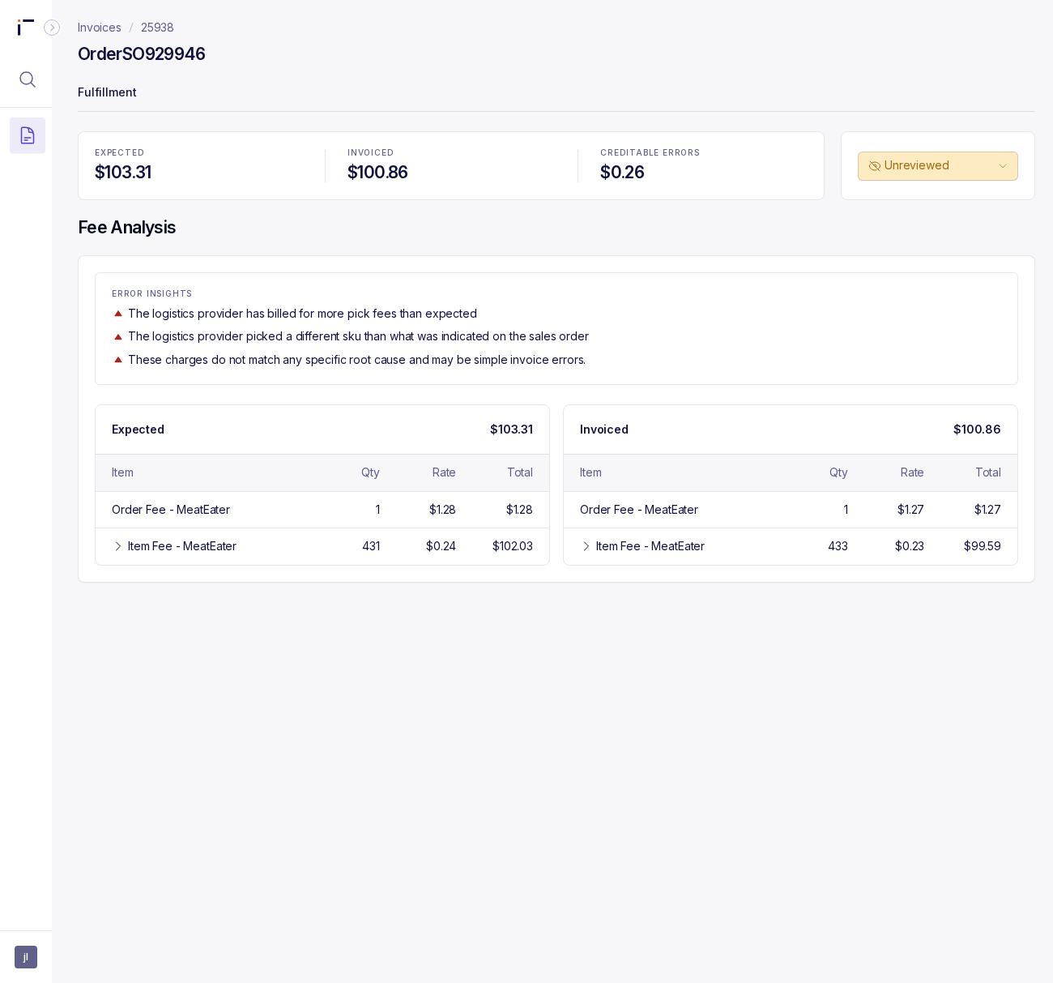
click at [156, 20] on p "25938" at bounding box center [157, 27] width 33 height 16
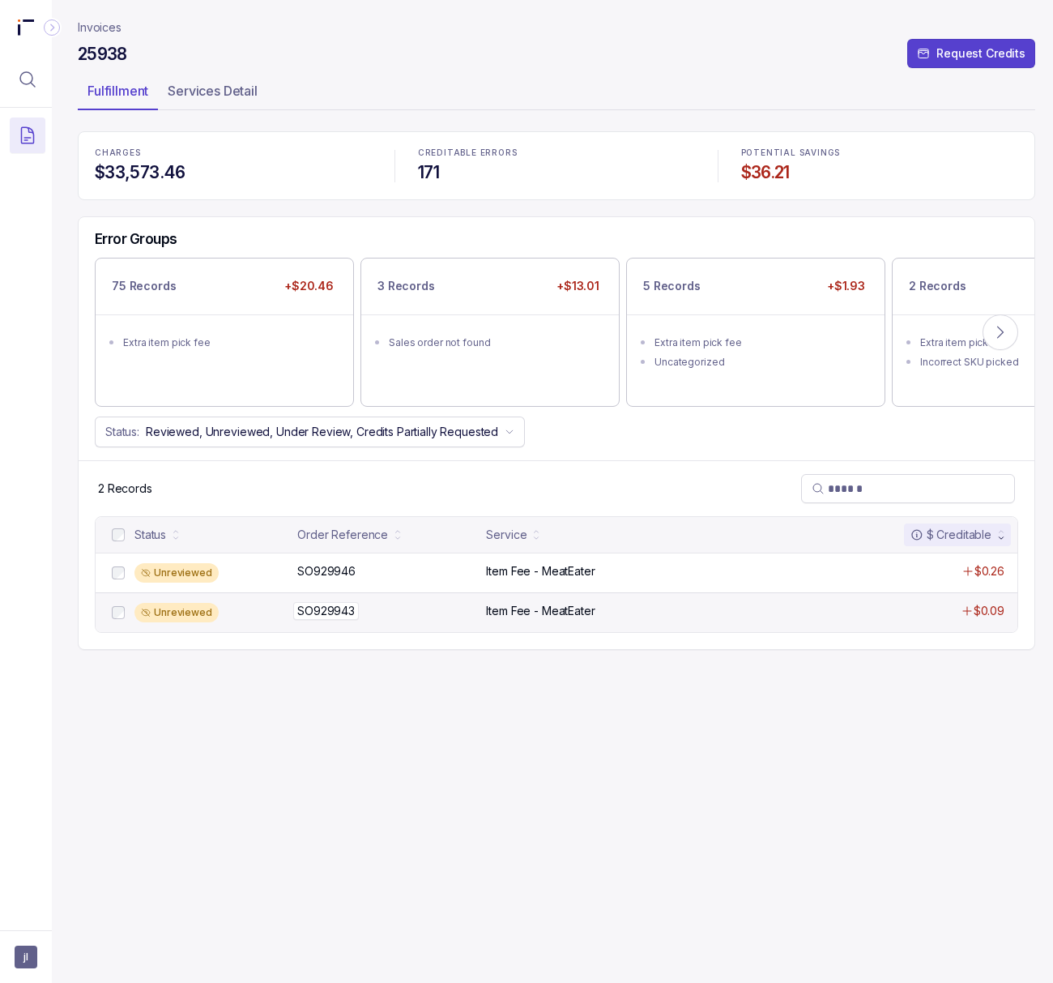
click at [348, 619] on p "SO929943" at bounding box center [326, 611] width 66 height 18
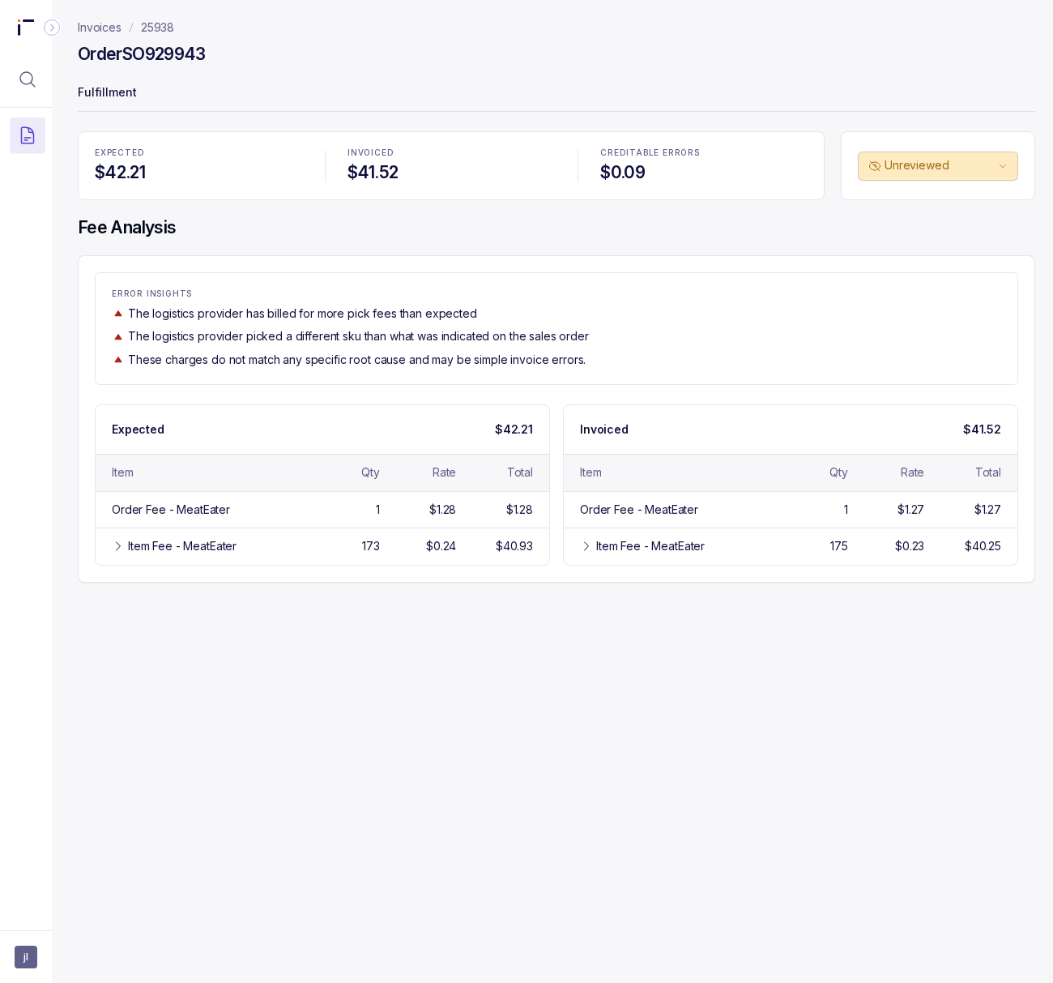
click at [160, 31] on p "25938" at bounding box center [157, 27] width 33 height 16
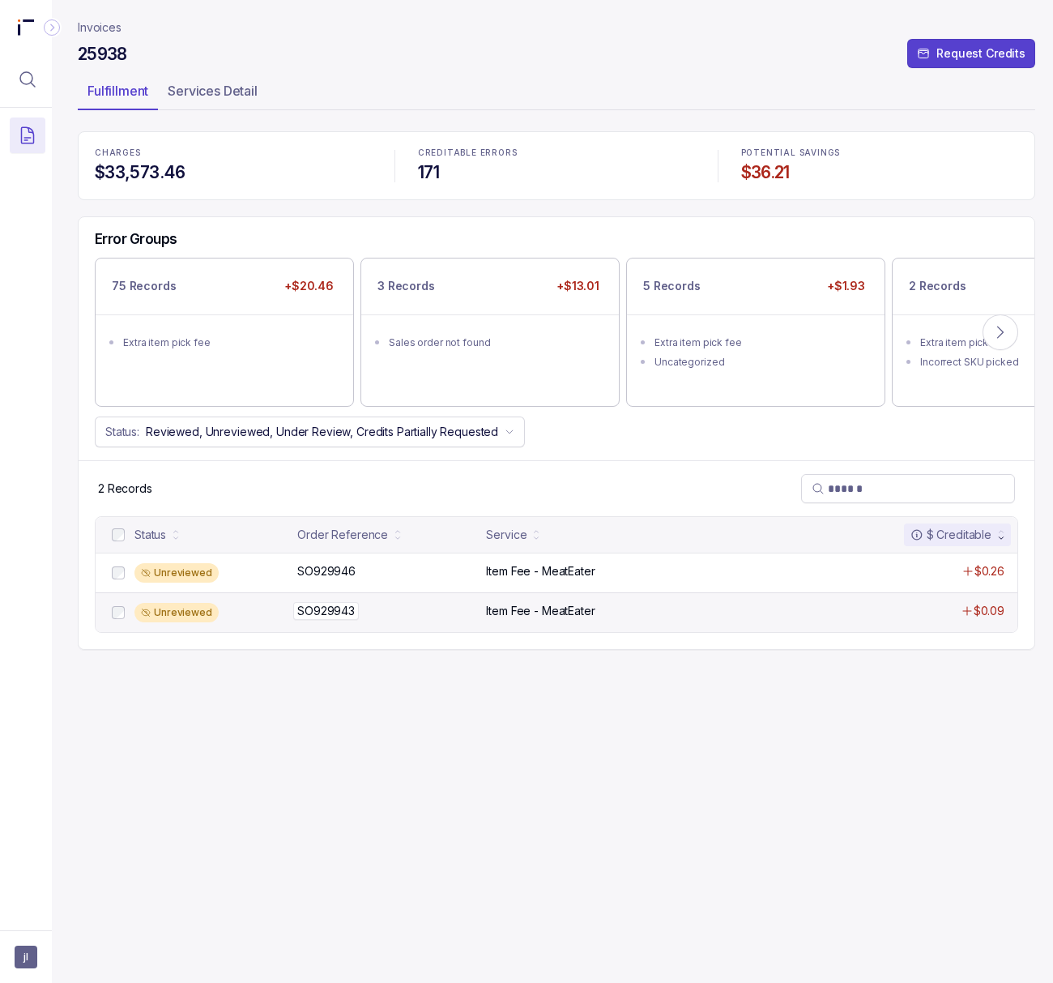
click at [341, 620] on p "SO929943" at bounding box center [326, 611] width 66 height 18
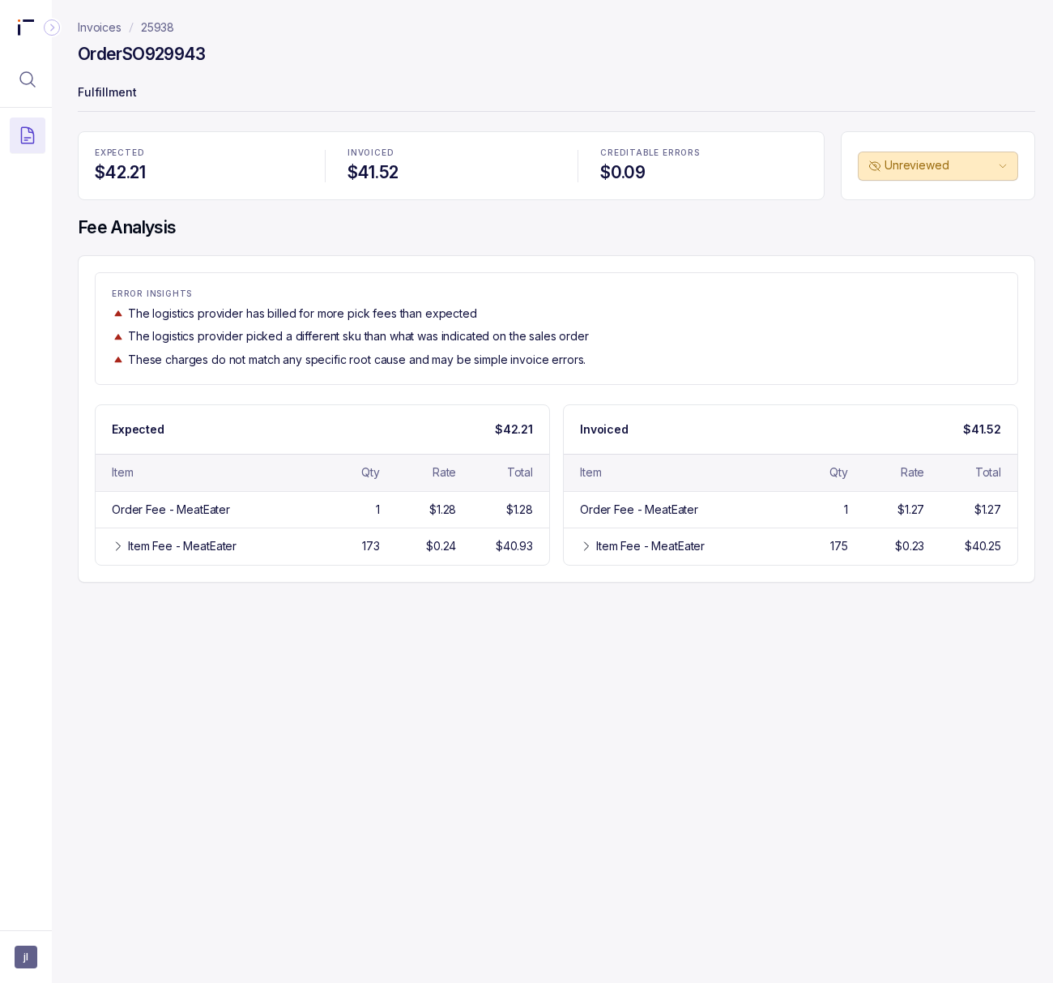
click at [167, 32] on p "25938" at bounding box center [157, 27] width 33 height 16
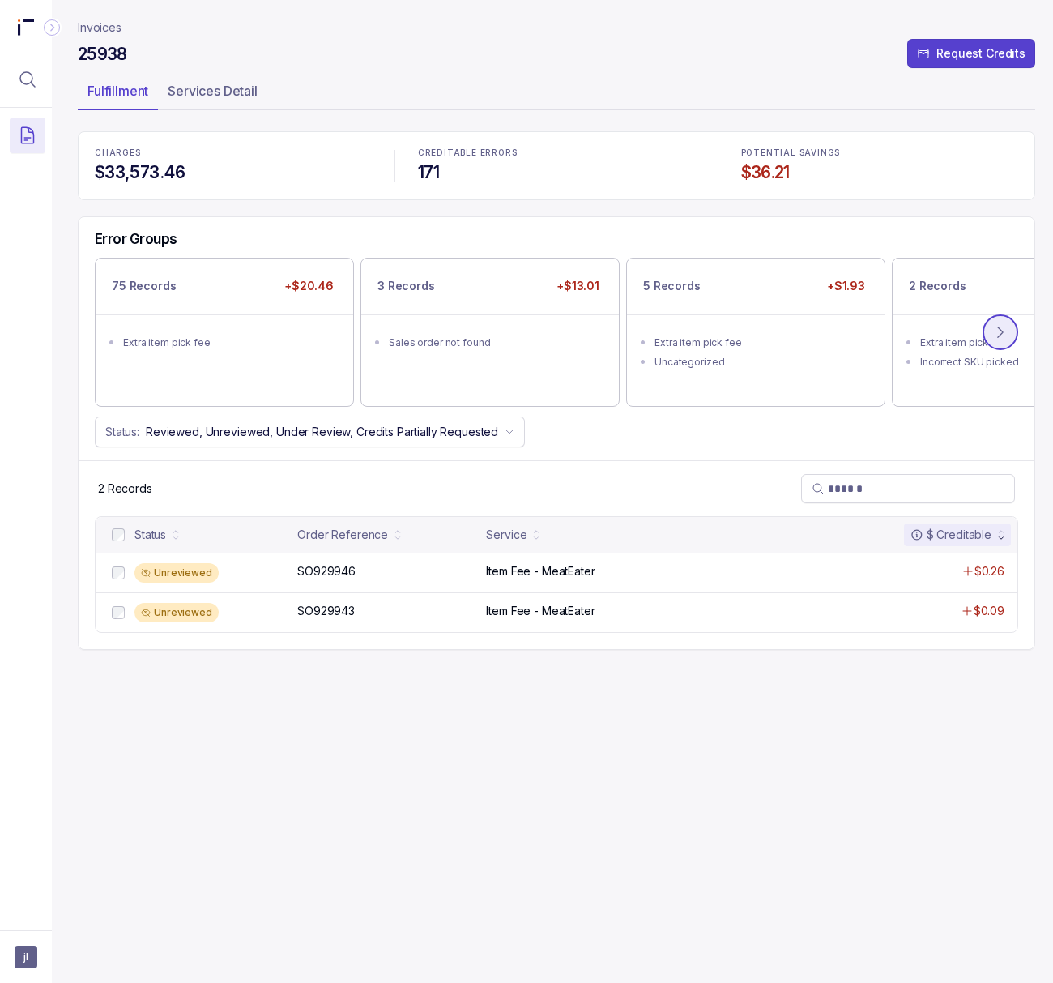
click at [832, 337] on button at bounding box center [1001, 332] width 36 height 36
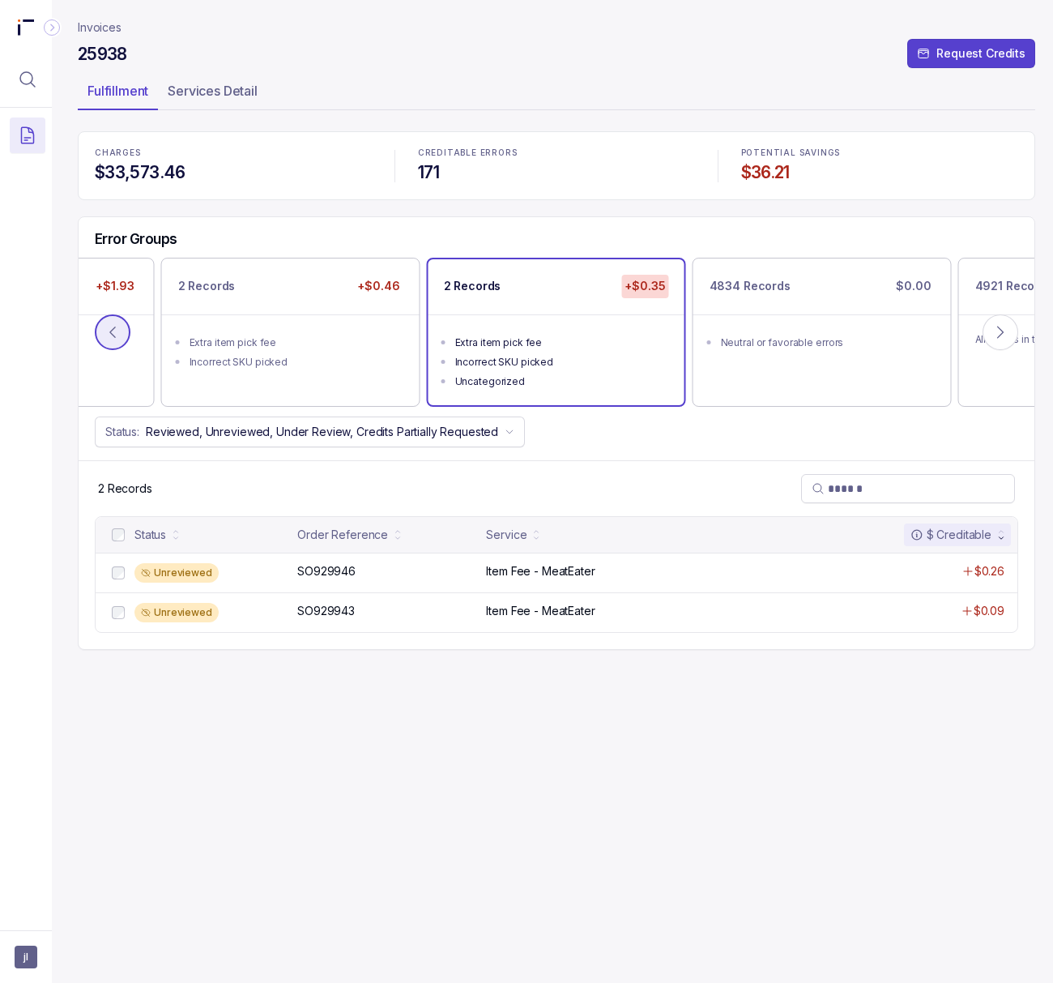
click at [105, 332] on icon at bounding box center [113, 332] width 16 height 16
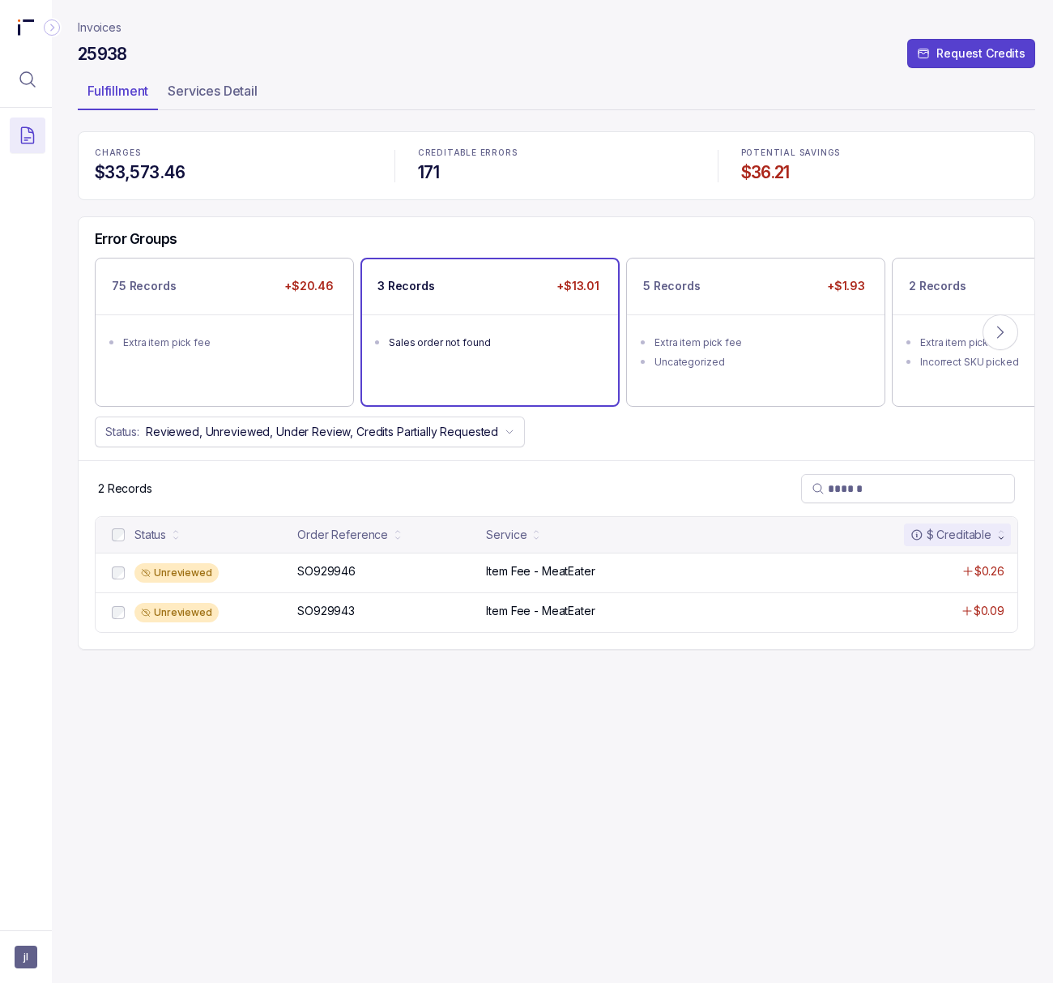
click at [457, 389] on div "3 Records +$13.01 Sales order not found" at bounding box center [490, 331] width 256 height 145
click at [105, 21] on p "Invoices" at bounding box center [100, 27] width 44 height 16
click at [779, 167] on h4 "$36.21" at bounding box center [879, 172] width 277 height 23
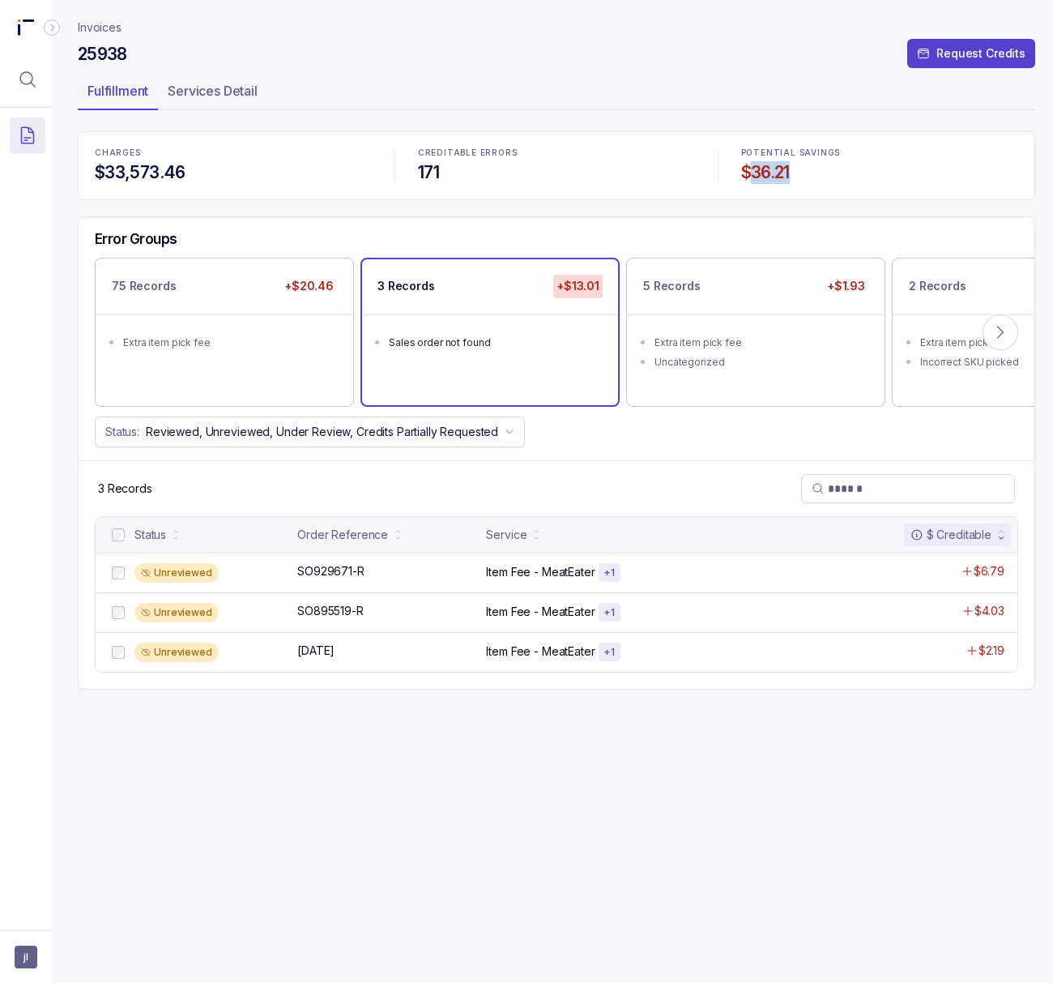
click at [779, 167] on h4 "$36.21" at bounding box center [879, 172] width 277 height 23
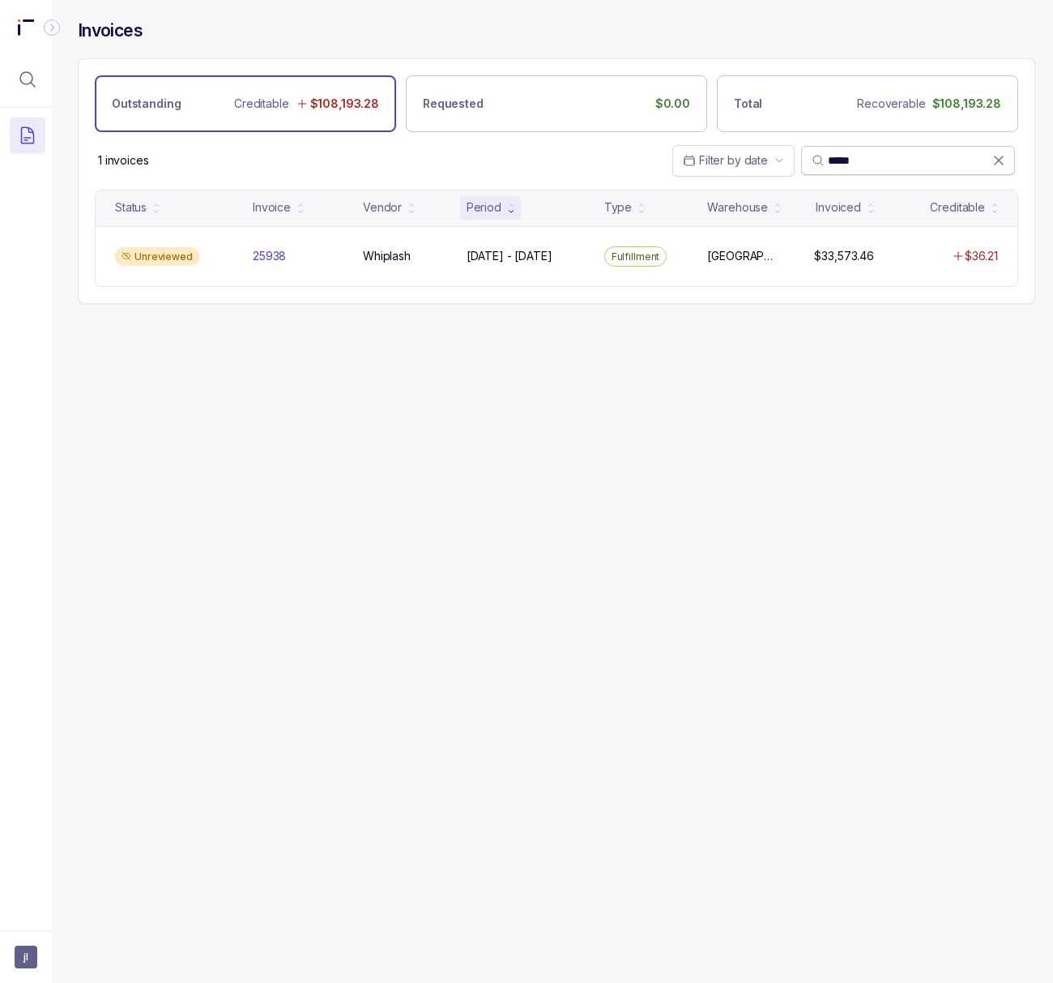
click at [832, 164] on icon at bounding box center [999, 160] width 16 height 16
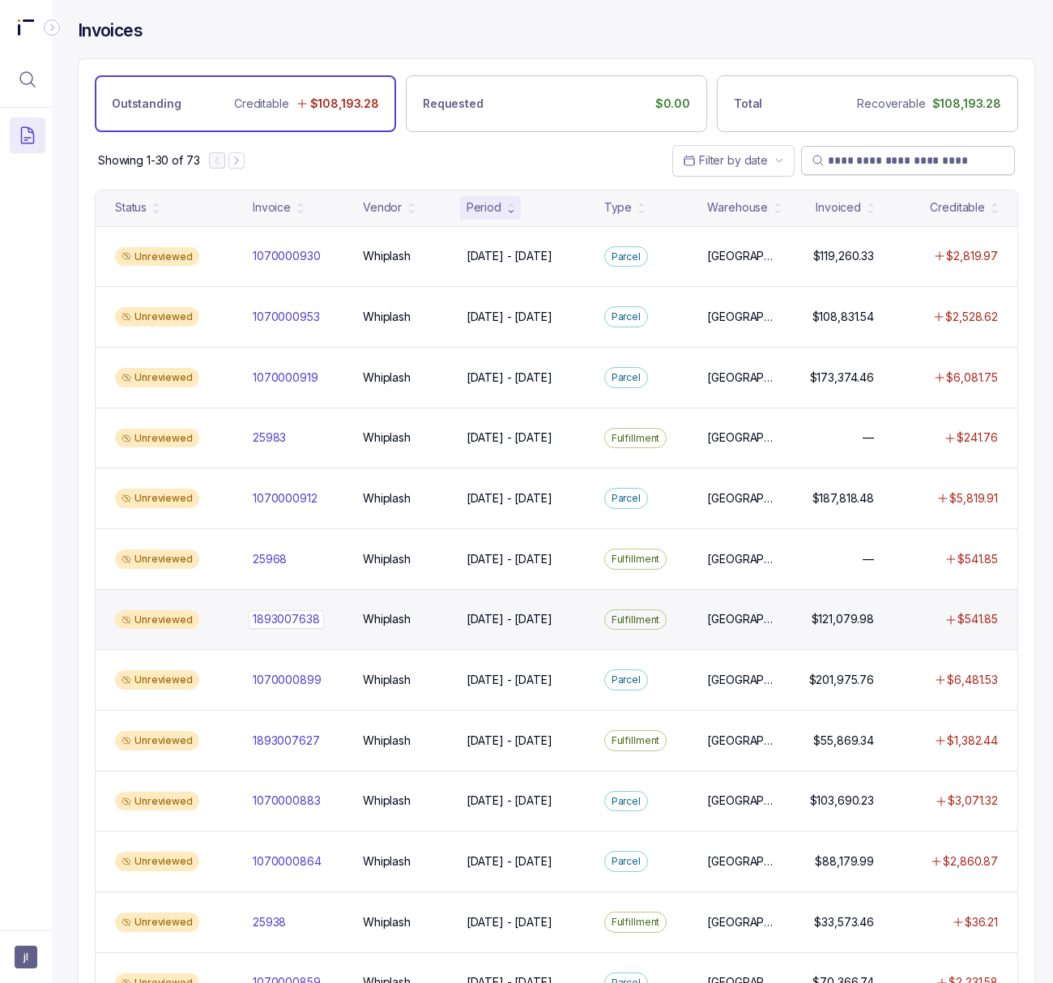
click at [295, 628] on p "1893007638" at bounding box center [286, 619] width 75 height 18
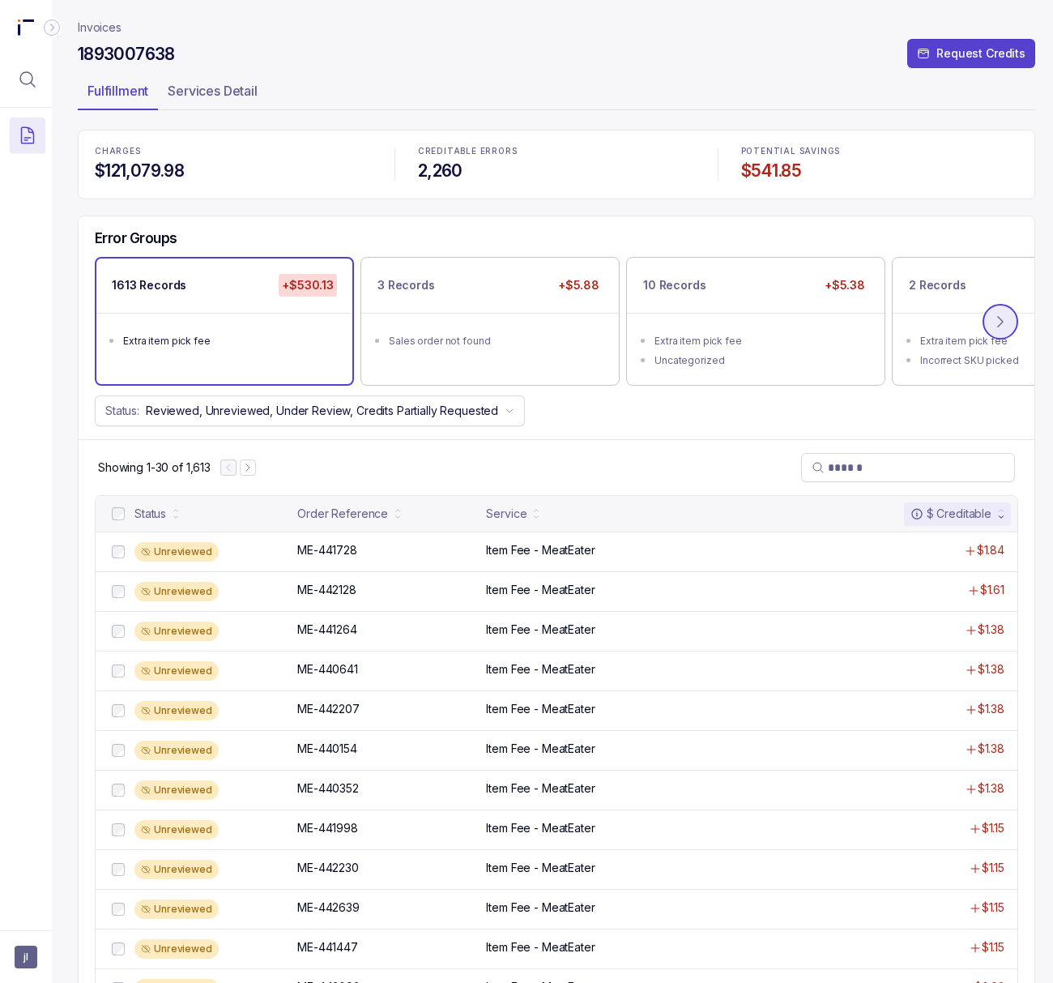
click at [832, 327] on icon at bounding box center [1000, 321] width 5 height 11
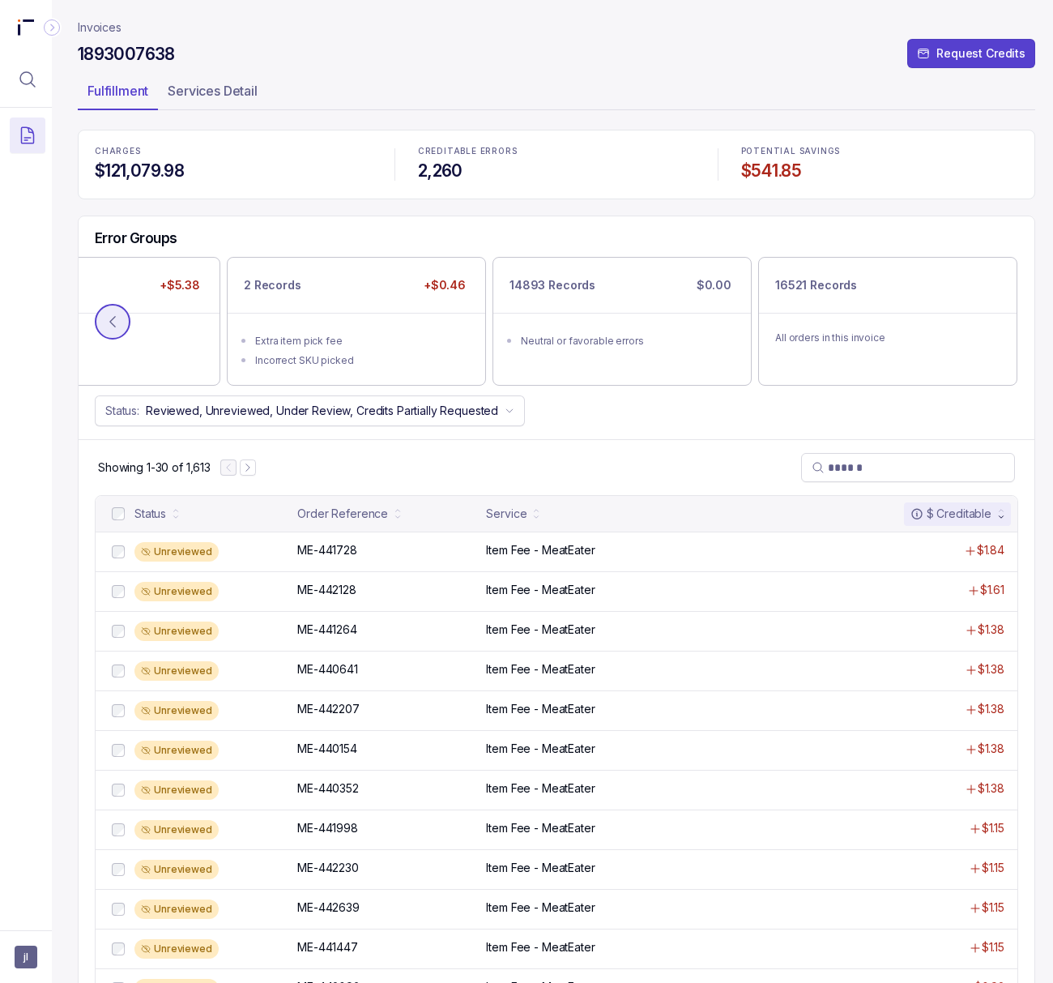
click at [117, 330] on icon at bounding box center [113, 322] width 16 height 16
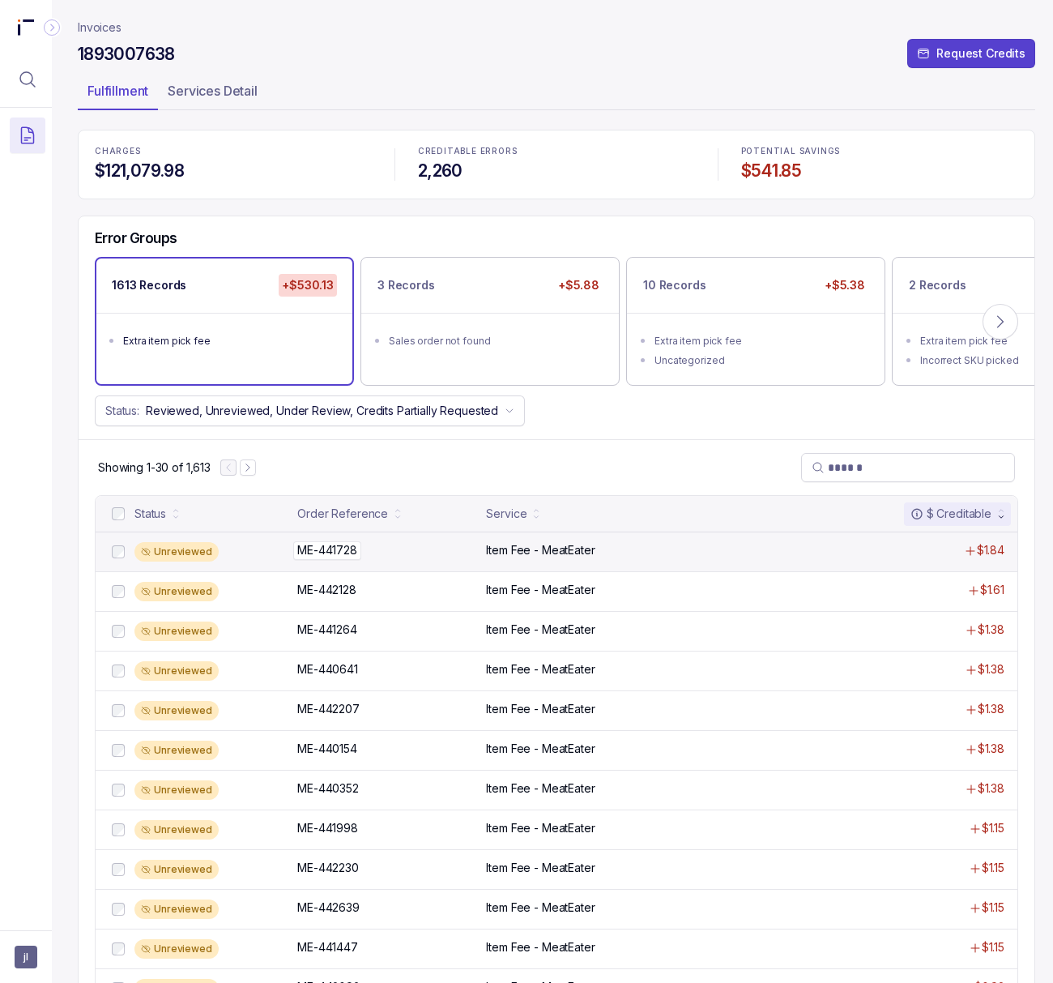
click at [334, 549] on p "ME-441728" at bounding box center [327, 550] width 68 height 18
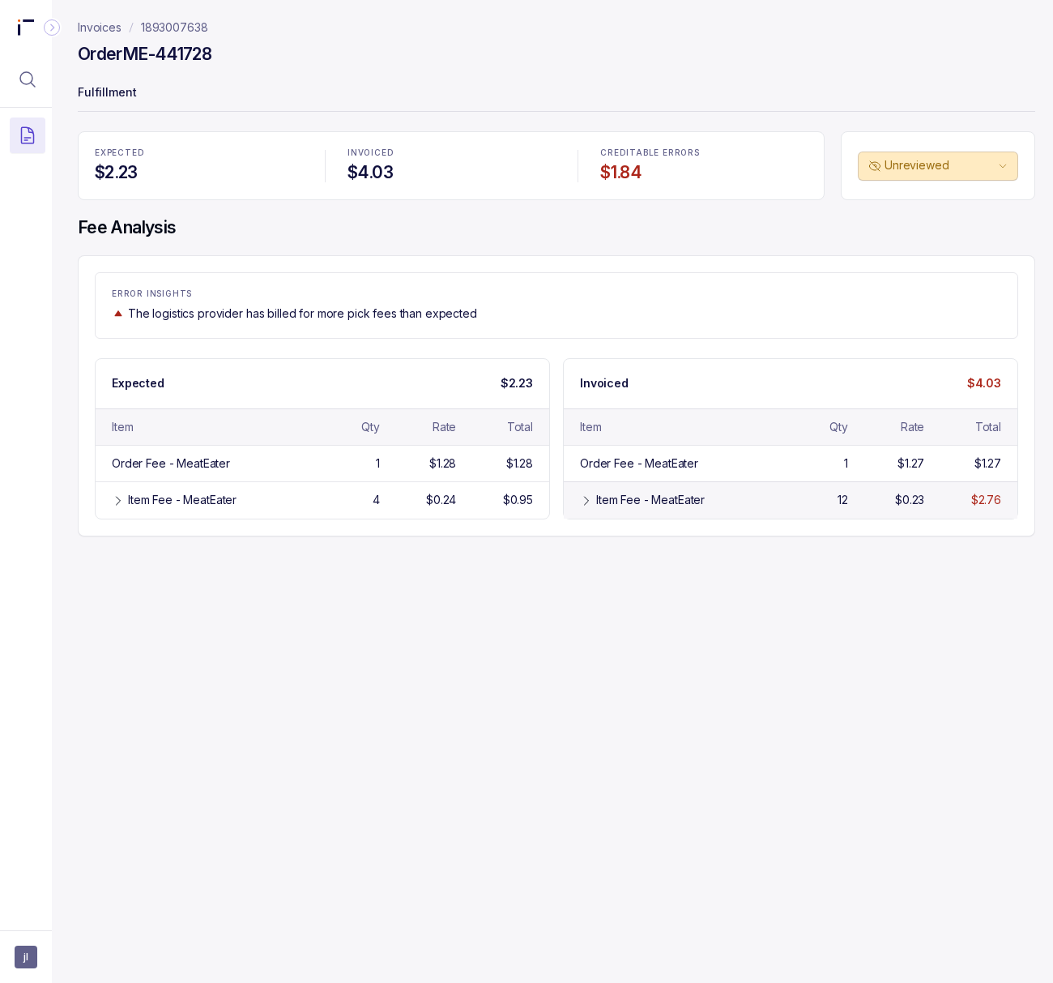
click at [590, 502] on icon at bounding box center [586, 500] width 13 height 13
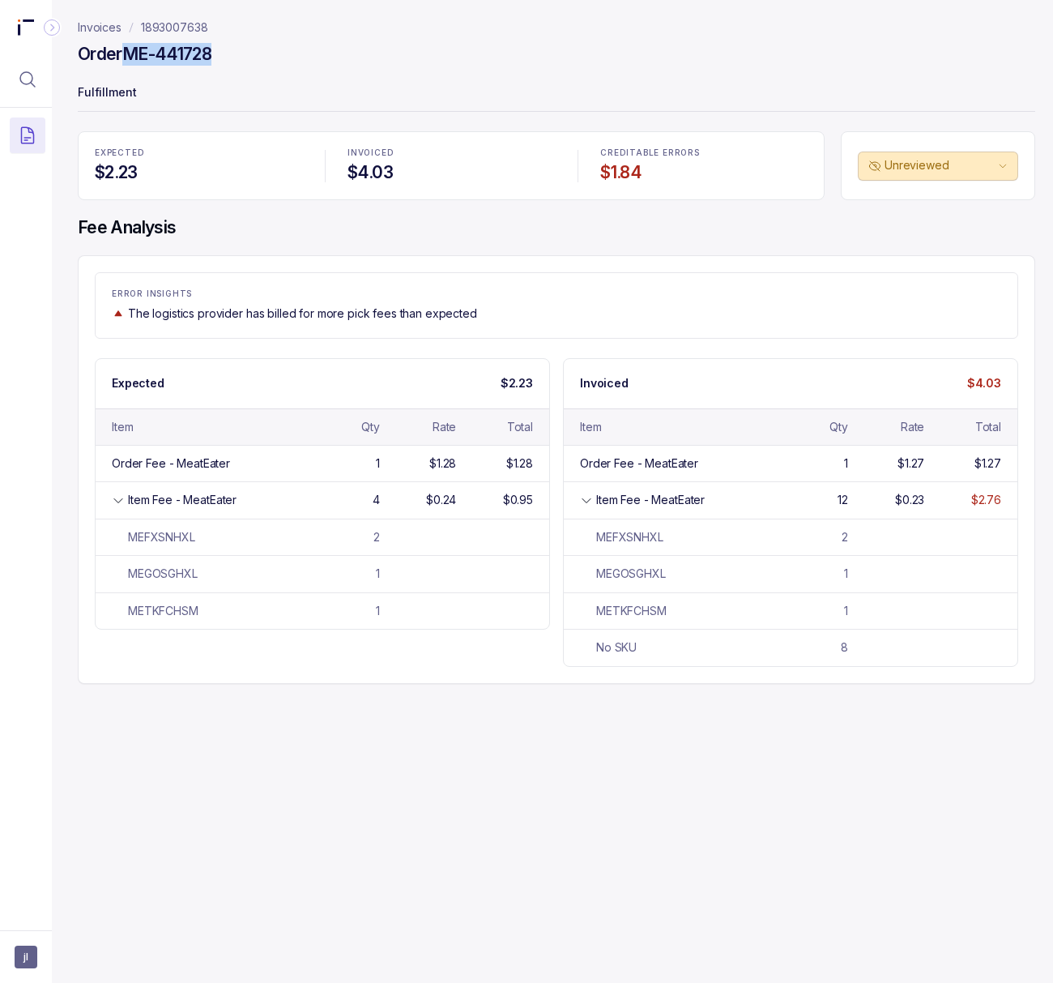
drag, startPoint x: 124, startPoint y: 60, endPoint x: 279, endPoint y: 66, distance: 154.9
click at [279, 66] on div "Order ME-441728" at bounding box center [557, 56] width 958 height 29
click at [756, 36] on nav "Invoices 1893007638" at bounding box center [557, 27] width 958 height 16
drag, startPoint x: 154, startPoint y: 57, endPoint x: 292, endPoint y: 78, distance: 140.1
click at [292, 78] on header "Invoices 1893007638 Order ME-441728 Fulfillment" at bounding box center [557, 65] width 958 height 131
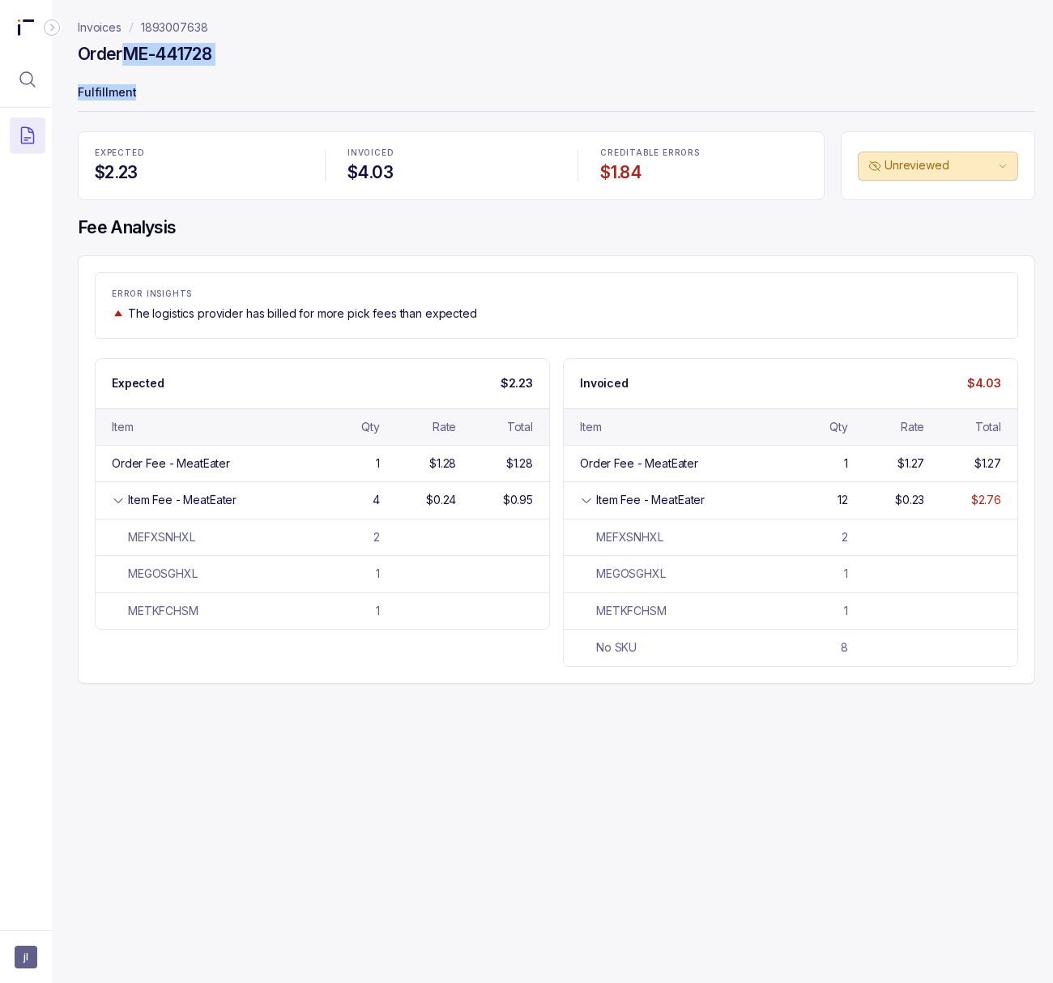
click at [271, 70] on div "Order ME-441728" at bounding box center [557, 56] width 958 height 29
drag, startPoint x: 130, startPoint y: 56, endPoint x: 237, endPoint y: 56, distance: 107.8
click at [237, 56] on div "Order ME-441728" at bounding box center [557, 56] width 958 height 29
click at [622, 273] on div "ERROR INSIGHTS The logistics provider has billed for more pick fees than expect…" at bounding box center [557, 305] width 924 height 66
click at [676, 224] on h4 "Fee Analysis" at bounding box center [557, 227] width 958 height 23
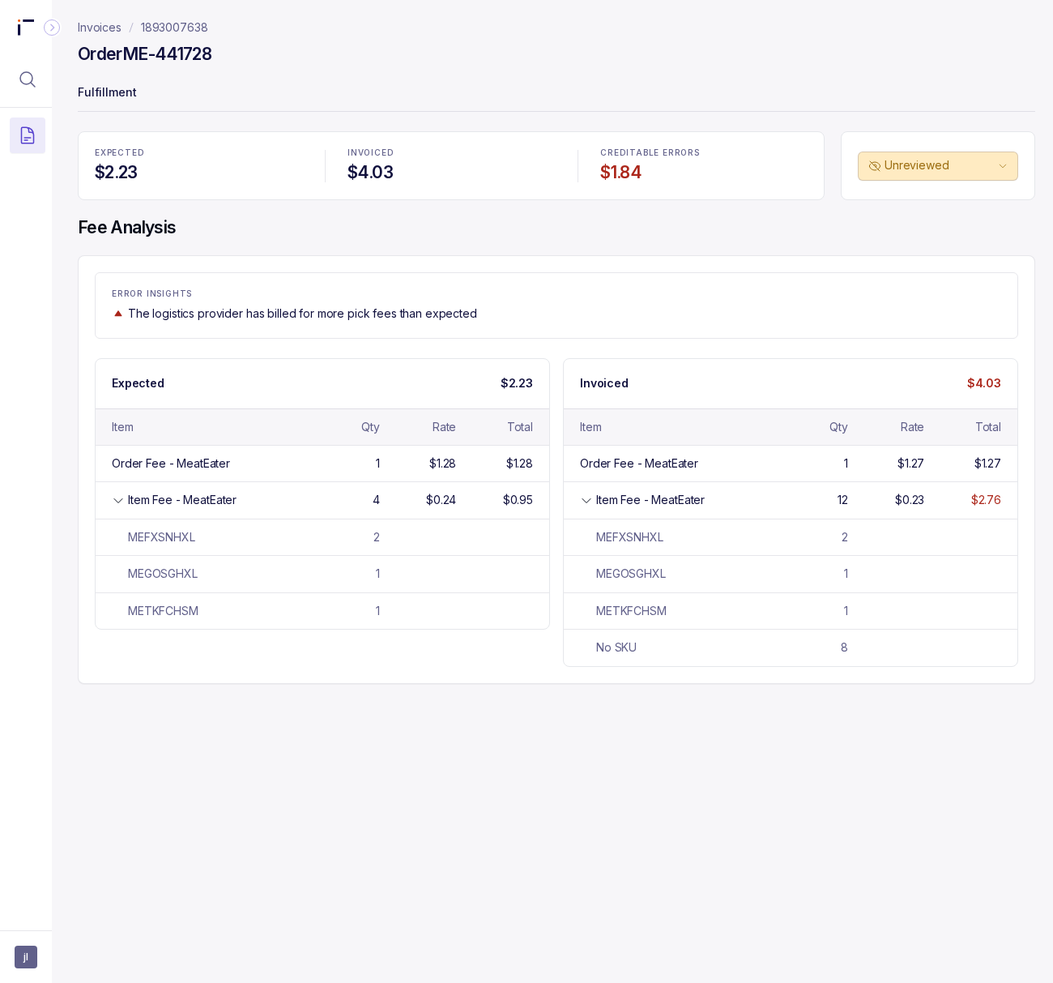
click at [195, 24] on p "1893007638" at bounding box center [174, 27] width 67 height 16
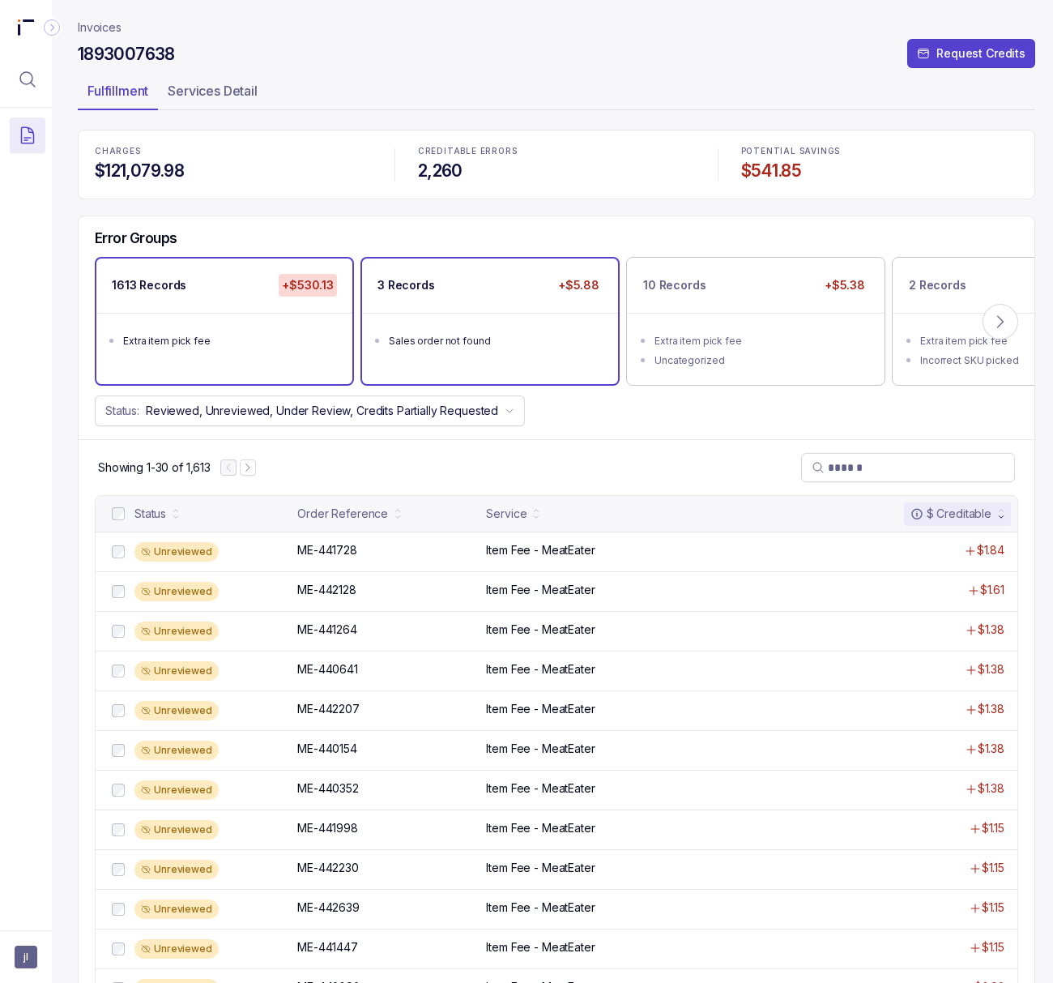
click at [441, 344] on div "Sales order not found" at bounding box center [495, 341] width 212 height 16
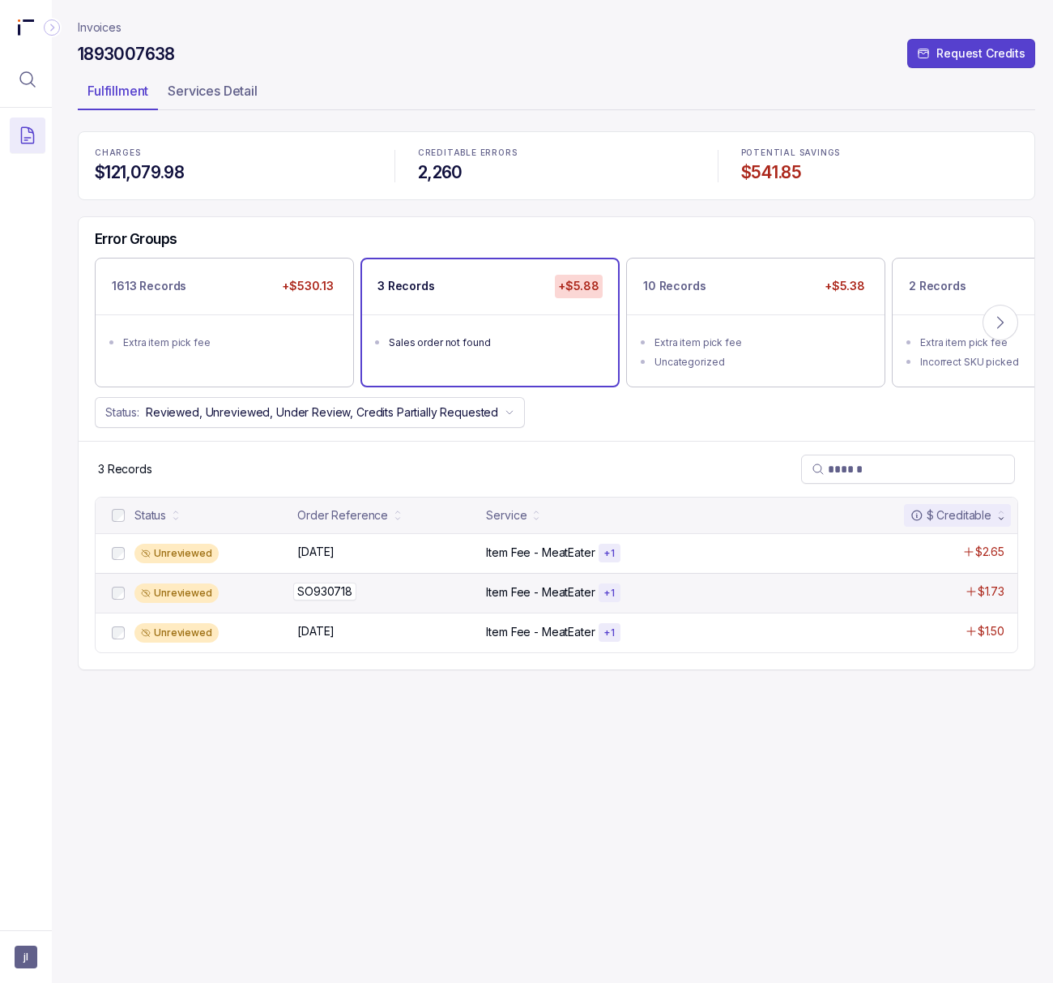
click at [335, 593] on p "SO930718" at bounding box center [324, 592] width 63 height 18
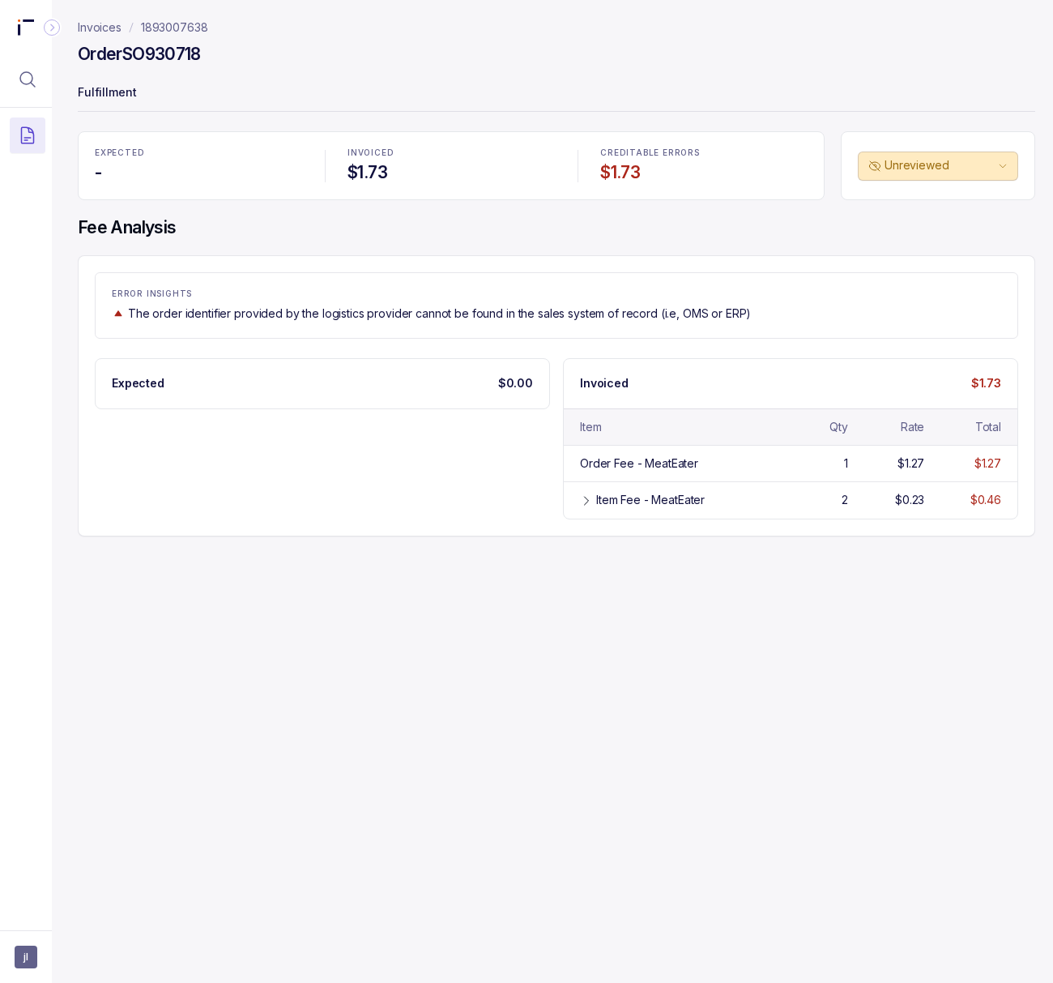
click at [185, 53] on h4 "Order SO930718" at bounding box center [139, 54] width 123 height 23
click at [574, 792] on div "Invoices 1893007638 Order SO930718 Fulfillment EXPECTED - INVOICED $1.73 CREDIT…" at bounding box center [550, 491] width 997 height 983
click at [659, 502] on div "Item Fee - MeatEater" at bounding box center [650, 500] width 109 height 16
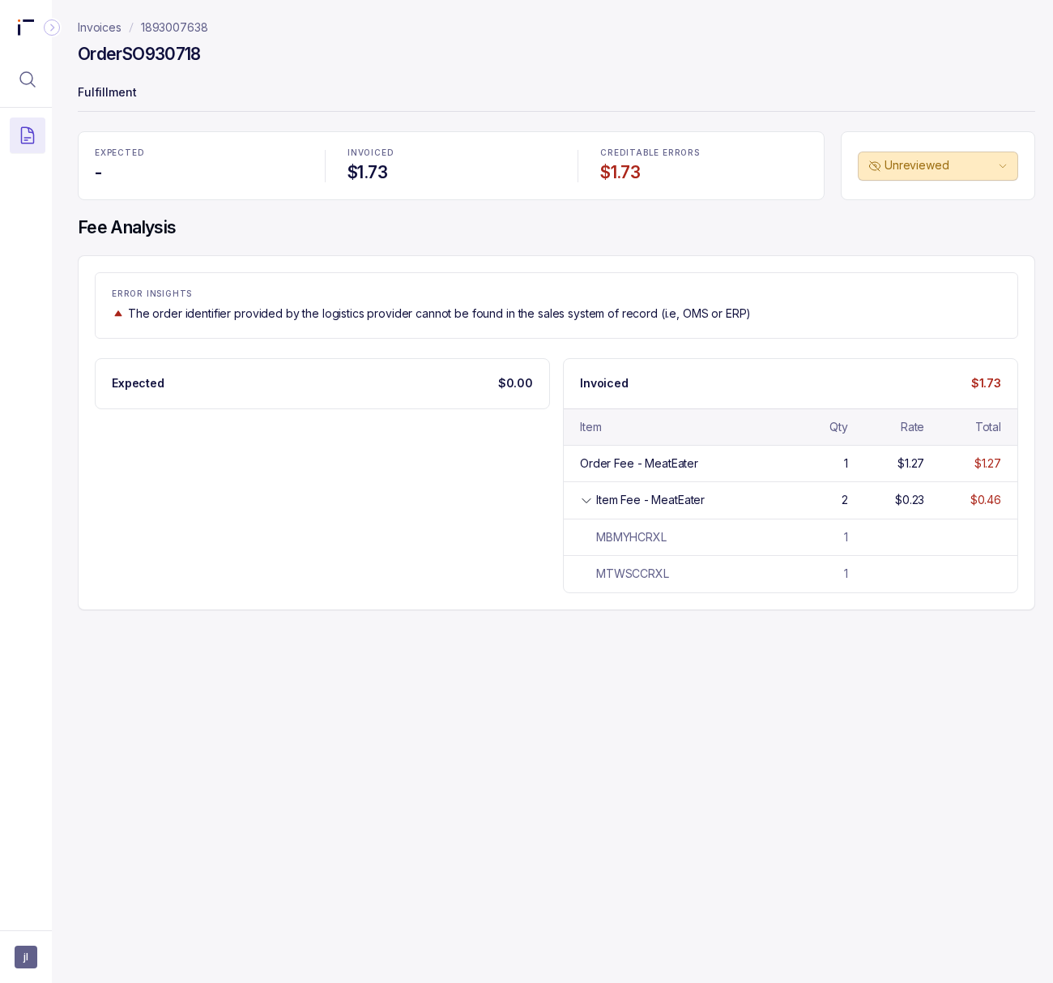
click at [170, 27] on p "1893007638" at bounding box center [174, 27] width 67 height 16
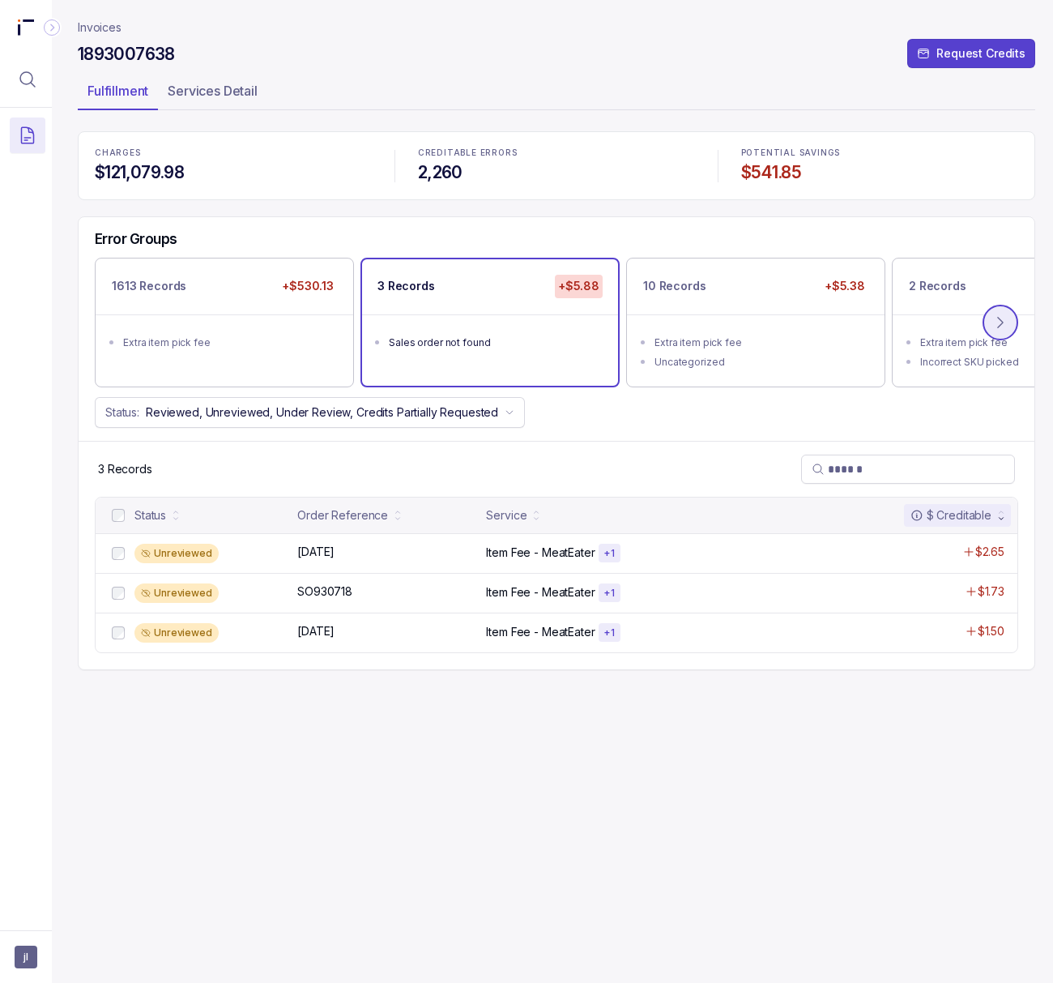
click at [832, 331] on button at bounding box center [1001, 323] width 36 height 36
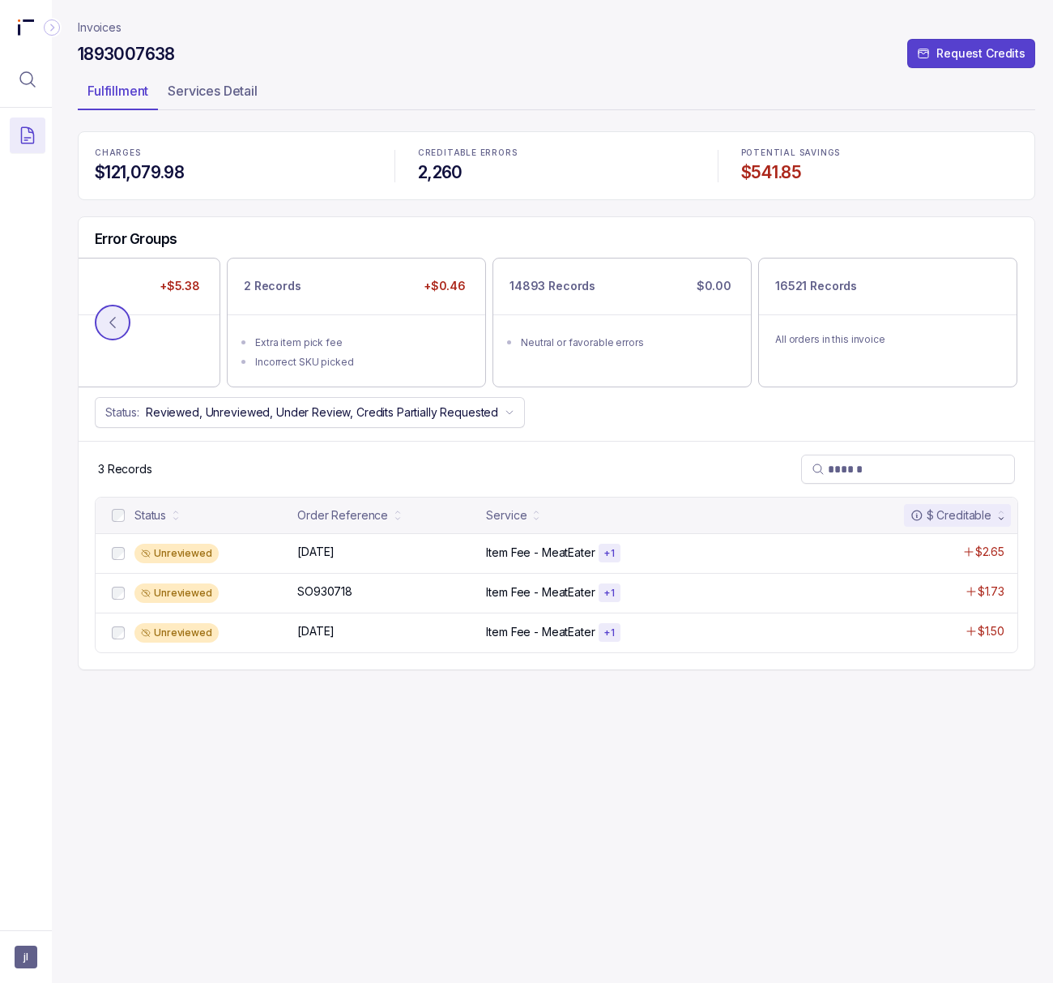
click at [111, 329] on icon at bounding box center [113, 322] width 16 height 16
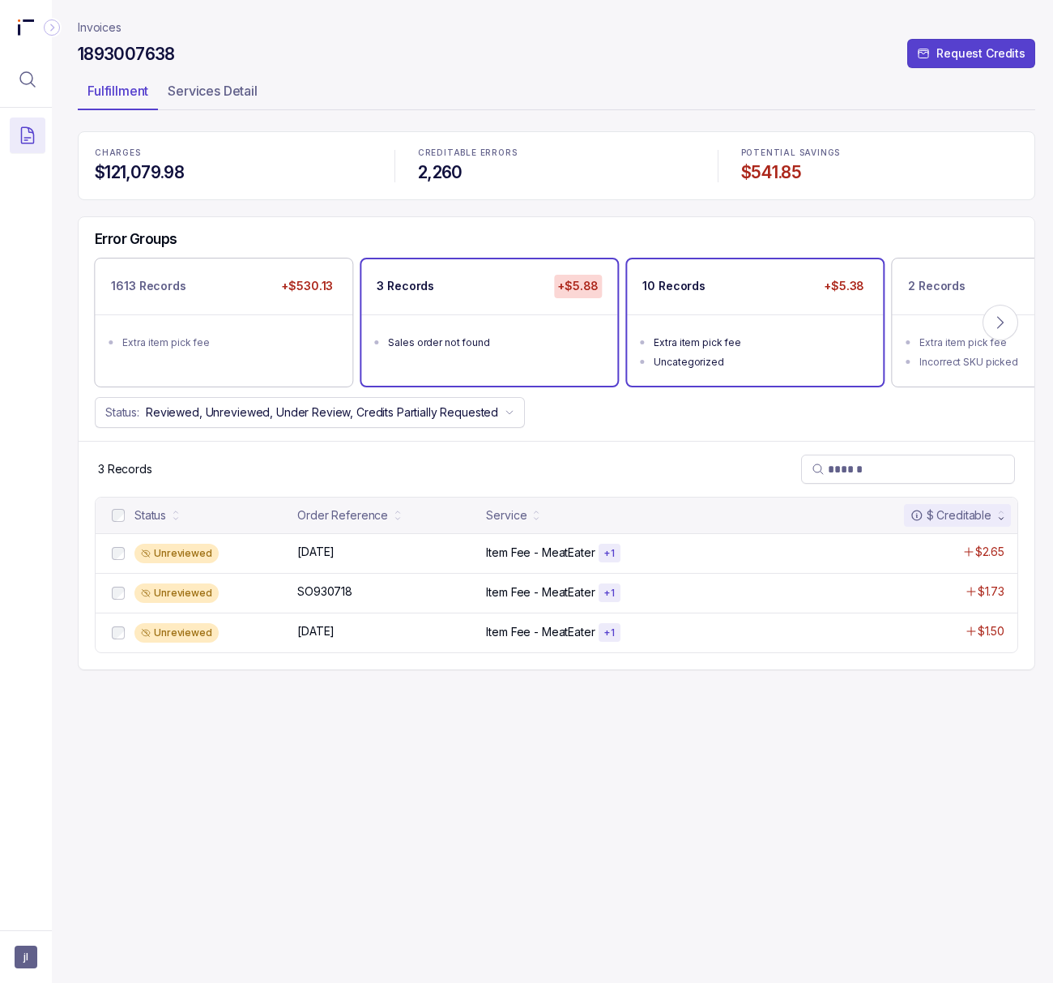
click at [715, 338] on div "Extra item pick fee" at bounding box center [760, 343] width 212 height 16
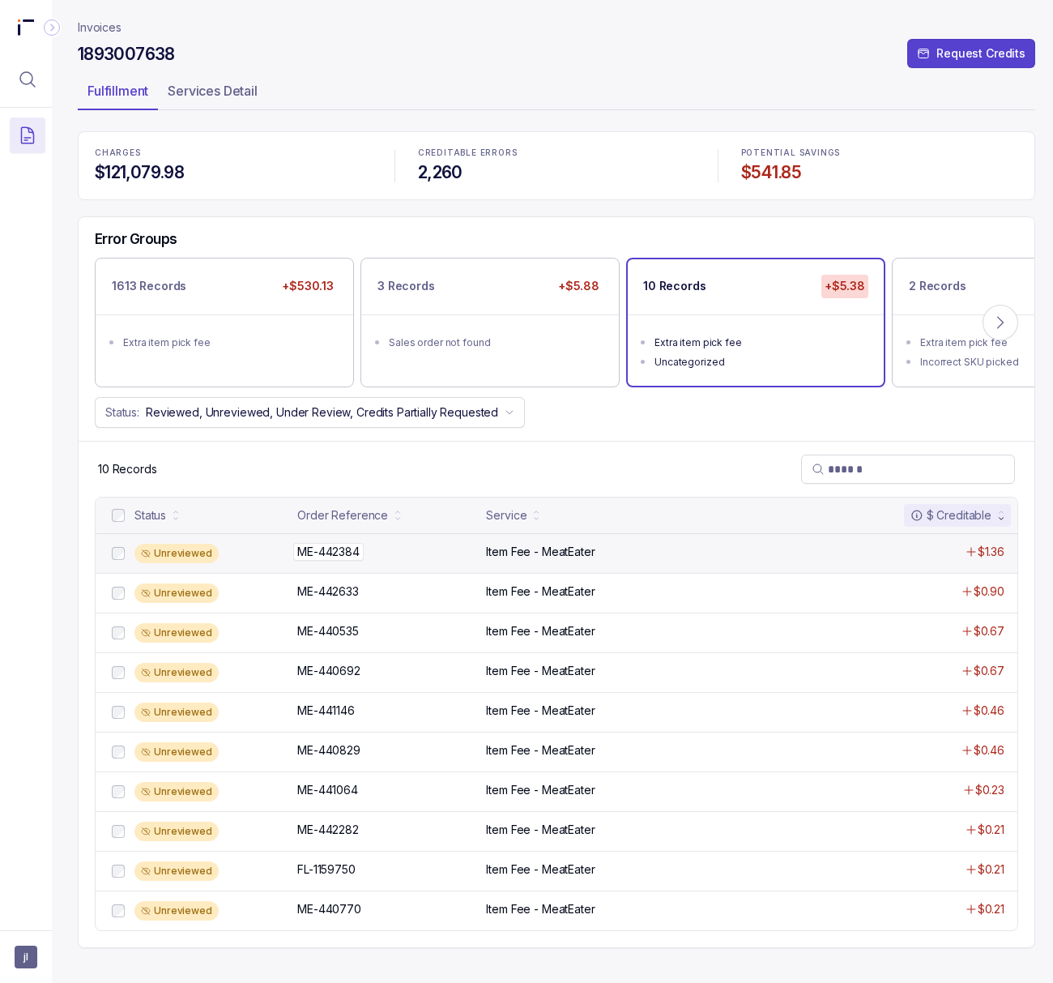
click at [335, 557] on p "ME-442384" at bounding box center [328, 552] width 70 height 18
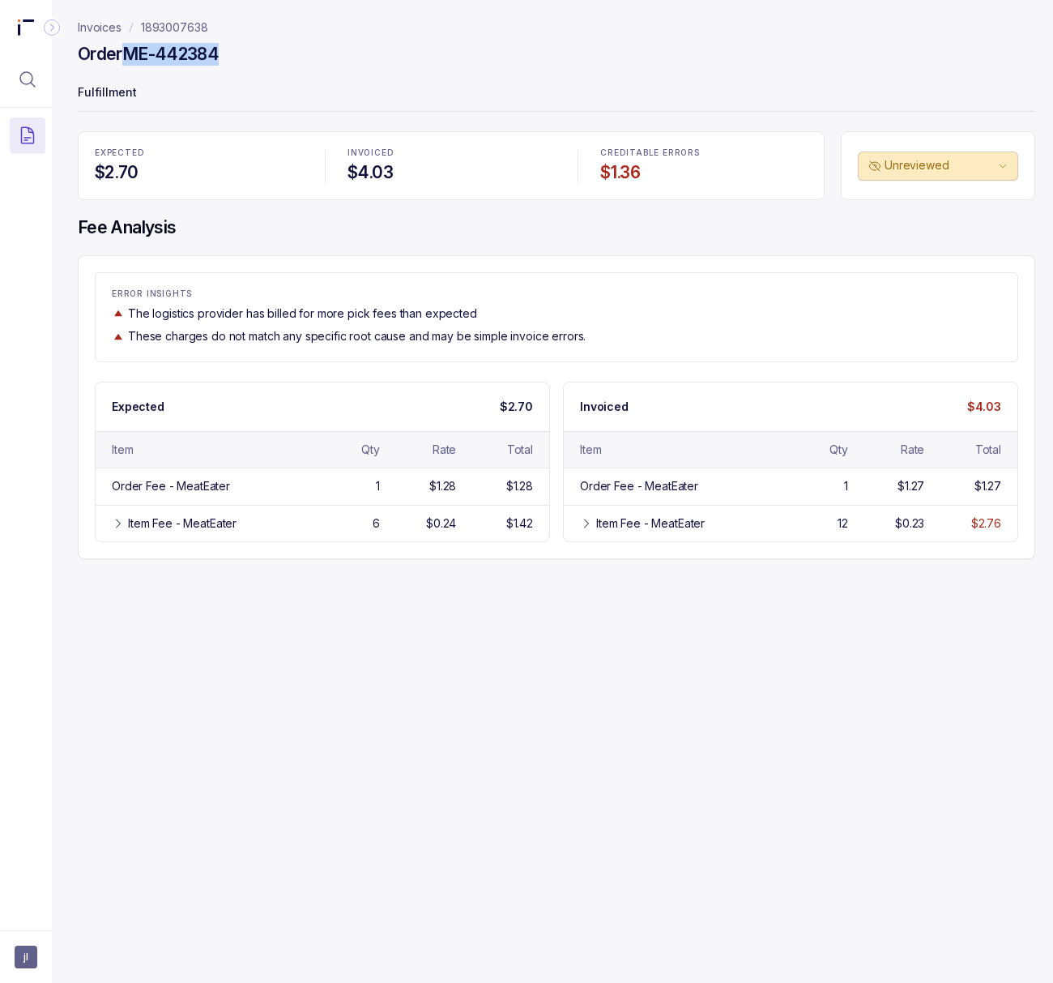
drag, startPoint x: 128, startPoint y: 52, endPoint x: 264, endPoint y: 57, distance: 136.2
click at [264, 57] on div "Order ME-442384" at bounding box center [557, 56] width 958 height 29
click at [762, 515] on div "Item Fee - MeatEater 12 $0.23 $2.76" at bounding box center [791, 523] width 454 height 36
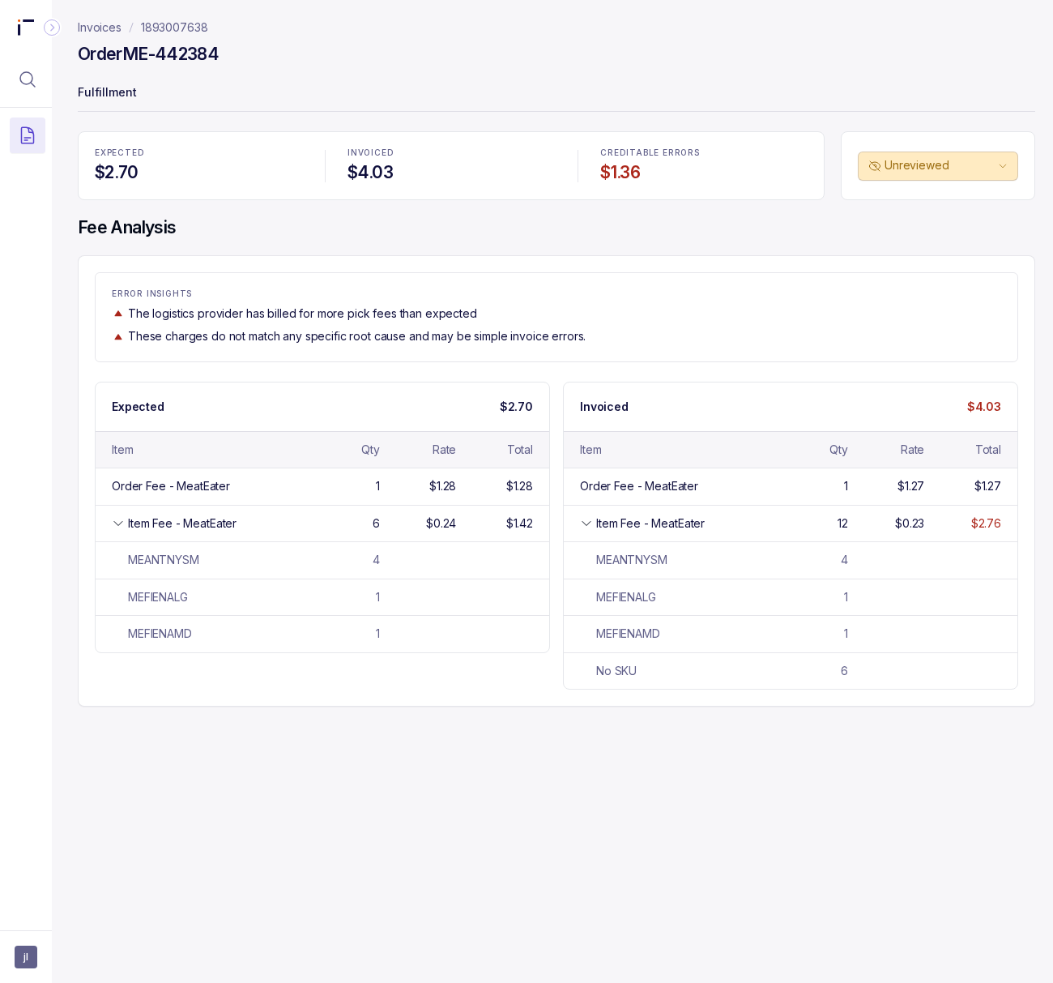
click at [718, 301] on div "ERROR INSIGHTS The logistics provider has billed for more pick fees than expect…" at bounding box center [557, 316] width 922 height 55
click at [730, 234] on h4 "Fee Analysis" at bounding box center [557, 227] width 958 height 23
click at [173, 27] on p "1893007638" at bounding box center [174, 27] width 67 height 16
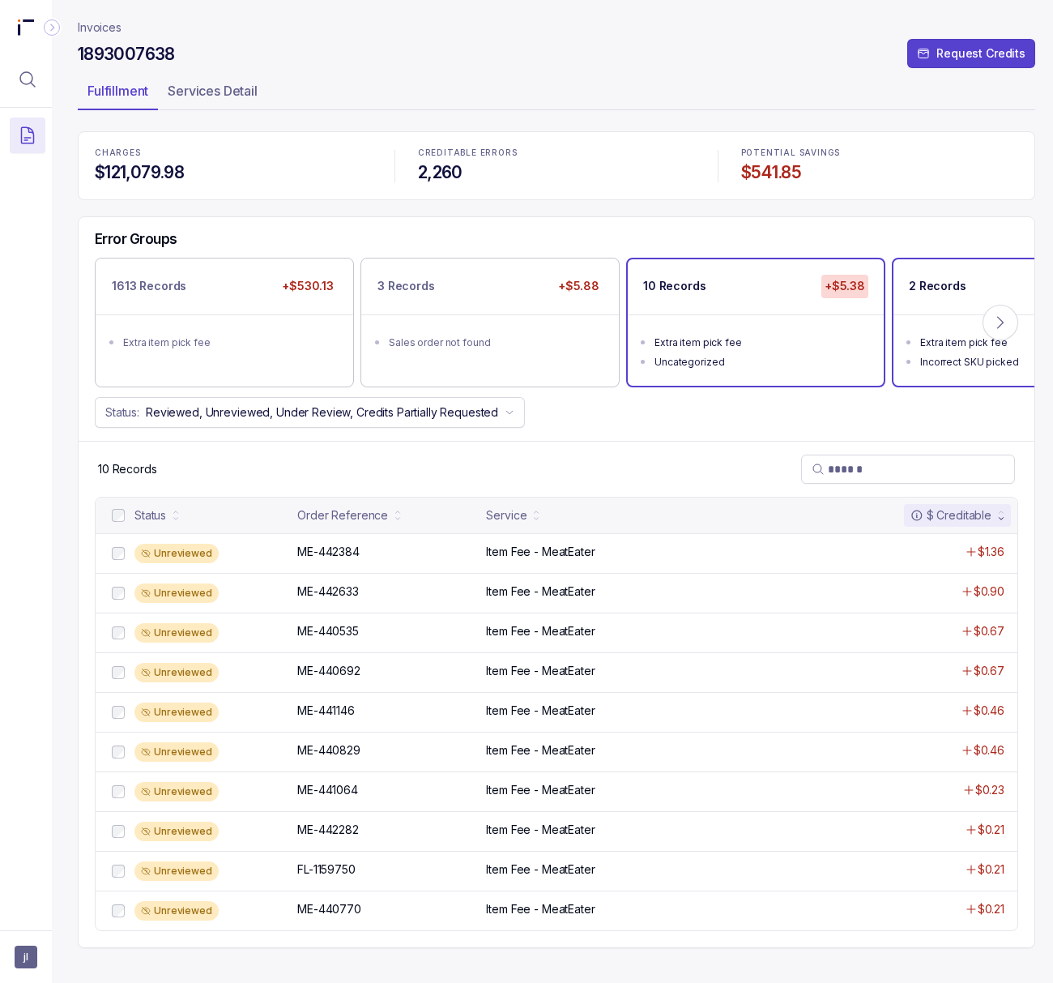
click at [832, 368] on div "Incorrect SKU picked" at bounding box center [1026, 362] width 212 height 16
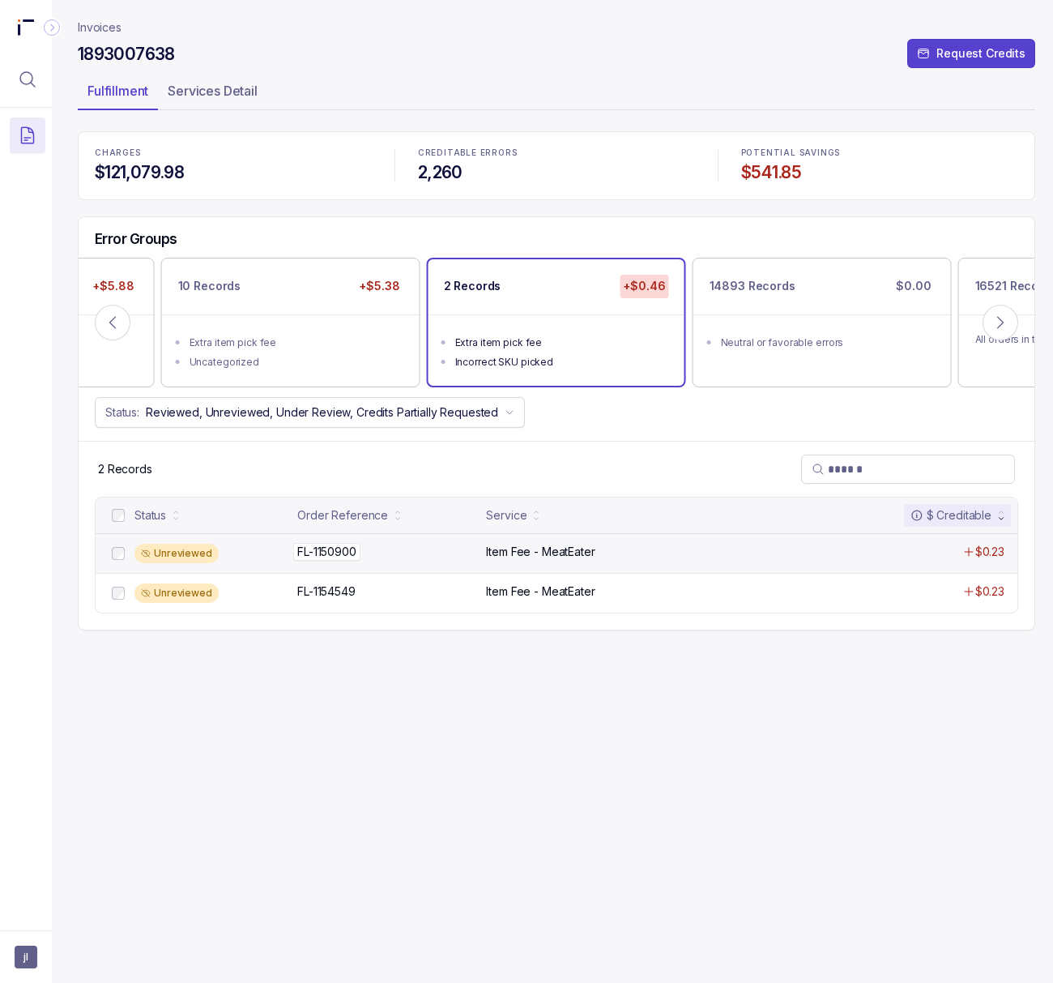
click at [354, 559] on p "FL-1150900" at bounding box center [326, 552] width 67 height 18
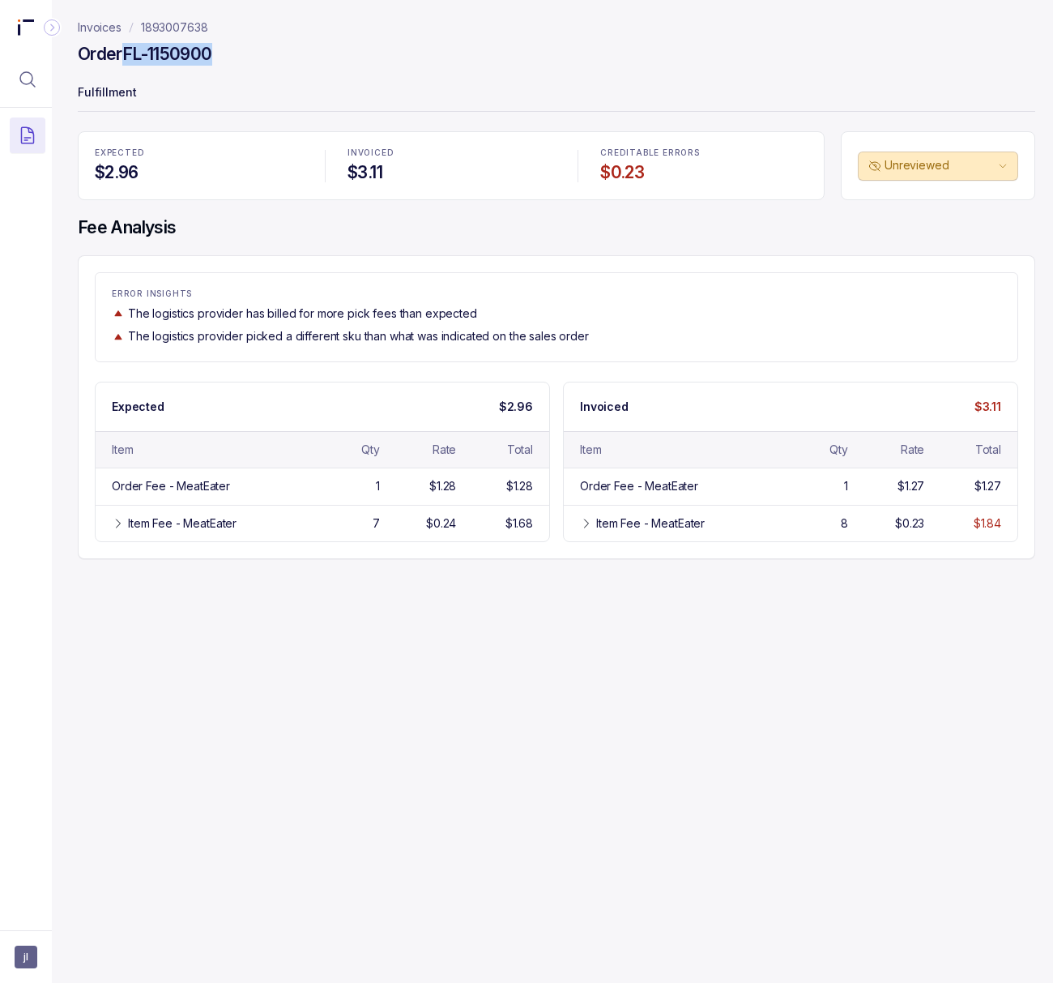
drag, startPoint x: 127, startPoint y: 50, endPoint x: 248, endPoint y: 52, distance: 120.7
click at [248, 52] on div "Order FL-1150900" at bounding box center [557, 56] width 958 height 29
click at [773, 763] on div "Invoices 1893007638 Order FL-1150900 Fulfillment EXPECTED $2.96 INVOICED $3.11 …" at bounding box center [550, 491] width 997 height 983
click at [634, 527] on div "Item Fee - MeatEater" at bounding box center [650, 523] width 109 height 16
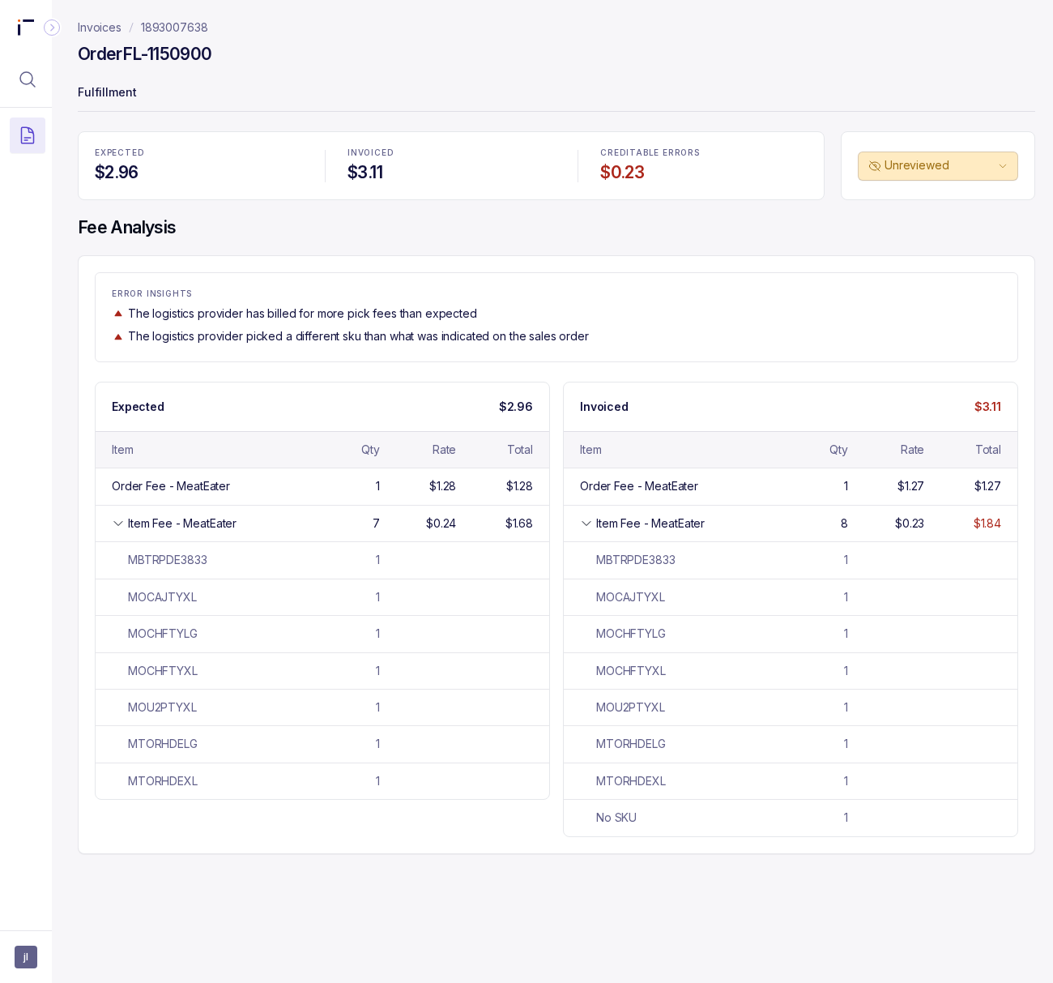
click at [189, 21] on p "1893007638" at bounding box center [174, 27] width 67 height 16
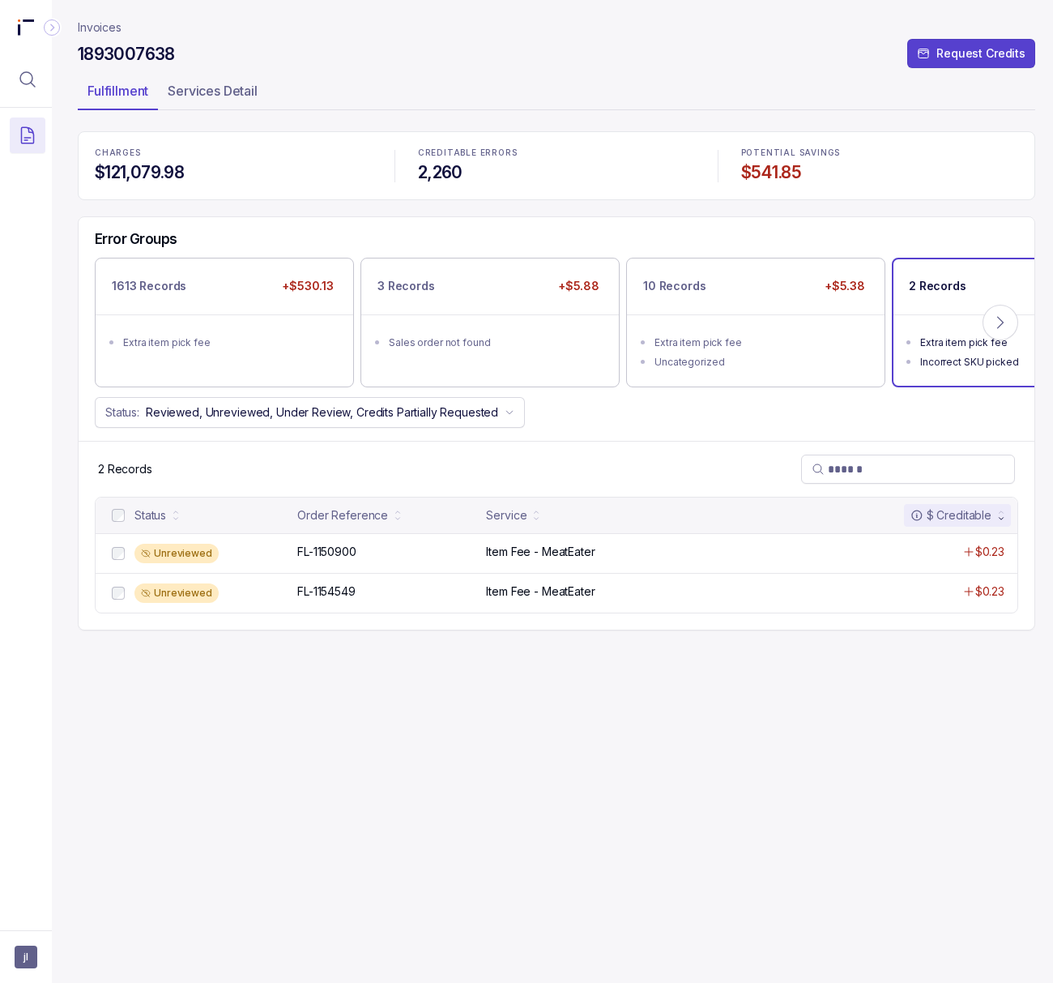
click at [772, 170] on h4 "$541.85" at bounding box center [879, 172] width 277 height 23
click at [23, 885] on span "jl" at bounding box center [26, 957] width 23 height 23
click at [63, 885] on p "Logout" at bounding box center [107, 921] width 134 height 16
